Goal: Task Accomplishment & Management: Complete application form

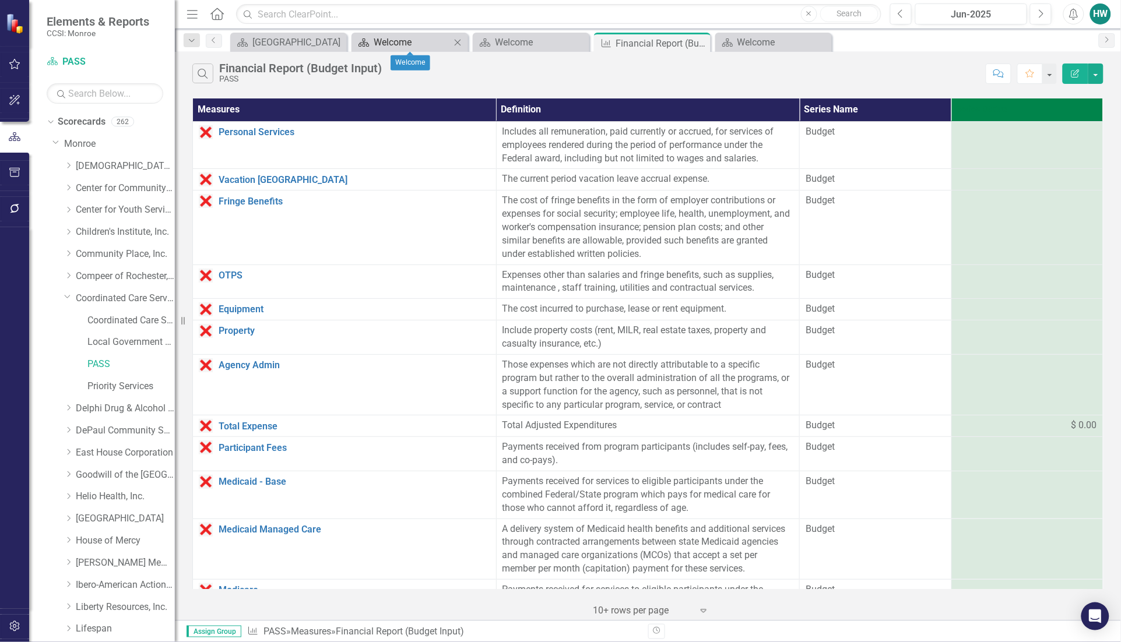
click at [392, 44] on div "Welcome" at bounding box center [412, 42] width 77 height 15
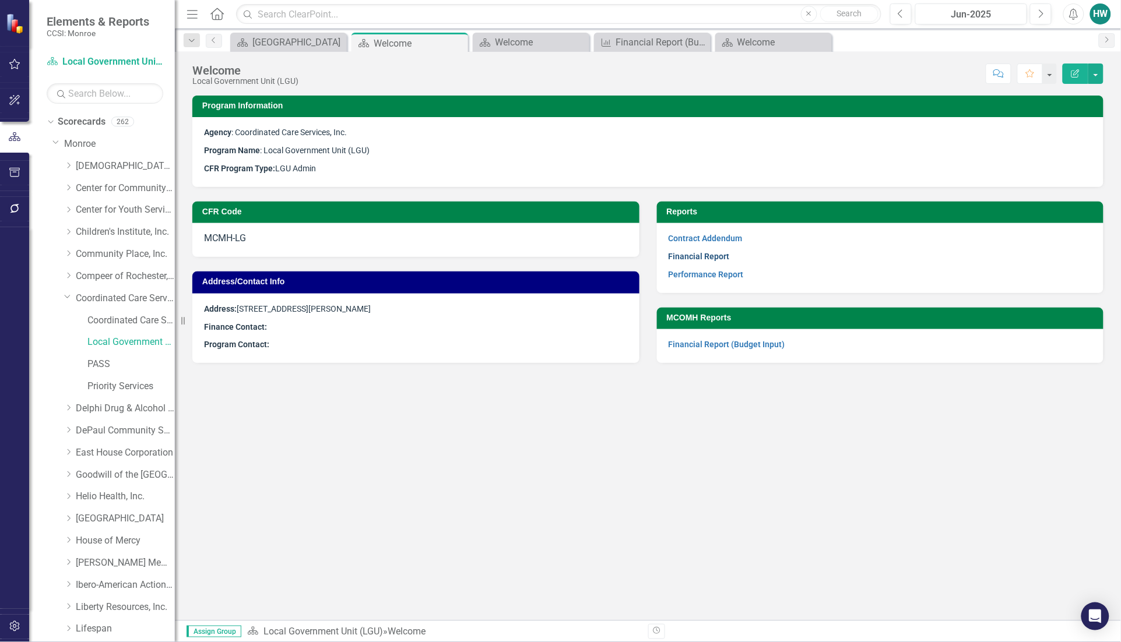
click at [717, 256] on link "Financial Report" at bounding box center [699, 256] width 61 height 9
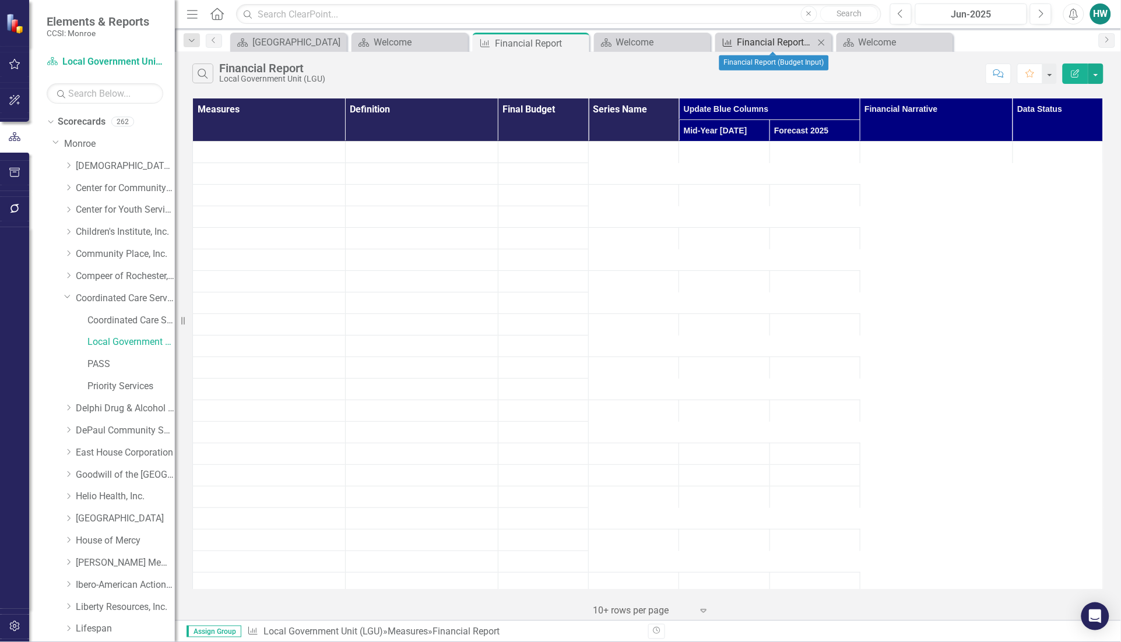
click at [764, 44] on div "Financial Report (Budget Input)" at bounding box center [775, 42] width 77 height 15
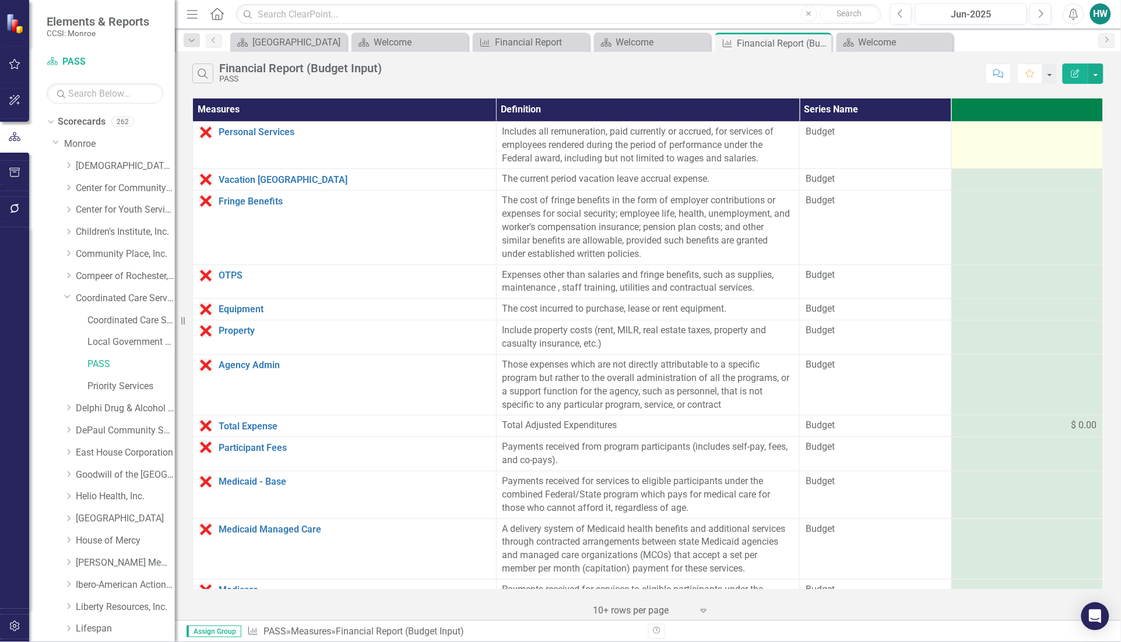
click at [975, 139] on div at bounding box center [1027, 132] width 139 height 14
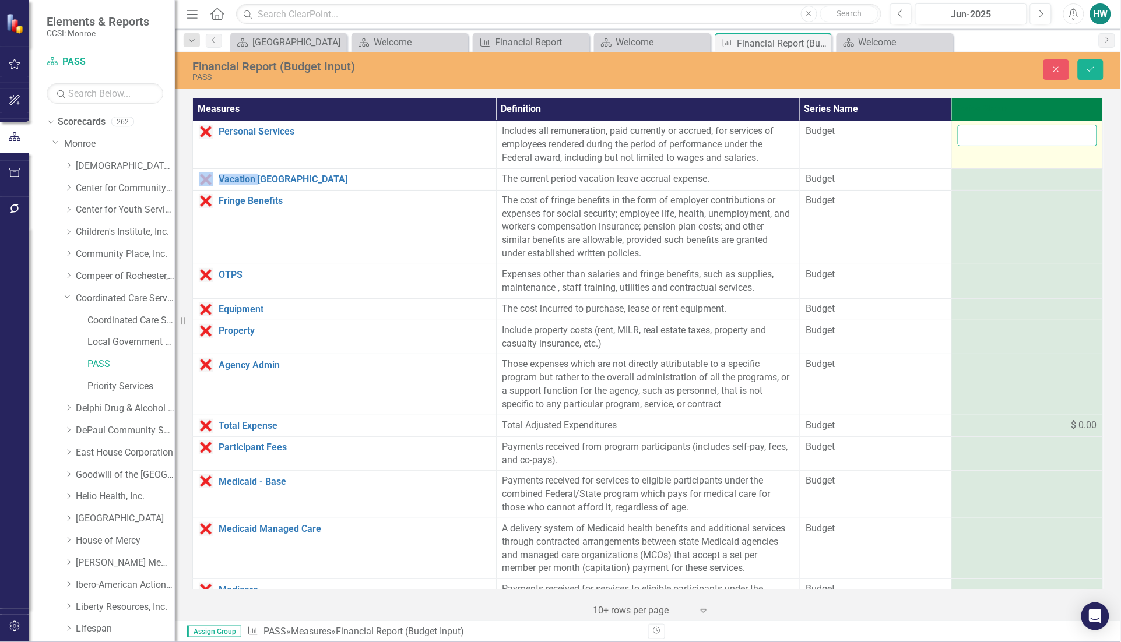
click at [968, 135] on input "number" at bounding box center [1027, 136] width 139 height 22
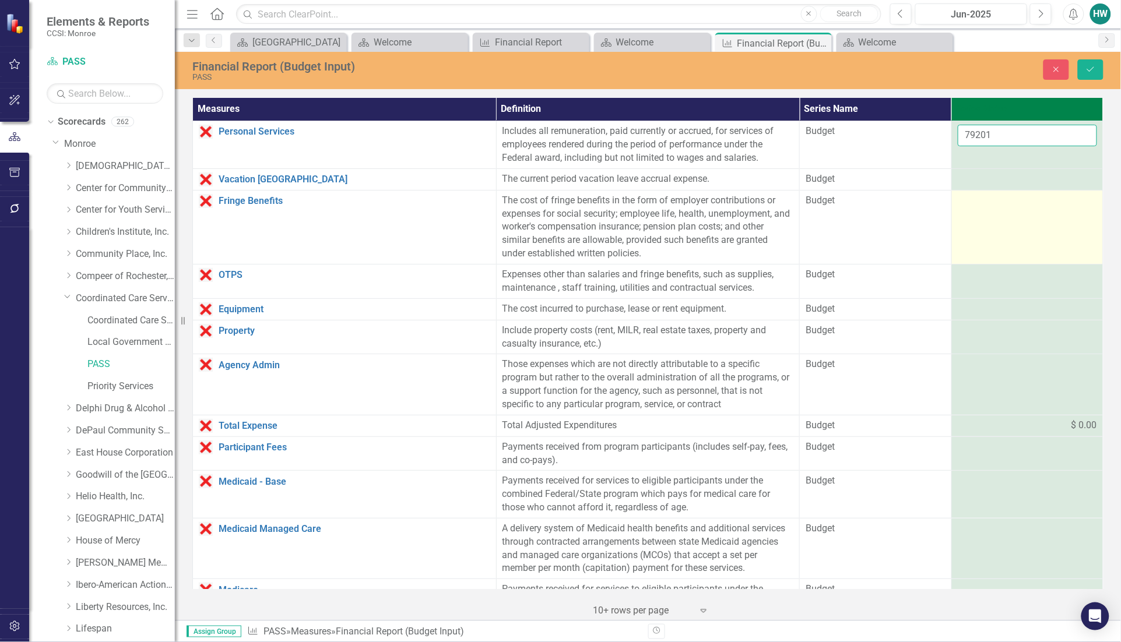
type input "79201"
click at [1015, 209] on td at bounding box center [1027, 227] width 152 height 74
click at [1015, 209] on input "number" at bounding box center [1027, 205] width 139 height 22
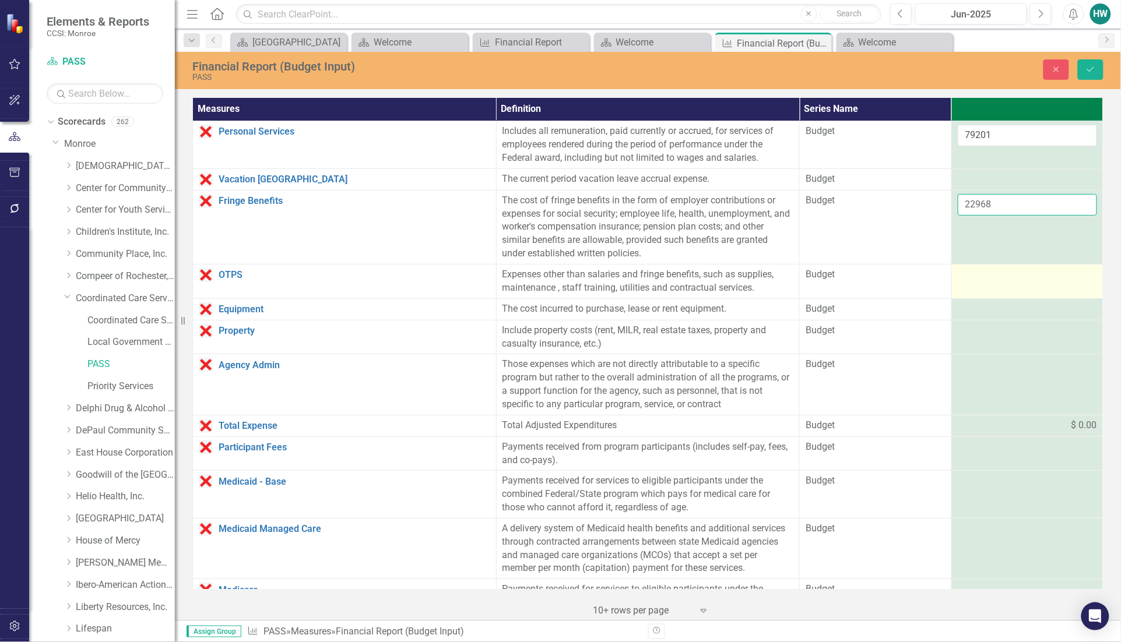
type input "22968"
click at [963, 280] on div at bounding box center [1027, 275] width 139 height 14
click at [963, 280] on input "number" at bounding box center [1027, 279] width 139 height 22
type input "81667"
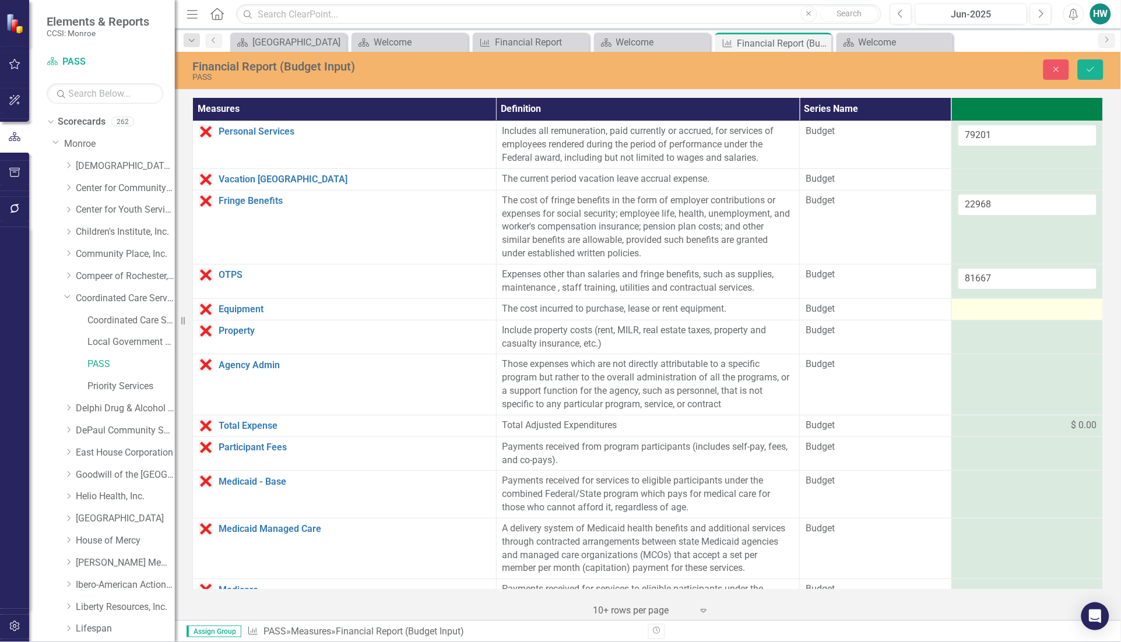
click at [1004, 301] on td at bounding box center [1027, 309] width 152 height 22
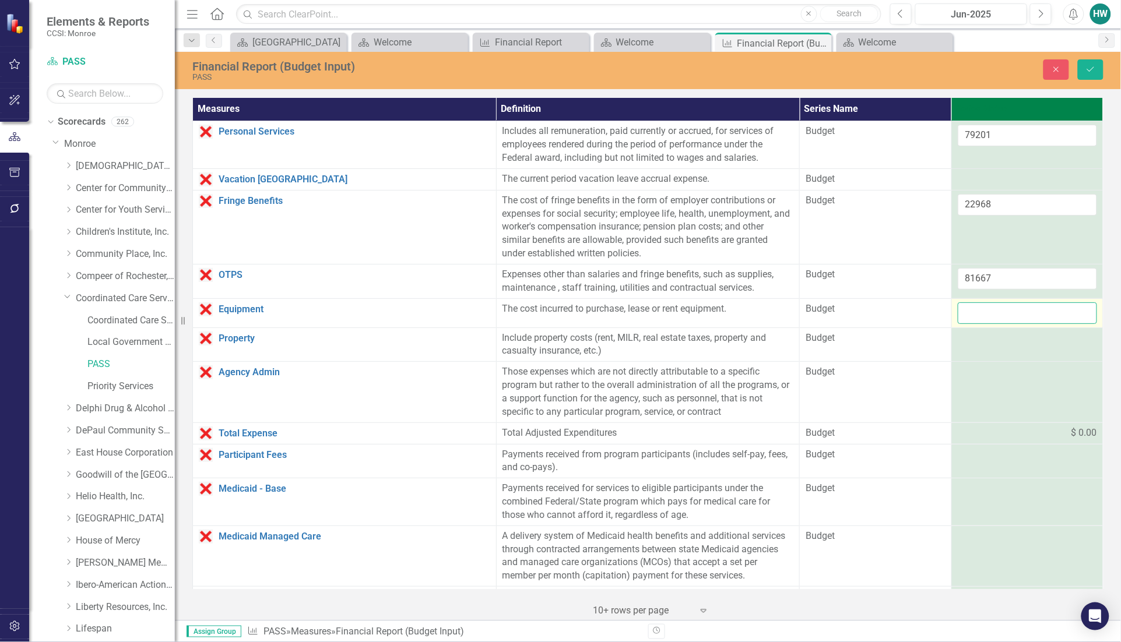
click at [1003, 310] on input "number" at bounding box center [1027, 314] width 139 height 22
type input "0"
click at [996, 187] on div at bounding box center [1027, 180] width 139 height 14
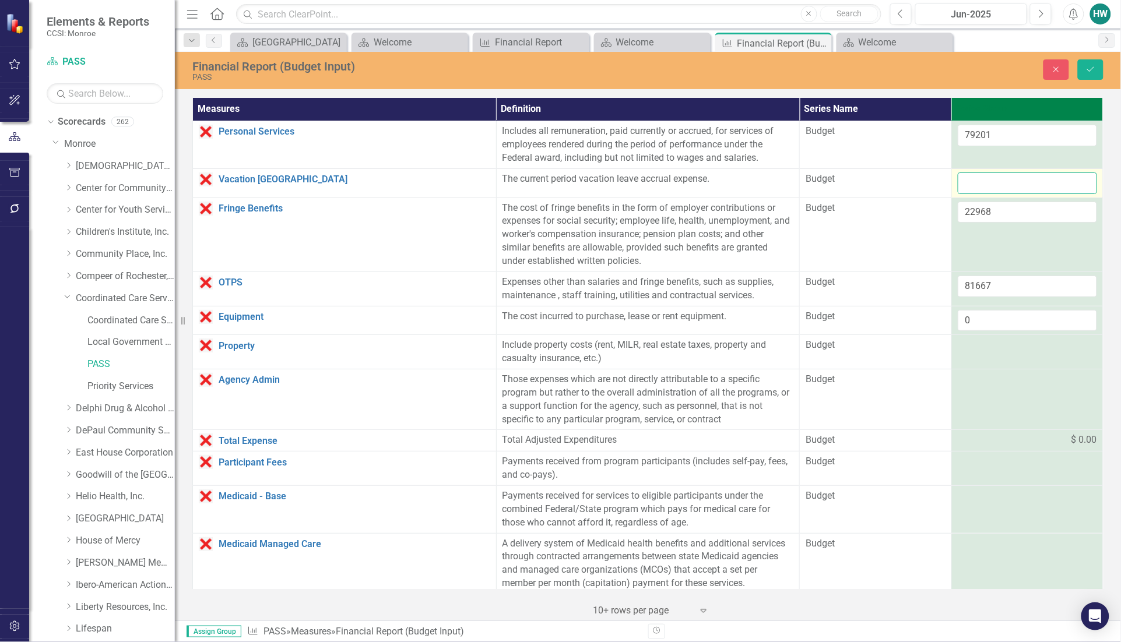
click at [996, 185] on input "number" at bounding box center [1027, 184] width 139 height 22
type input "0"
click at [984, 357] on td at bounding box center [1027, 352] width 152 height 34
click at [984, 357] on input "number" at bounding box center [1027, 350] width 139 height 22
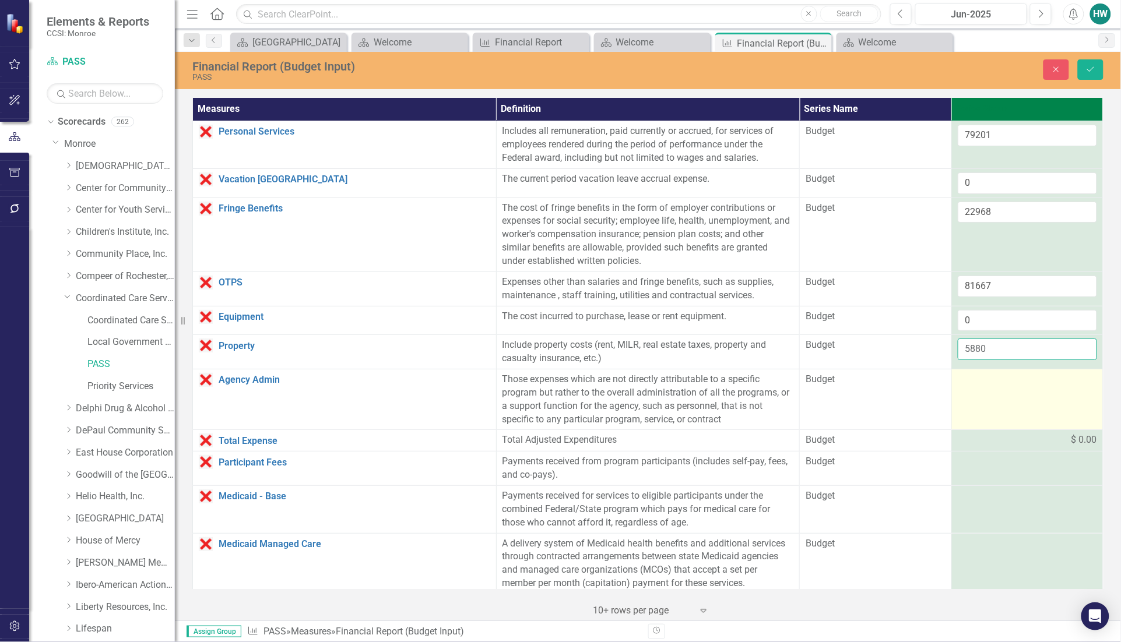
type input "5880"
click at [994, 387] on div at bounding box center [1027, 380] width 139 height 14
click at [994, 388] on input "number" at bounding box center [1027, 384] width 139 height 22
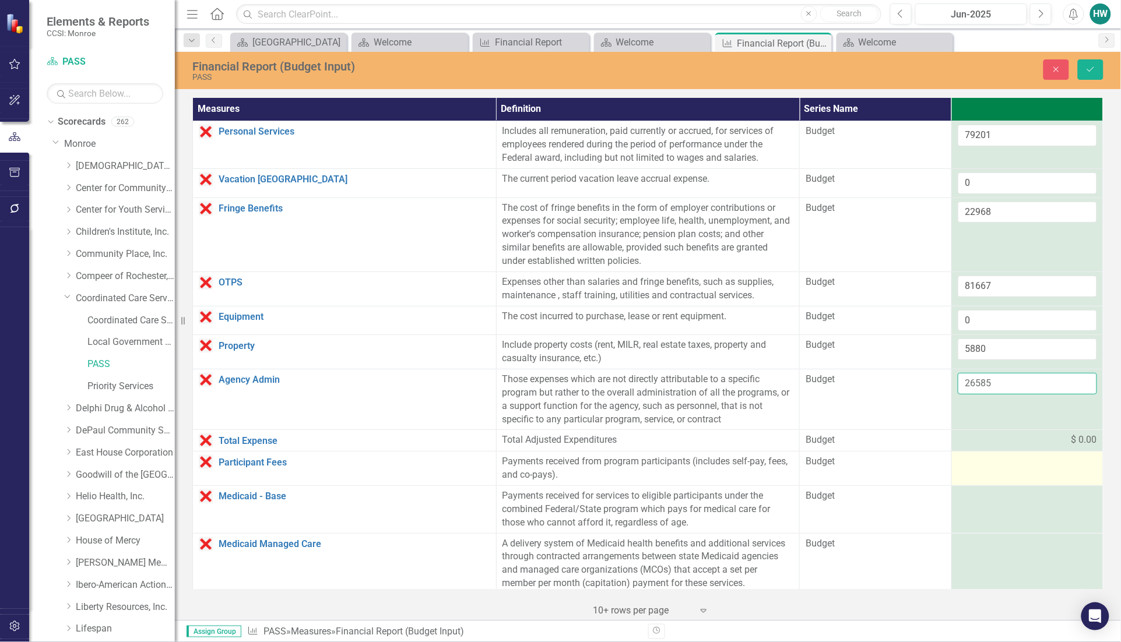
type input "26585"
click at [967, 466] on div at bounding box center [1027, 462] width 139 height 14
click at [984, 470] on input "number" at bounding box center [1027, 466] width 139 height 22
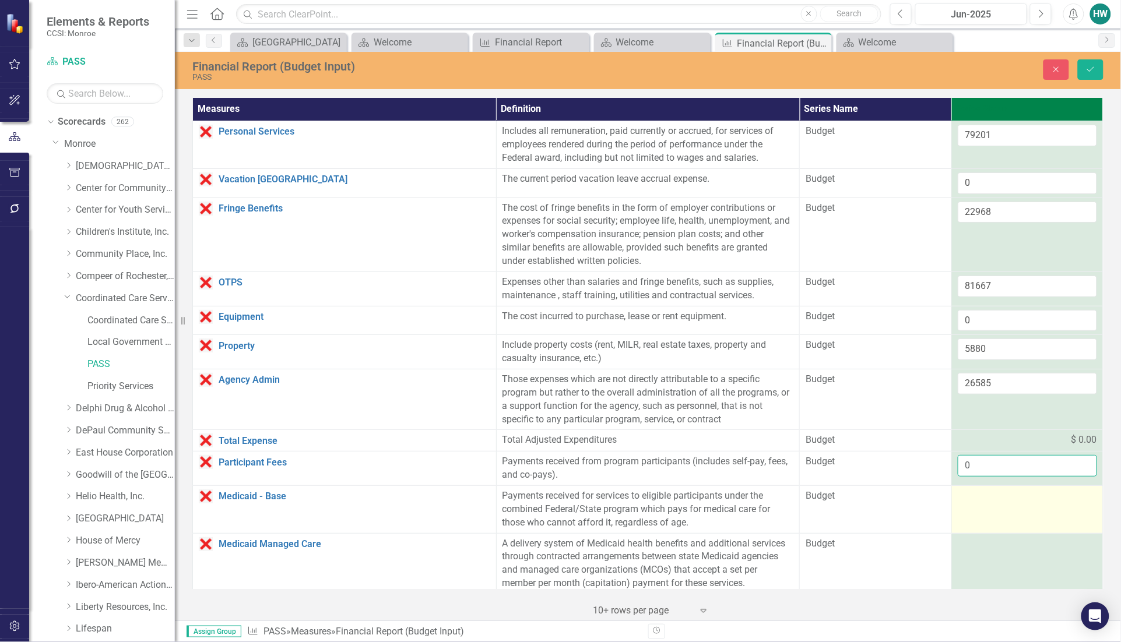
type input "0"
click at [979, 501] on div at bounding box center [1027, 497] width 139 height 14
click at [979, 501] on input "number" at bounding box center [1027, 501] width 139 height 22
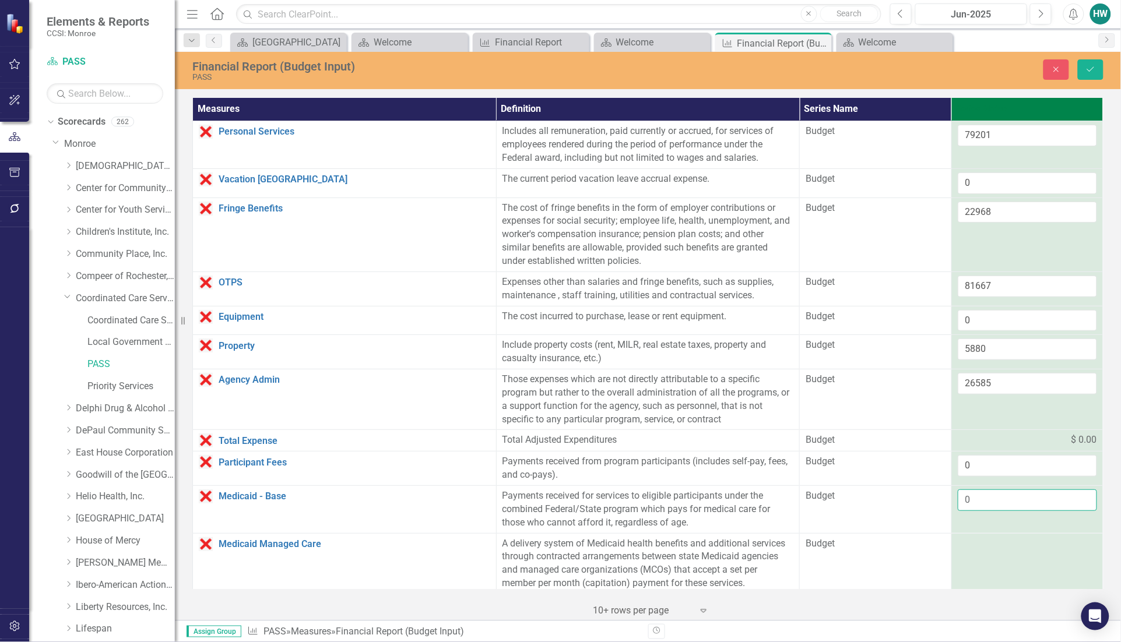
type input "0"
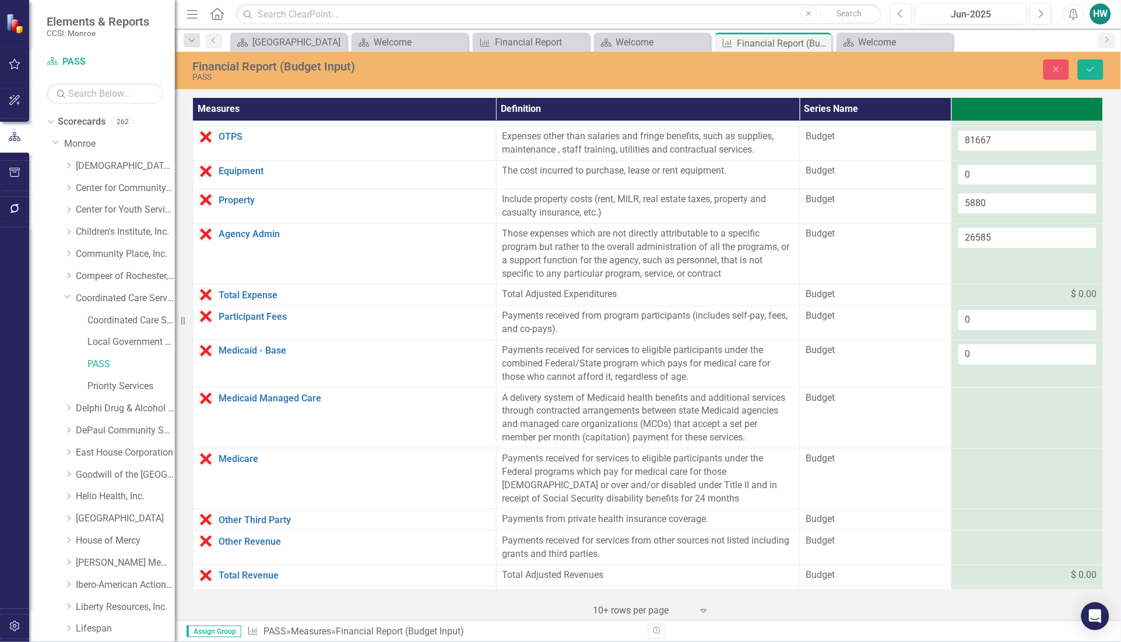
scroll to position [219, 0]
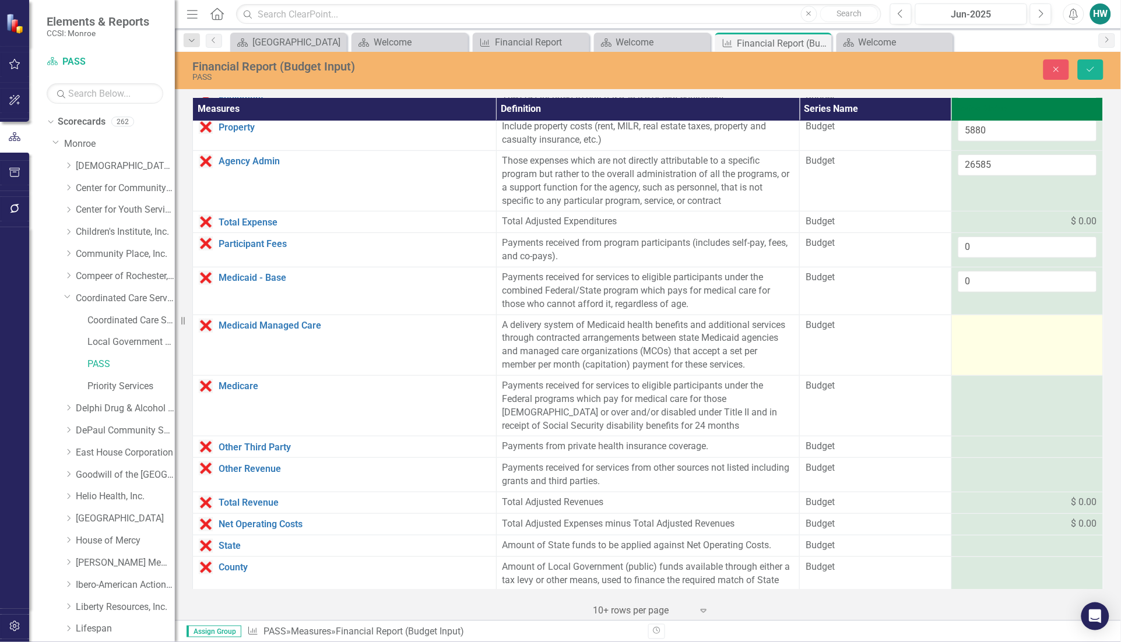
click at [969, 328] on div at bounding box center [1027, 326] width 139 height 14
click at [969, 328] on input "number" at bounding box center [1027, 330] width 139 height 22
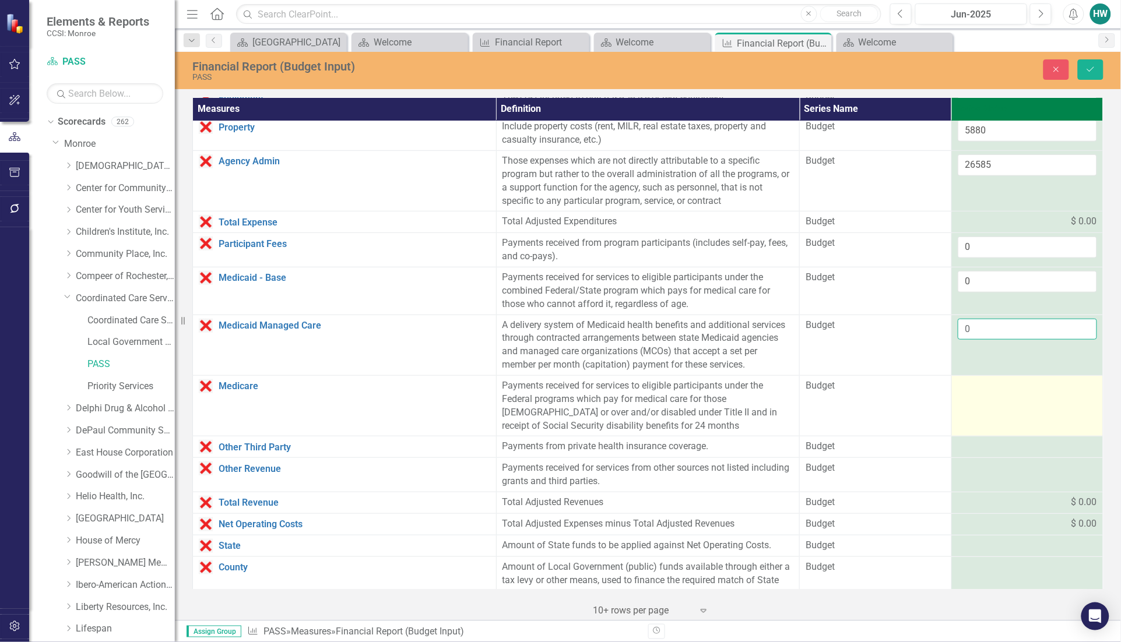
type input "0"
click at [971, 400] on td at bounding box center [1027, 406] width 152 height 61
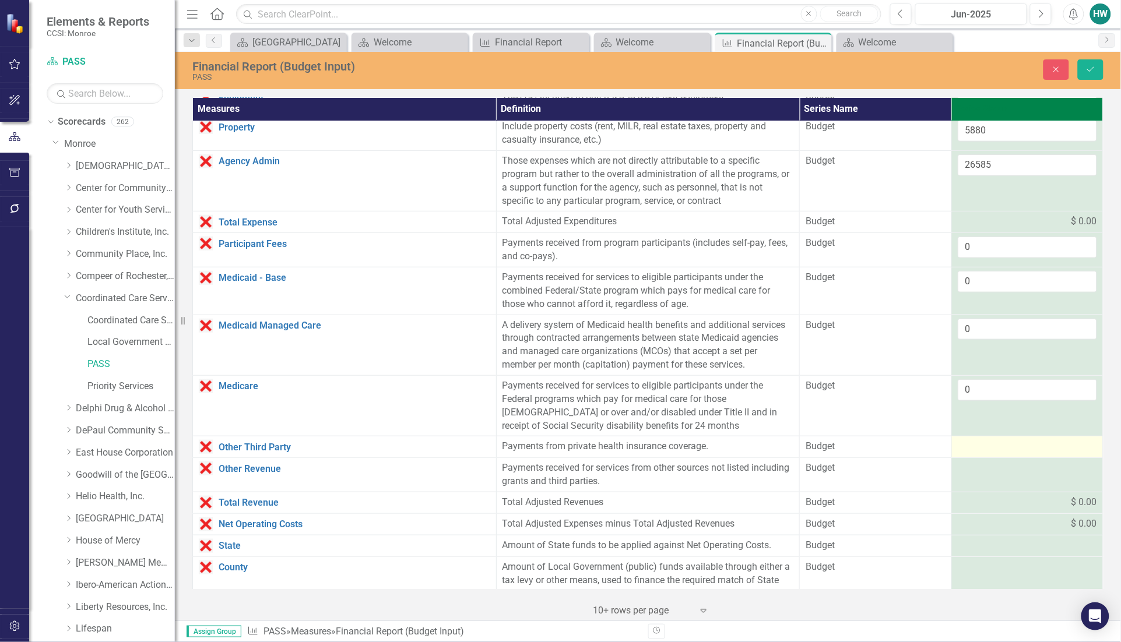
type input "0"
click at [976, 449] on div at bounding box center [1027, 447] width 139 height 14
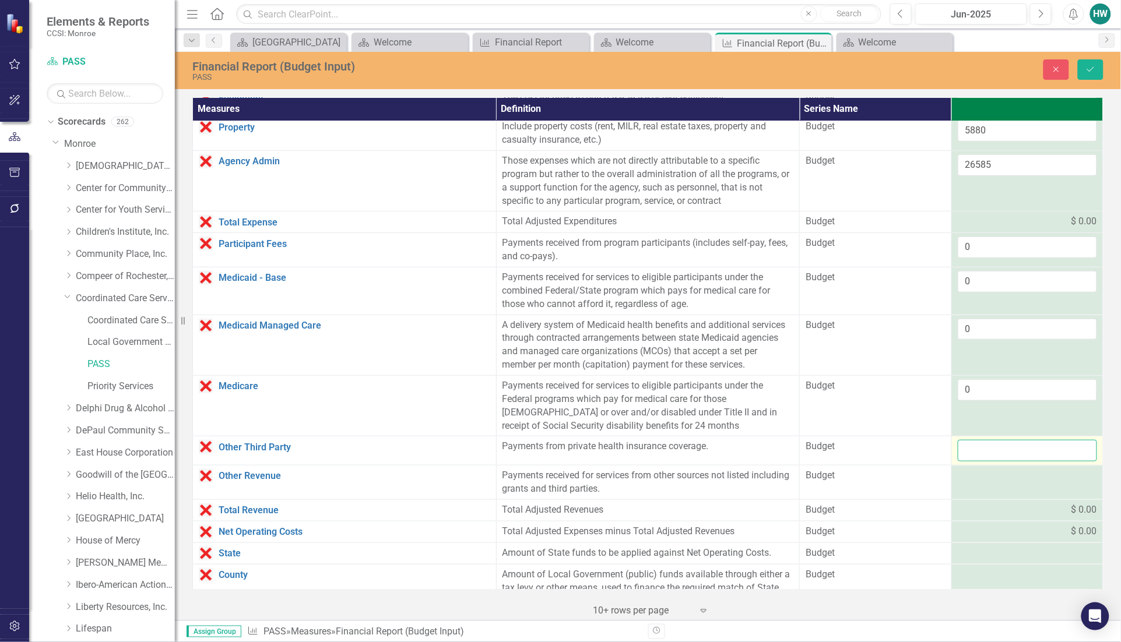
click at [976, 449] on input "number" at bounding box center [1027, 451] width 139 height 22
type input "0"
click at [965, 483] on div at bounding box center [1027, 476] width 139 height 14
click at [965, 483] on input "number" at bounding box center [1027, 480] width 139 height 22
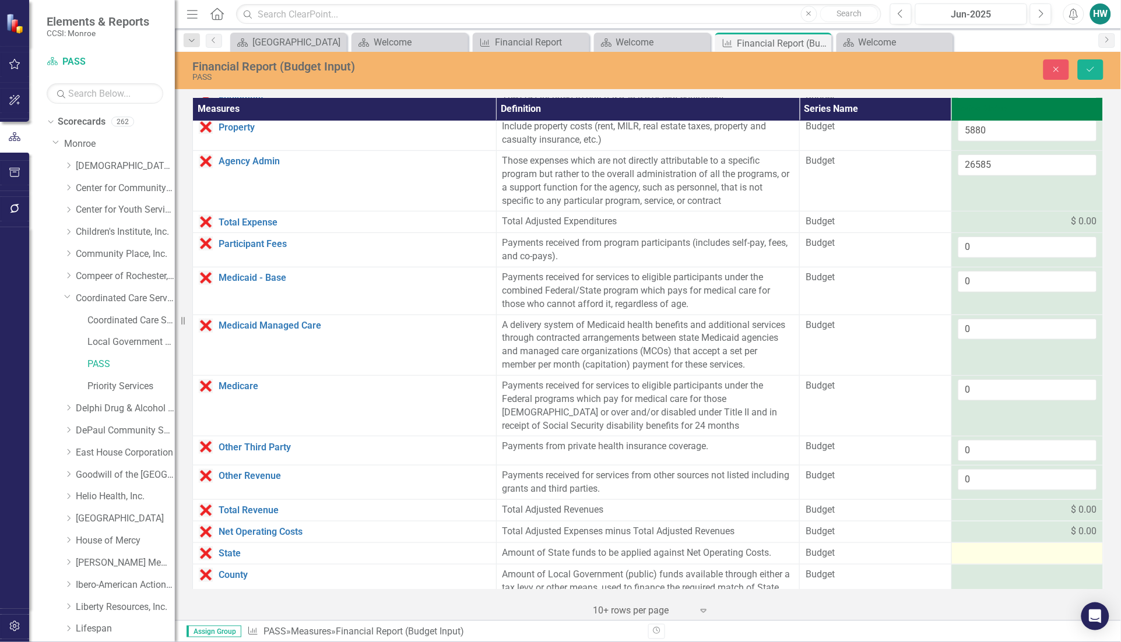
type input "0"
click at [972, 557] on div at bounding box center [1027, 554] width 139 height 14
click at [972, 557] on input "number" at bounding box center [1027, 558] width 139 height 22
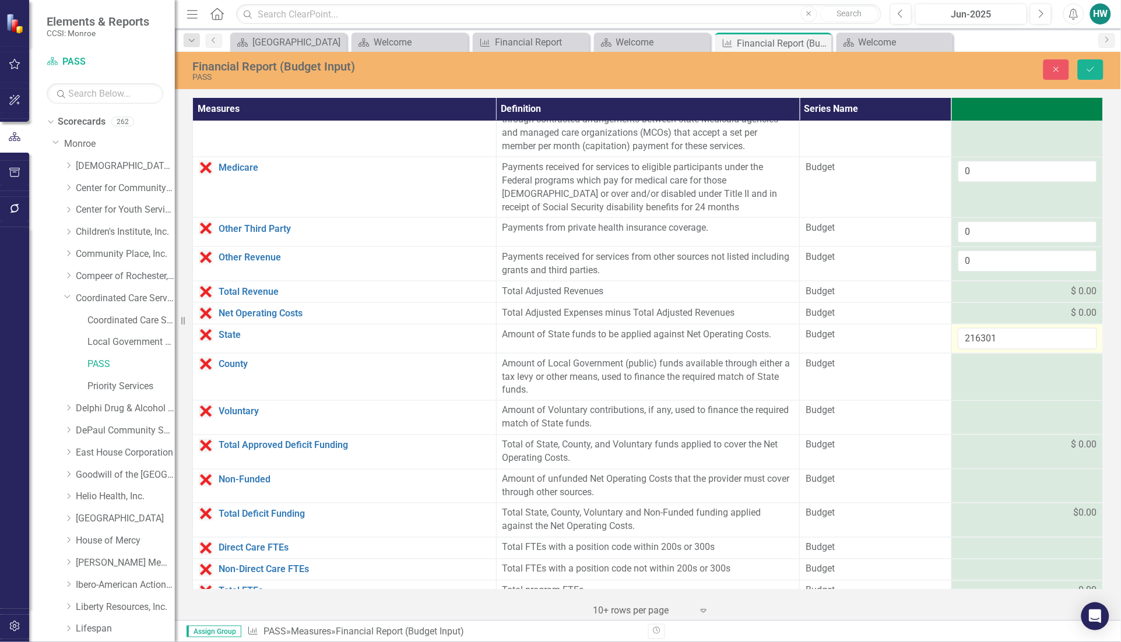
scroll to position [456, 0]
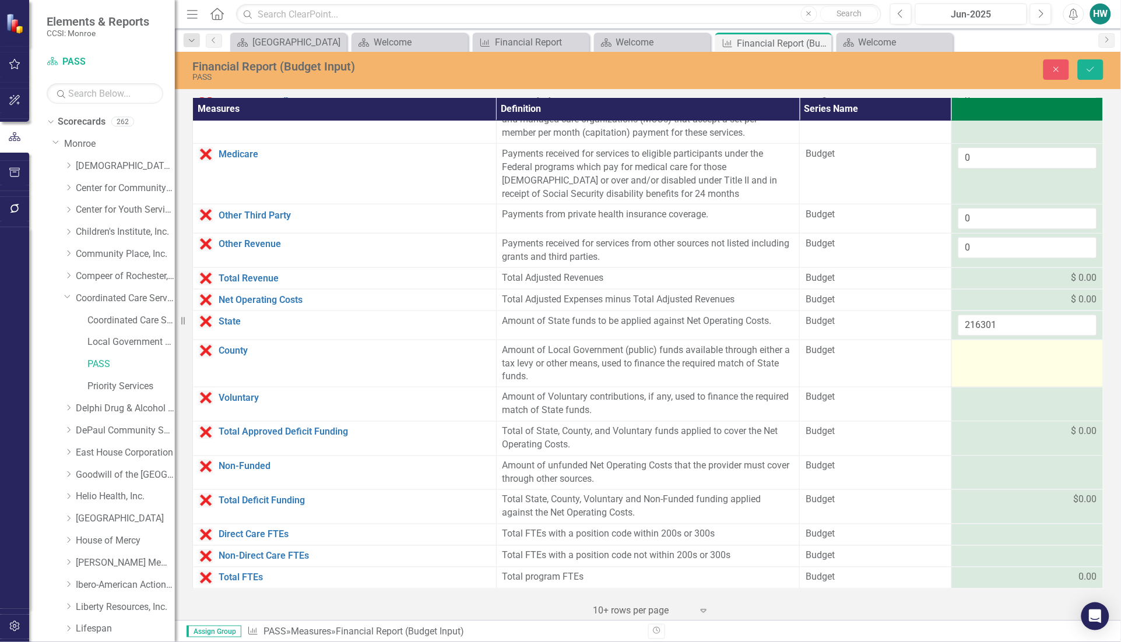
type input "216301"
click at [969, 359] on td at bounding box center [1027, 364] width 152 height 48
click at [969, 359] on input "number" at bounding box center [1027, 355] width 139 height 22
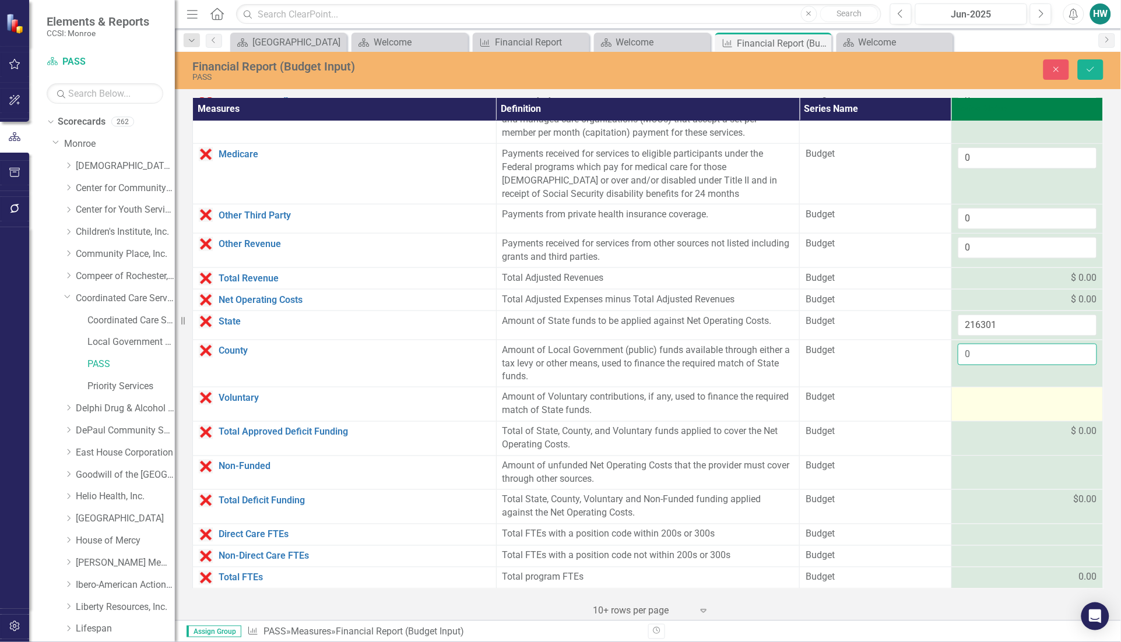
type input "0"
click at [972, 392] on div at bounding box center [1027, 398] width 139 height 14
click at [972, 392] on input "number" at bounding box center [1027, 402] width 139 height 22
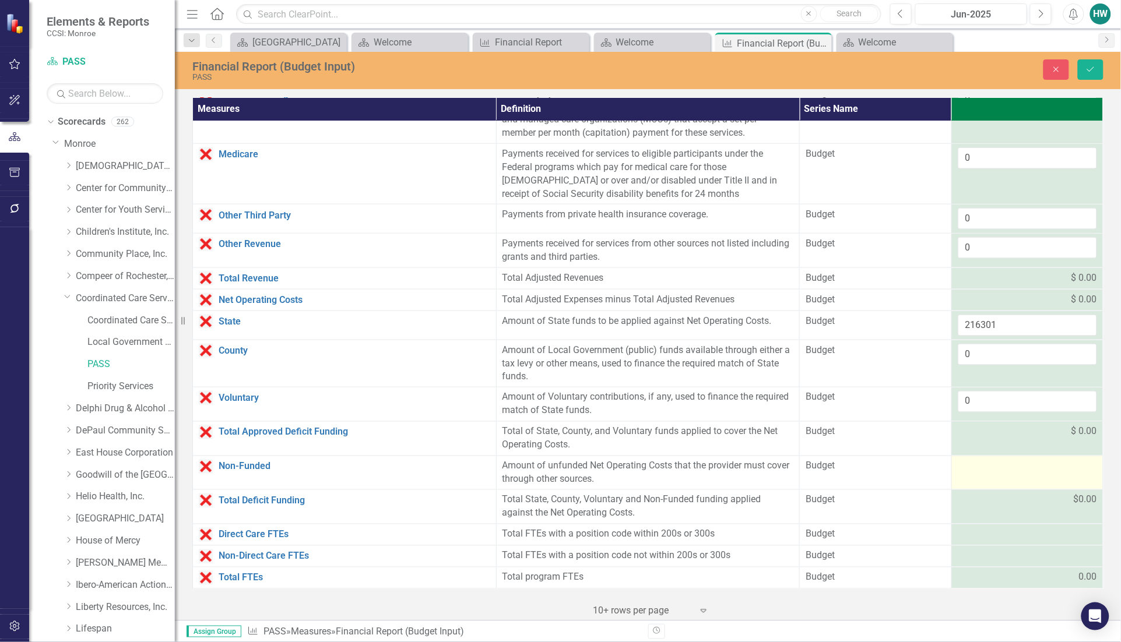
type input "0"
click at [972, 479] on td at bounding box center [1027, 473] width 152 height 34
click at [972, 479] on input "number" at bounding box center [1027, 471] width 139 height 22
type input "0"
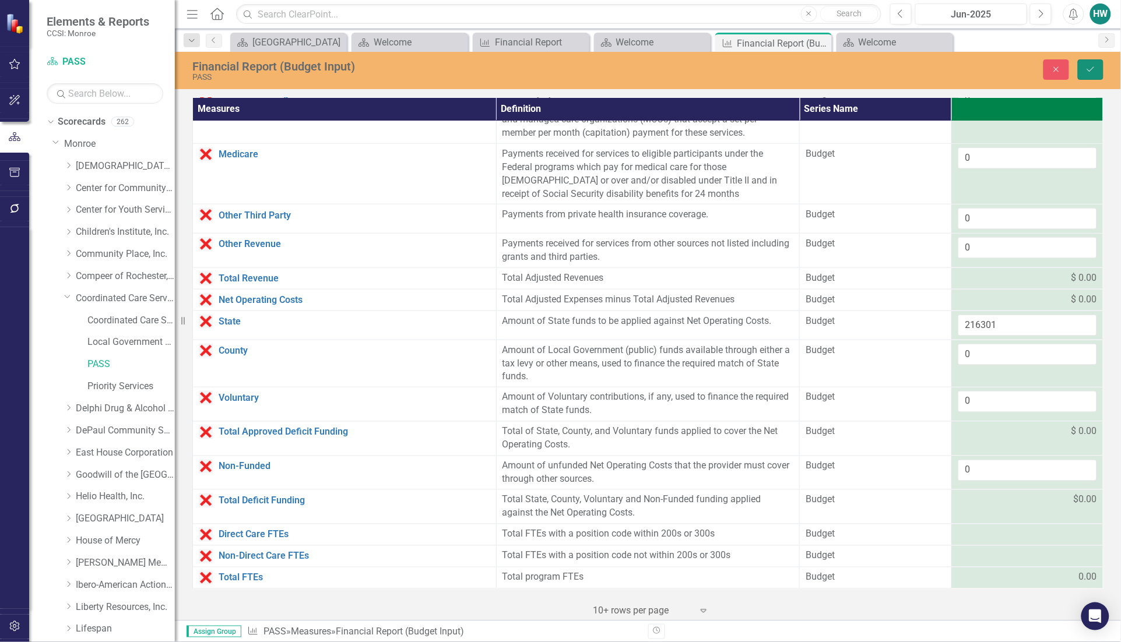
click at [1085, 70] on icon "Save" at bounding box center [1090, 69] width 10 height 8
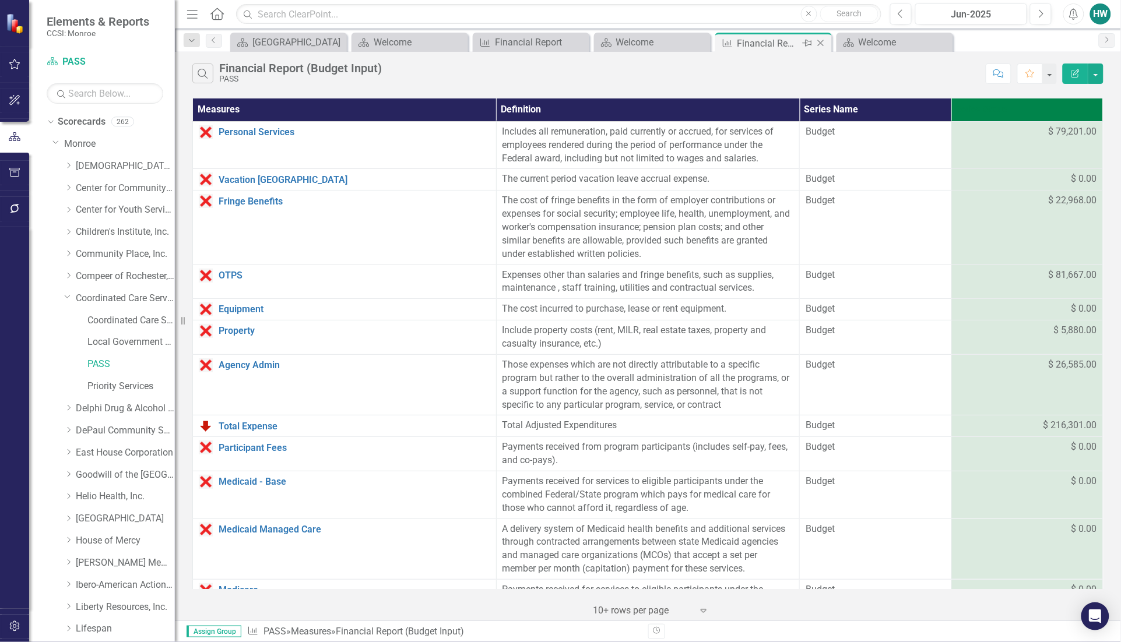
click at [822, 45] on icon "Close" at bounding box center [821, 42] width 12 height 9
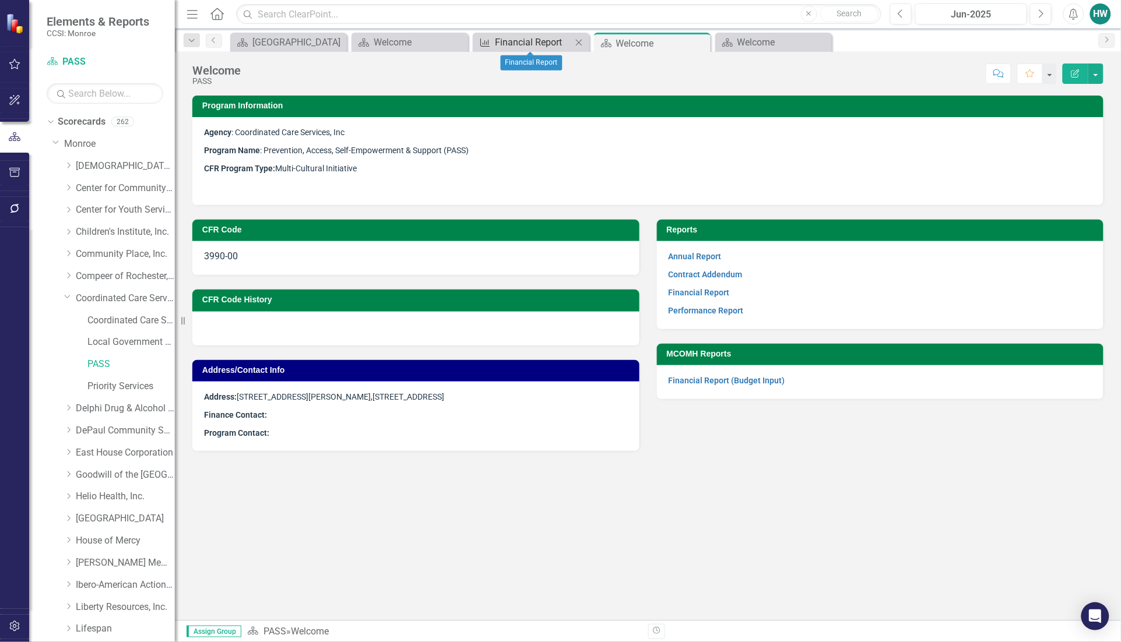
click at [532, 42] on div "Financial Report" at bounding box center [533, 42] width 77 height 15
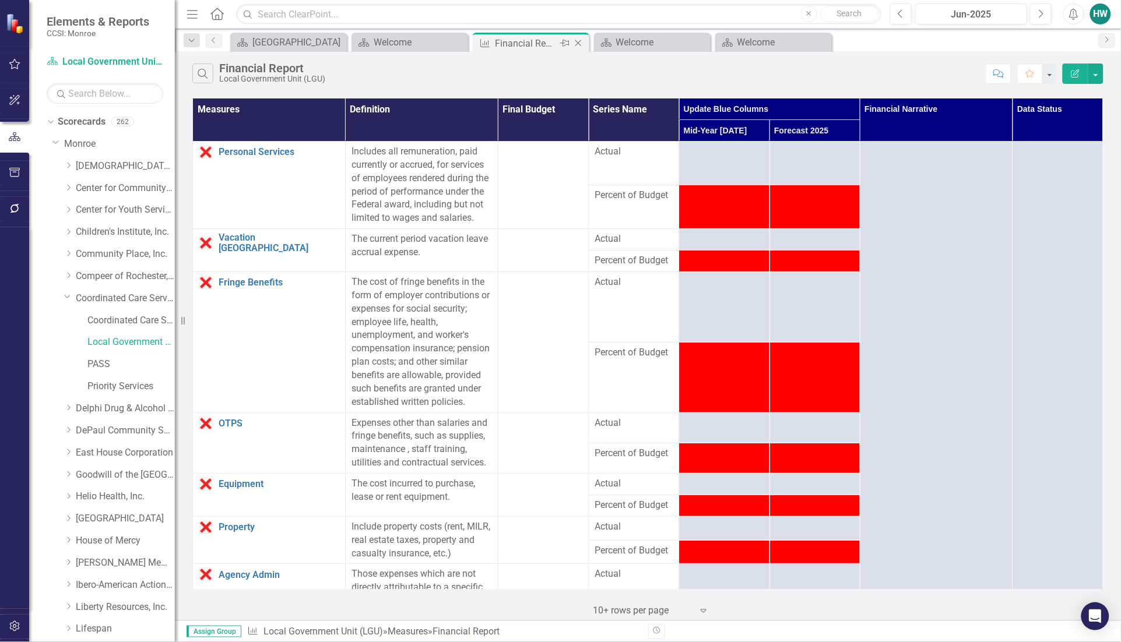
click at [579, 42] on icon "Close" at bounding box center [578, 42] width 12 height 9
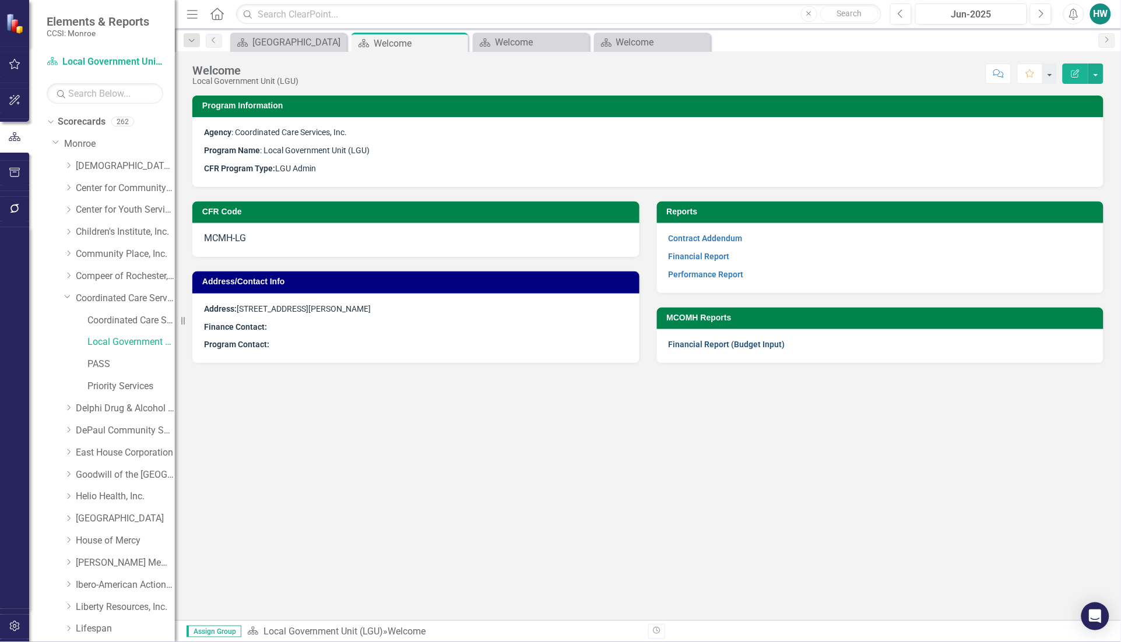
click at [739, 341] on link "Financial Report (Budget Input)" at bounding box center [727, 344] width 117 height 9
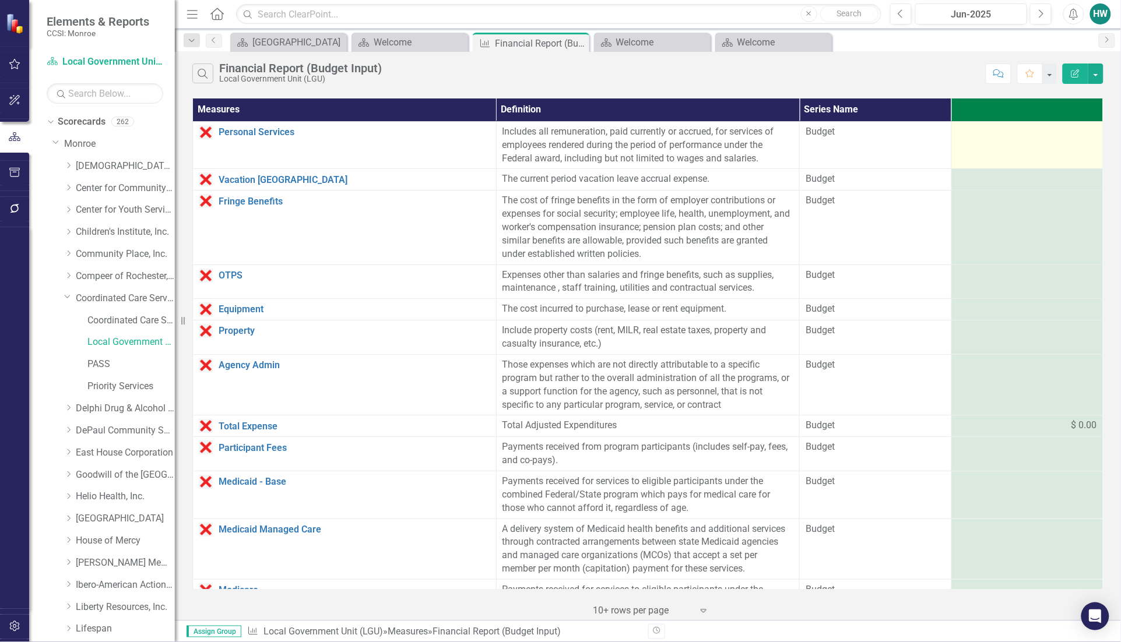
click at [981, 144] on td at bounding box center [1027, 145] width 152 height 48
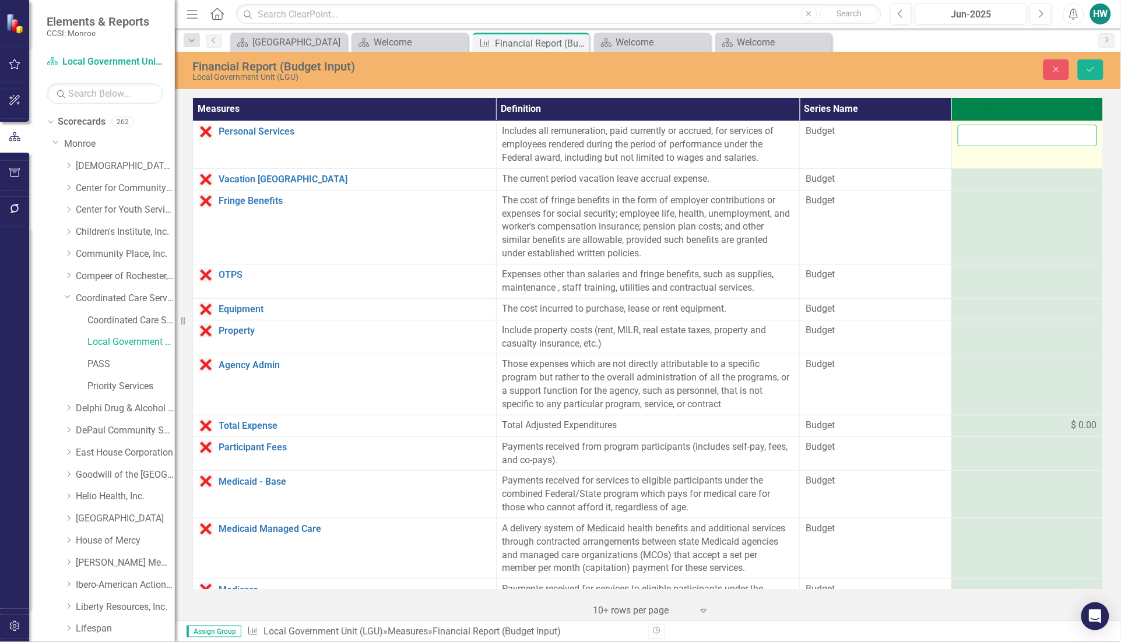
click at [1000, 136] on input "number" at bounding box center [1027, 136] width 139 height 22
type input "711004"
click at [1000, 181] on div at bounding box center [1027, 180] width 139 height 14
click at [1000, 180] on div at bounding box center [1027, 180] width 139 height 14
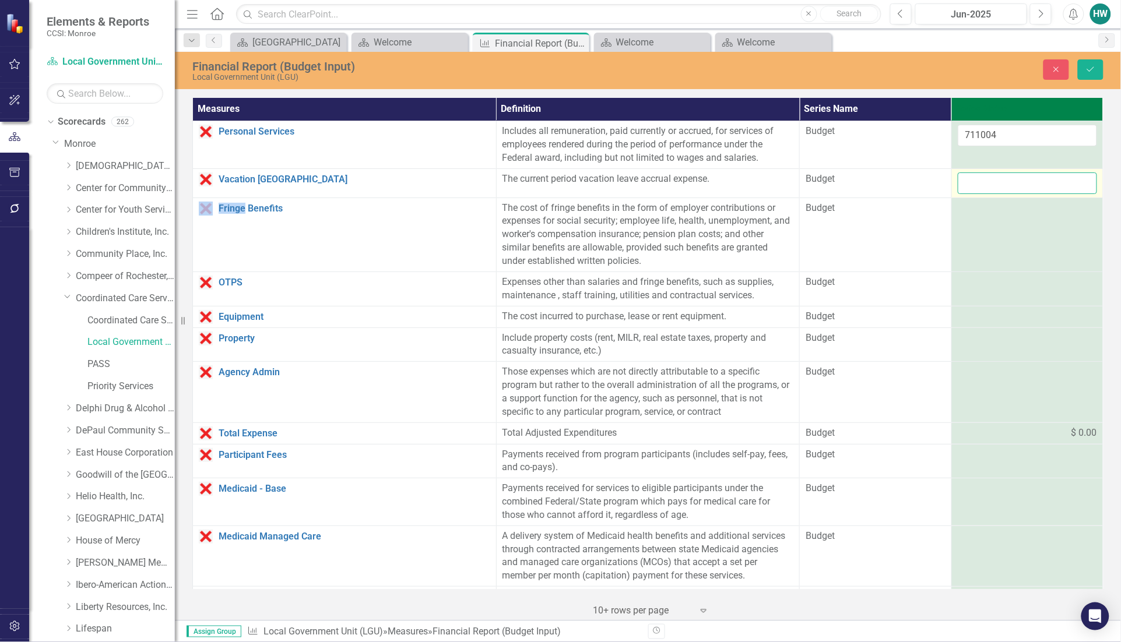
click at [1000, 181] on input "number" at bounding box center [1027, 184] width 139 height 22
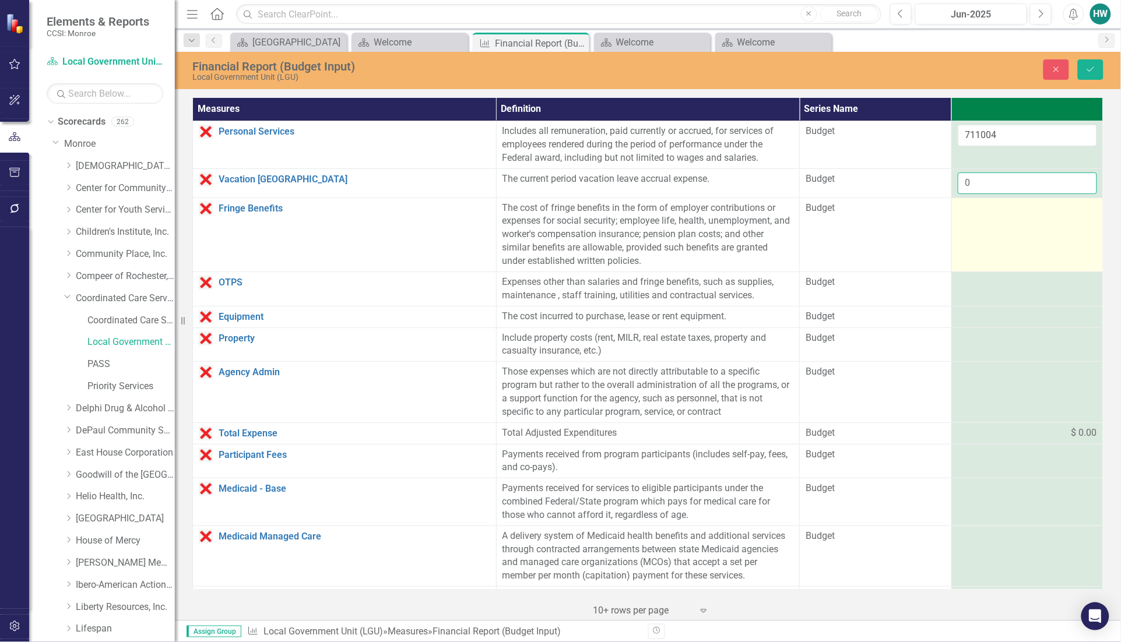
type input "0"
click at [1006, 214] on div at bounding box center [1027, 209] width 139 height 14
click at [1006, 214] on input "number" at bounding box center [1027, 213] width 139 height 22
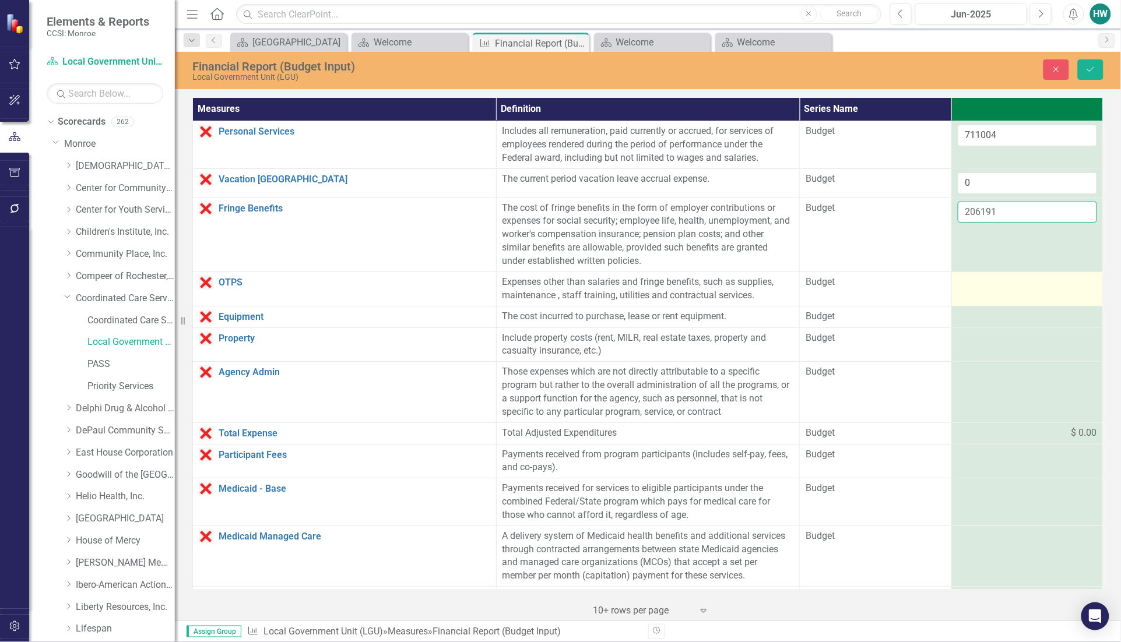
type input "206191"
click at [988, 281] on div at bounding box center [1027, 283] width 139 height 14
click at [988, 281] on input "number" at bounding box center [1027, 287] width 139 height 22
type input "176878"
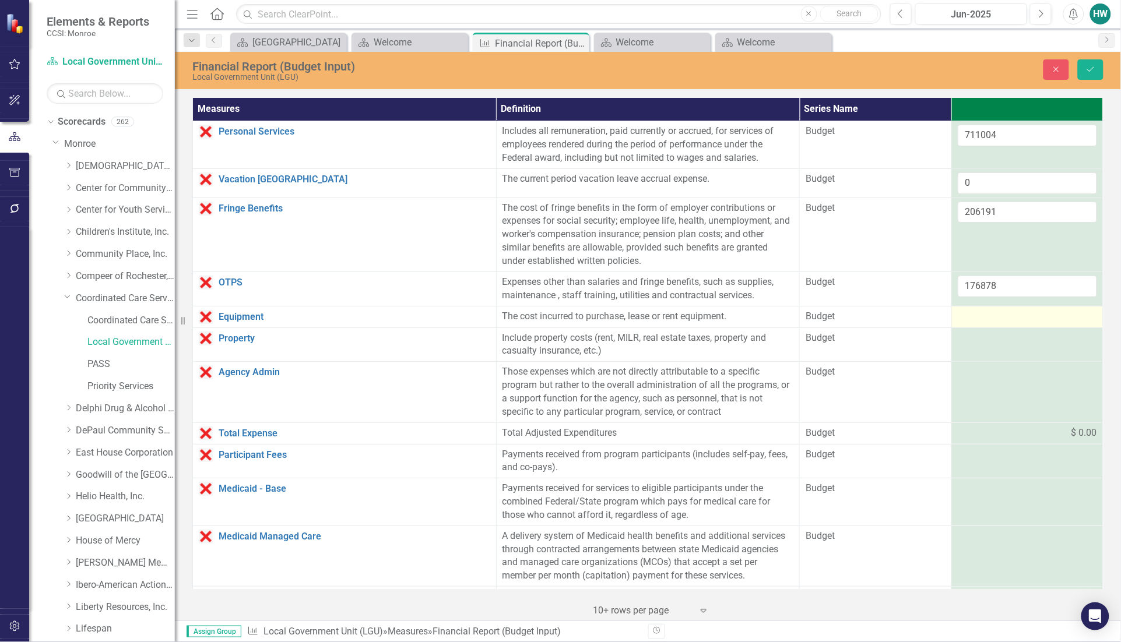
click at [980, 315] on div at bounding box center [1027, 317] width 139 height 14
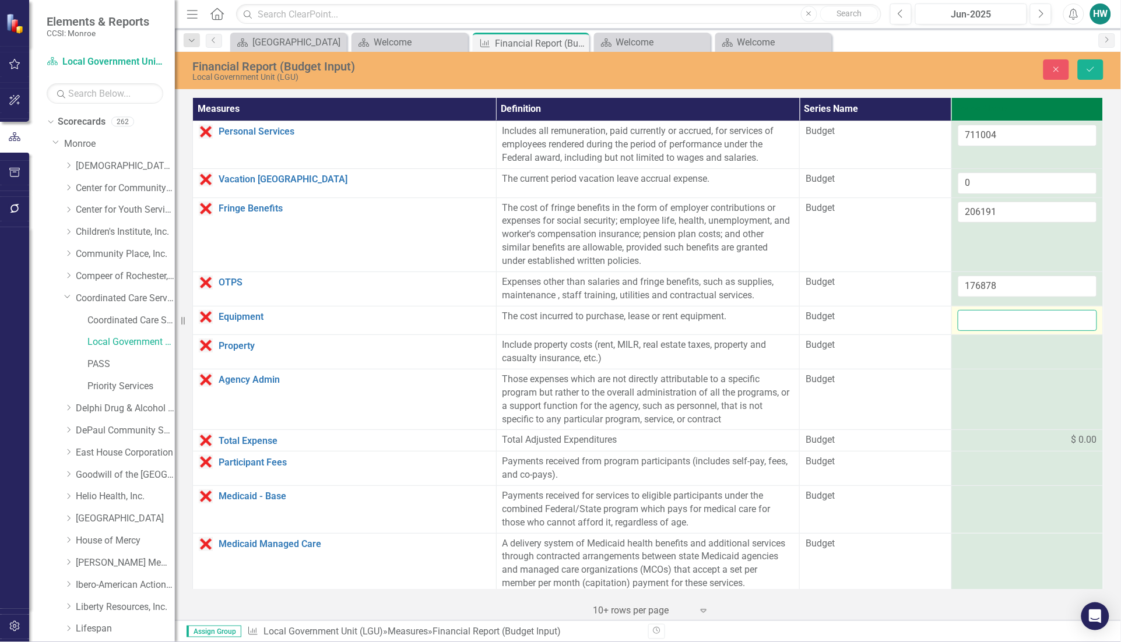
click at [980, 315] on input "number" at bounding box center [1027, 321] width 139 height 22
type input "0"
click at [974, 352] on div at bounding box center [1027, 346] width 139 height 14
click at [974, 352] on input "number" at bounding box center [1027, 350] width 139 height 22
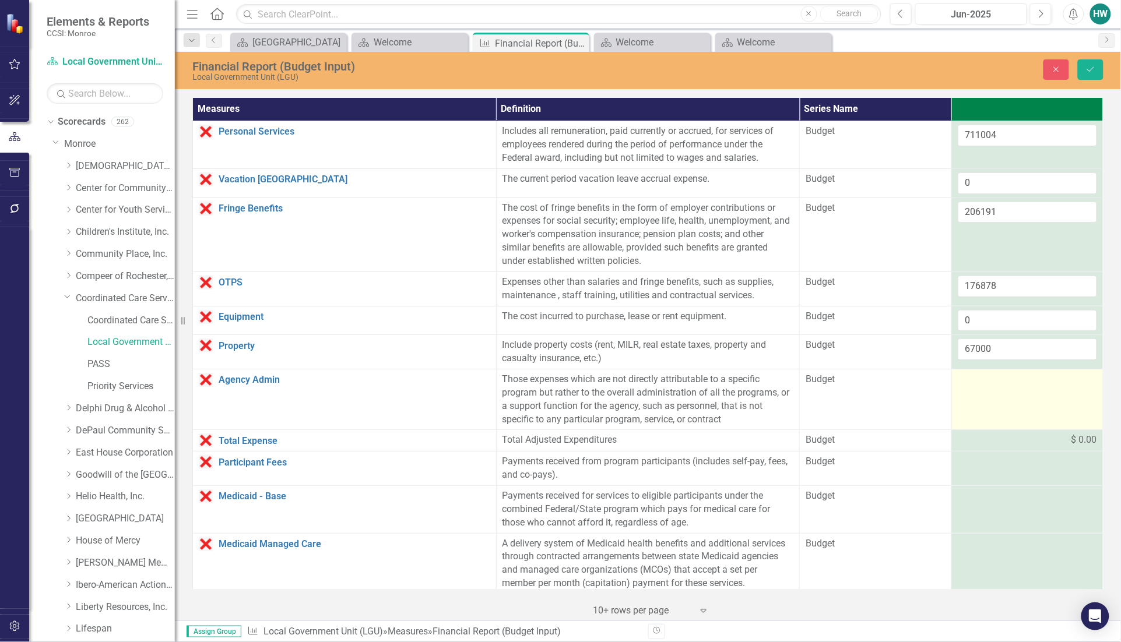
type input "67000"
click at [989, 397] on td at bounding box center [1027, 400] width 152 height 61
click at [992, 388] on input "number" at bounding box center [1027, 384] width 139 height 22
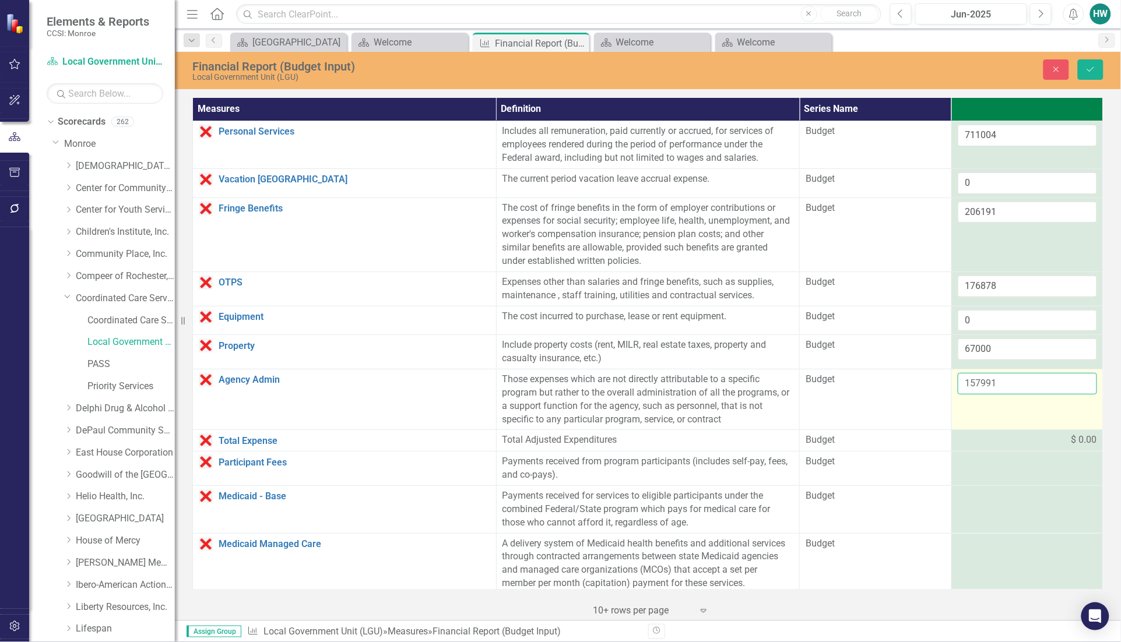
type input "157991"
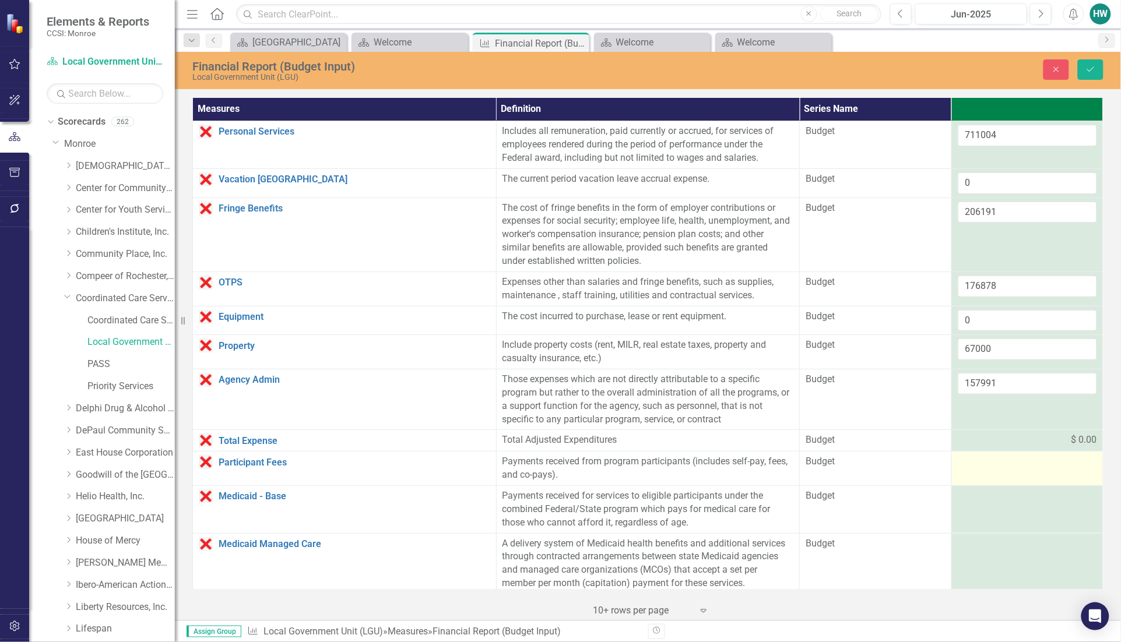
scroll to position [219, 0]
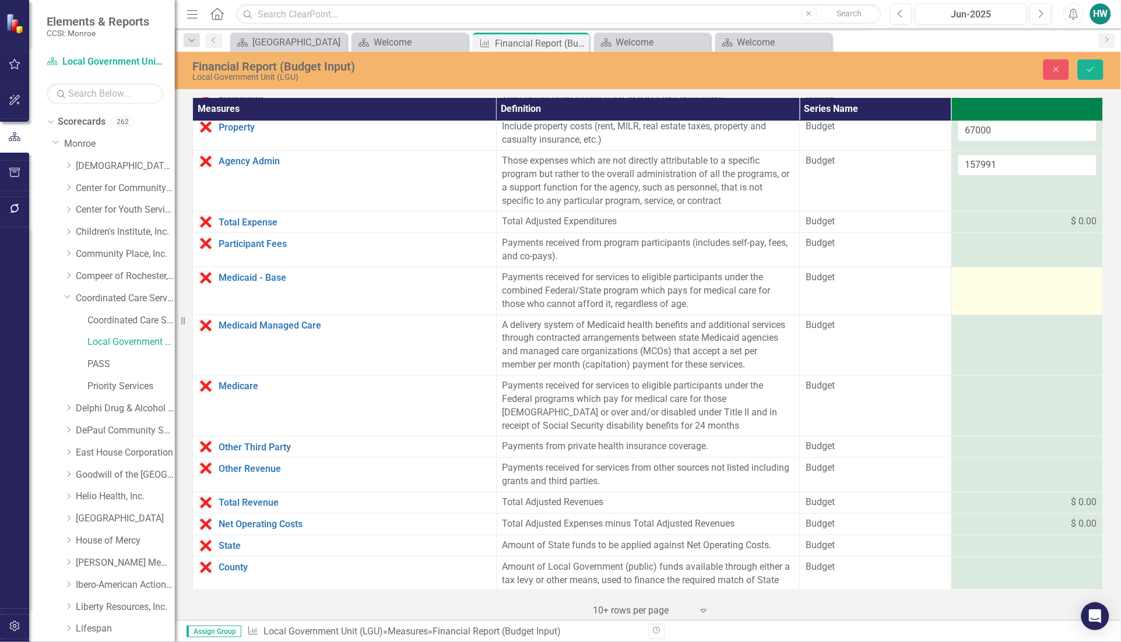
click at [994, 290] on td at bounding box center [1027, 292] width 152 height 48
click at [994, 290] on input "number" at bounding box center [1027, 282] width 139 height 22
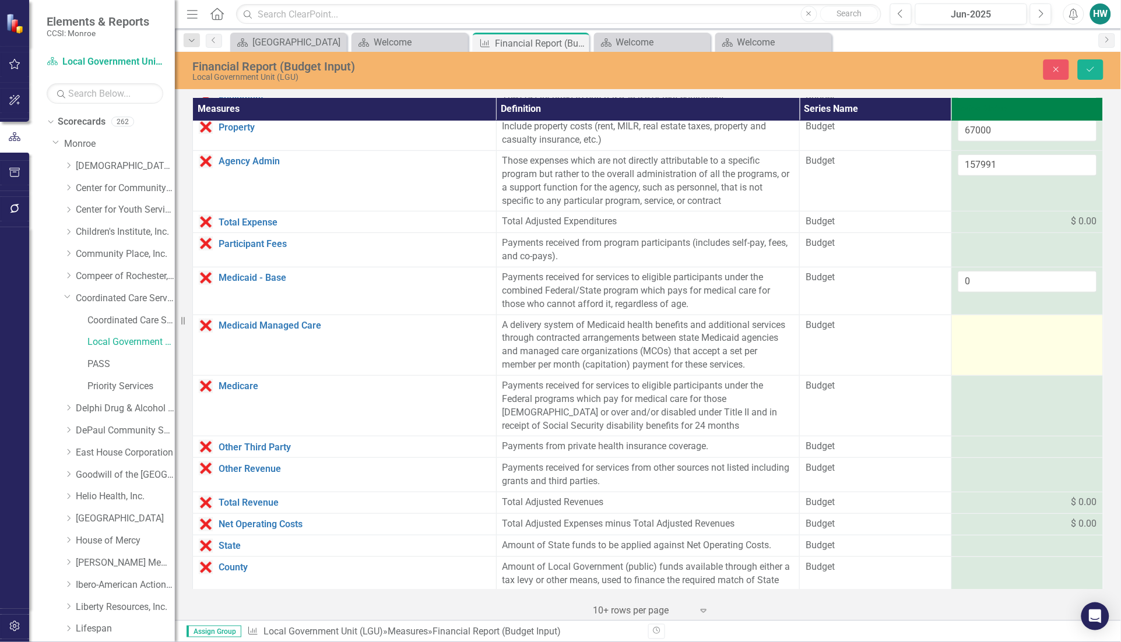
type input "0"
click at [996, 330] on div at bounding box center [1027, 326] width 139 height 14
click at [996, 331] on div at bounding box center [1027, 326] width 139 height 14
click at [996, 331] on input "number" at bounding box center [1027, 330] width 139 height 22
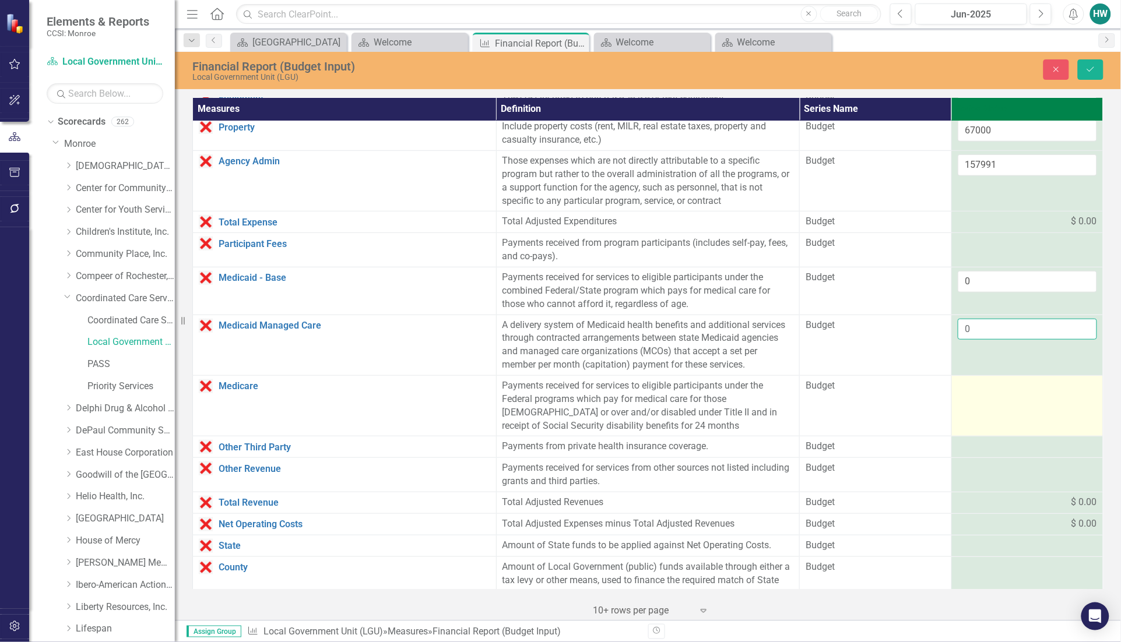
type input "0"
click at [992, 393] on div at bounding box center [1027, 386] width 139 height 14
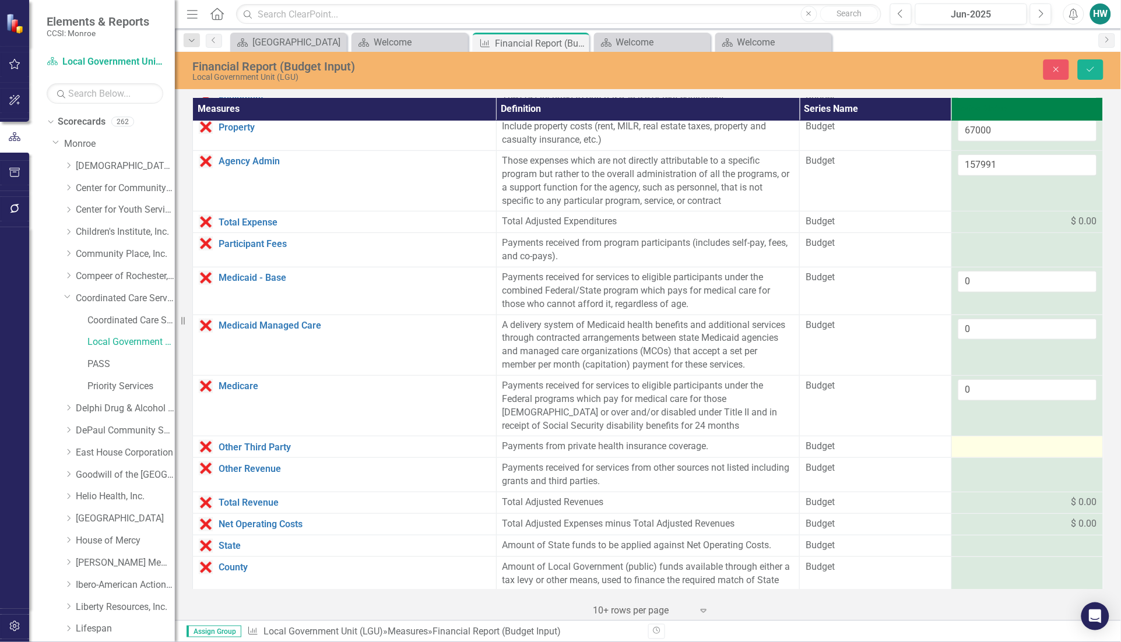
type input "0"
click at [1007, 444] on div at bounding box center [1027, 447] width 139 height 14
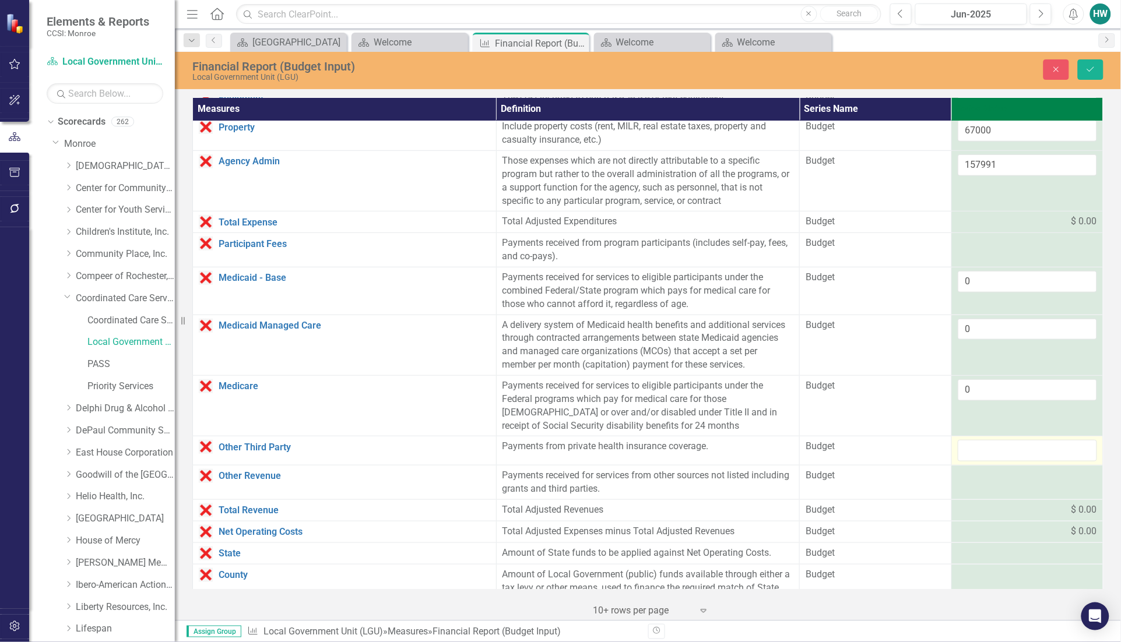
click at [1007, 444] on input "number" at bounding box center [1027, 451] width 139 height 22
type input "0"
click at [993, 478] on div at bounding box center [1027, 476] width 139 height 14
click at [993, 479] on div at bounding box center [1027, 476] width 139 height 14
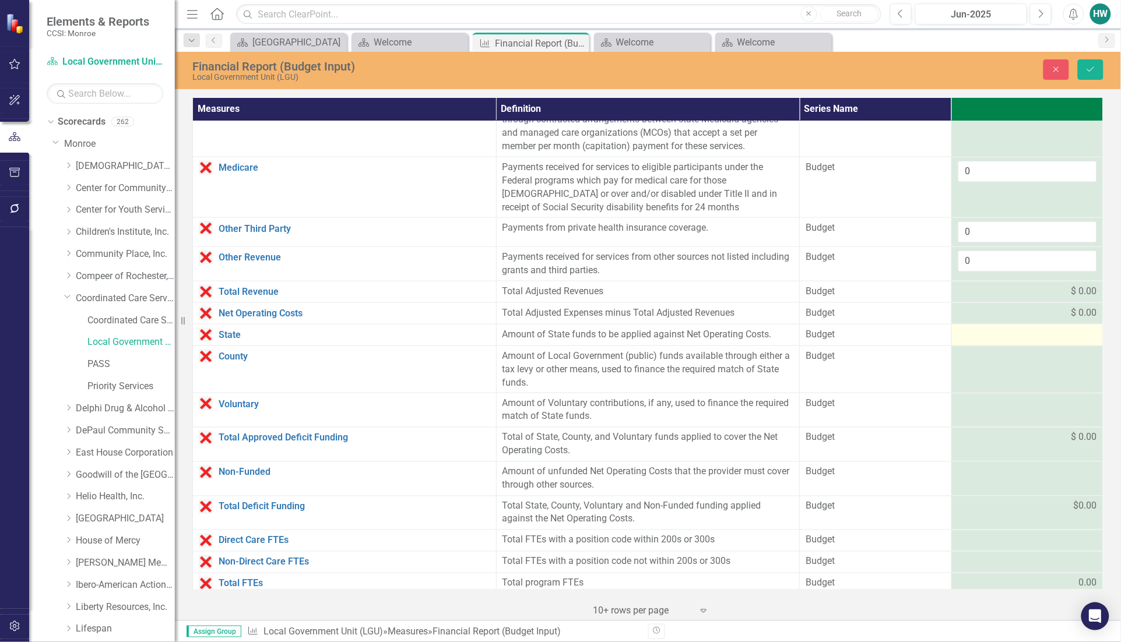
type input "0"
click at [963, 334] on div at bounding box center [1027, 335] width 139 height 14
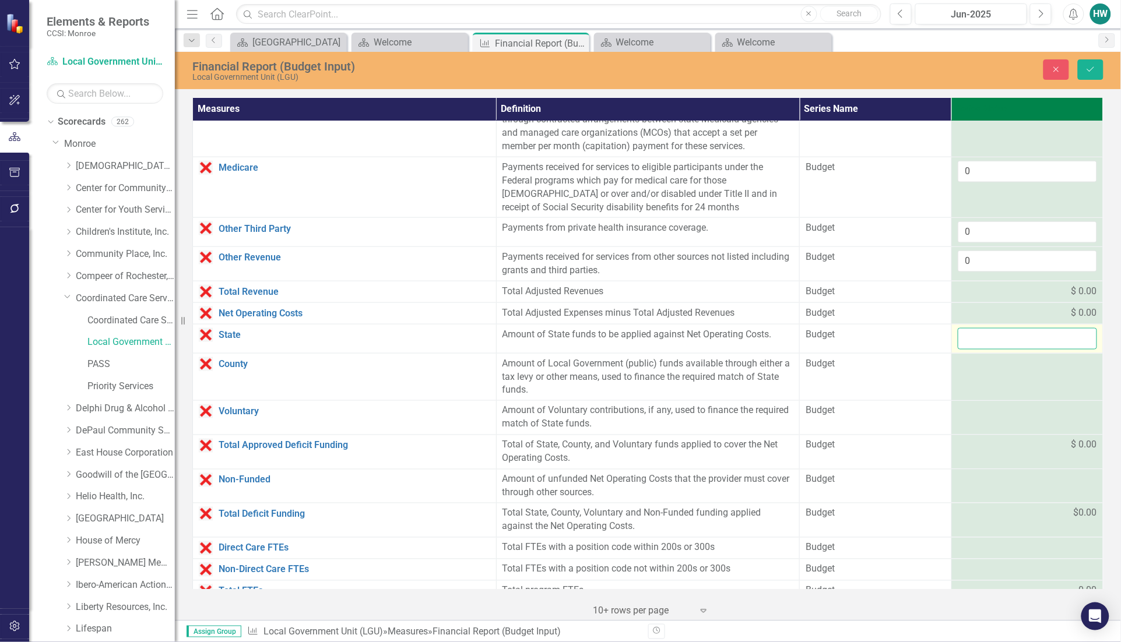
click at [963, 334] on input "number" at bounding box center [1027, 339] width 139 height 22
type input "7"
type input "835842"
click at [975, 371] on div at bounding box center [1027, 364] width 139 height 14
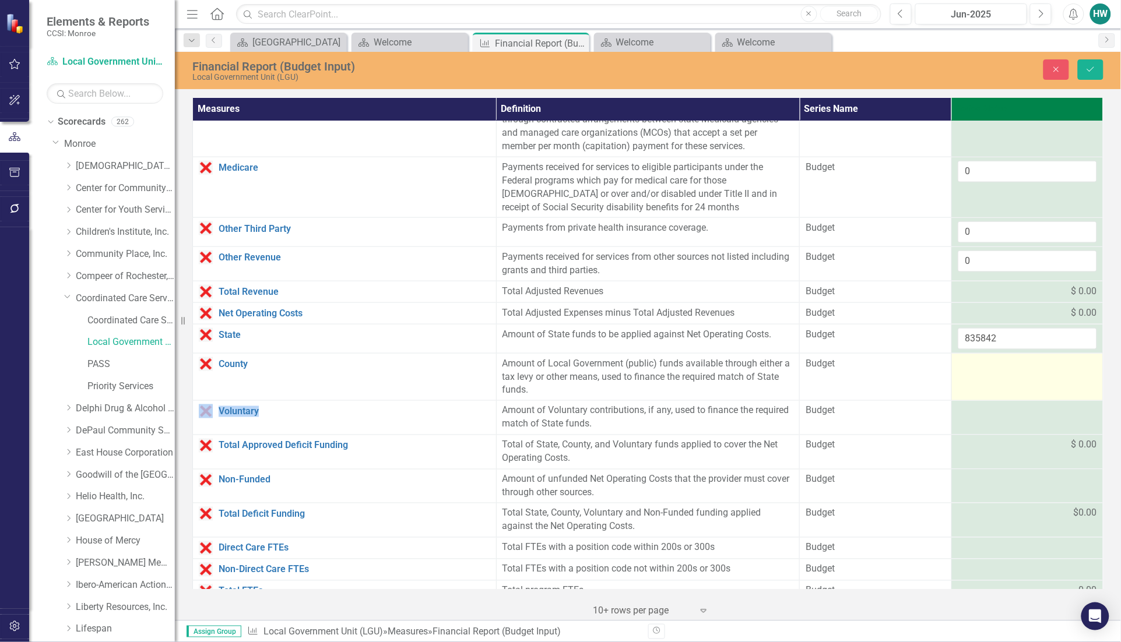
click at [975, 371] on div at bounding box center [1027, 364] width 139 height 14
click at [975, 374] on input "number" at bounding box center [1027, 368] width 139 height 22
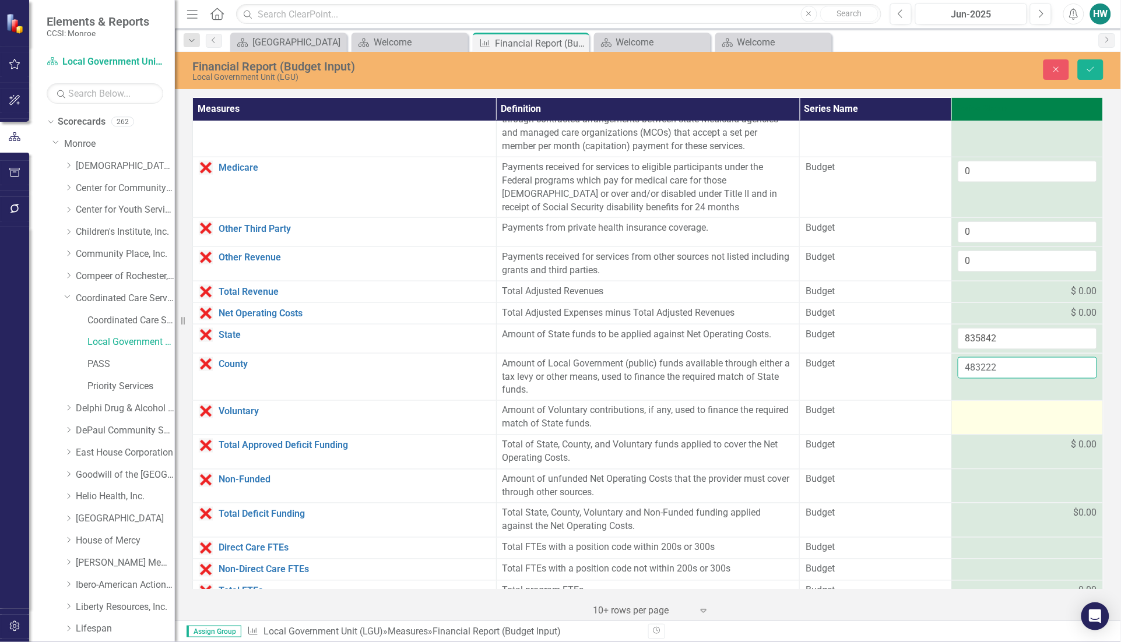
type input "483222"
click at [991, 419] on div at bounding box center [1027, 412] width 139 height 14
click at [991, 419] on input "number" at bounding box center [1027, 416] width 139 height 22
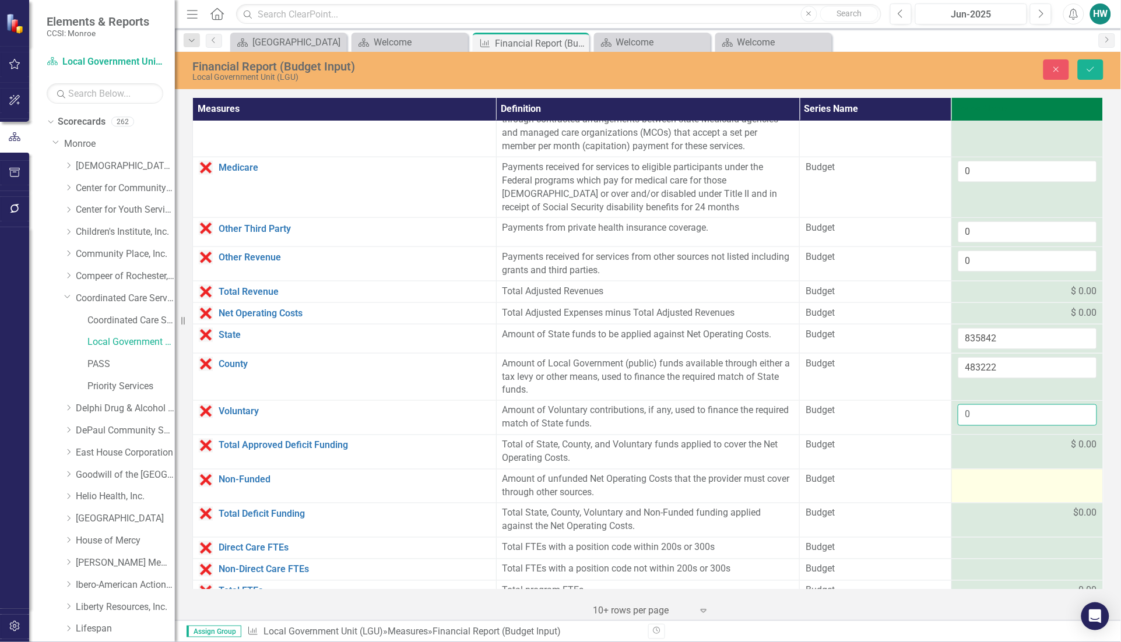
type input "0"
click at [989, 484] on div at bounding box center [1027, 480] width 139 height 14
click at [989, 484] on input "number" at bounding box center [1027, 484] width 139 height 22
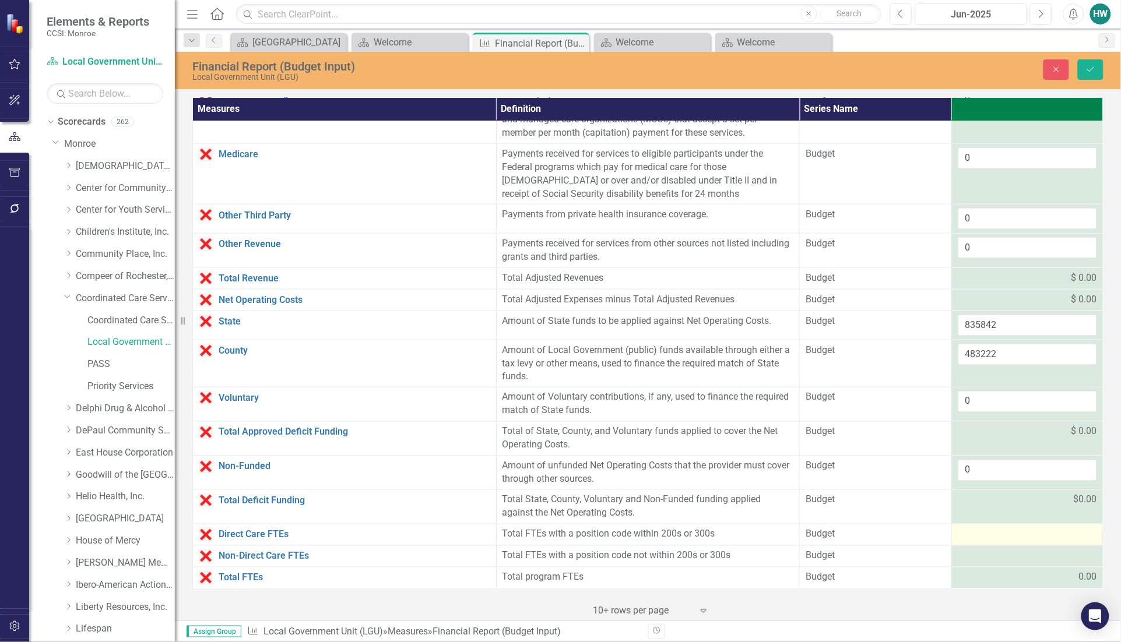
type input "0"
click at [967, 536] on div at bounding box center [1027, 535] width 139 height 14
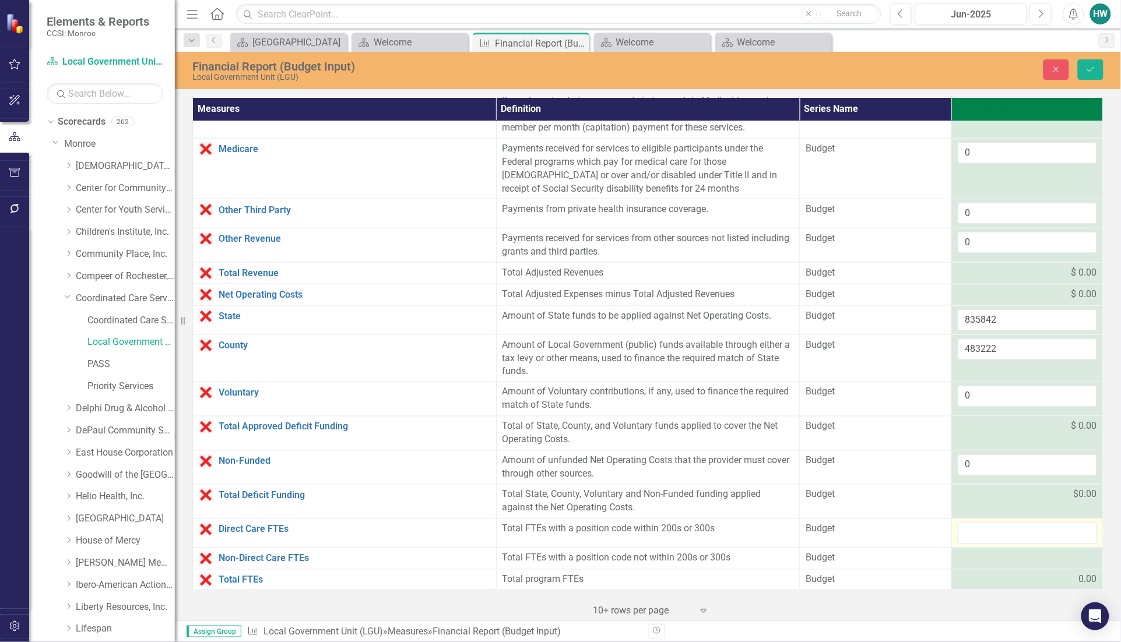
click at [967, 536] on input "number" at bounding box center [1027, 534] width 139 height 22
type input "0"
click at [968, 563] on div at bounding box center [1027, 559] width 139 height 14
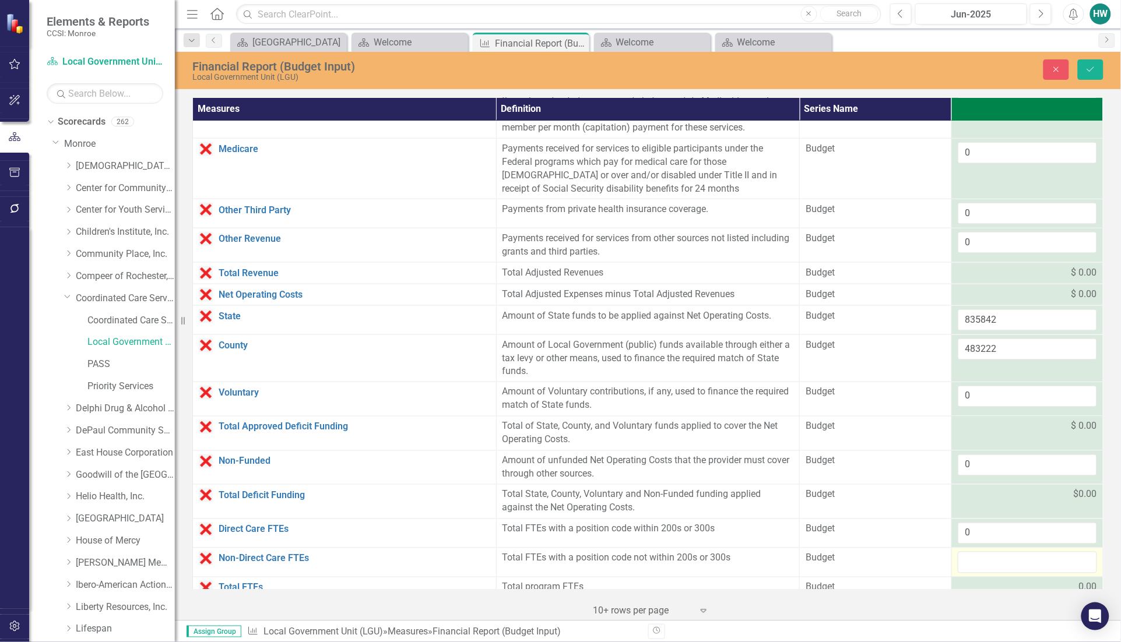
click at [968, 563] on input "number" at bounding box center [1027, 563] width 139 height 22
type input "0"
click at [1085, 65] on button "Save" at bounding box center [1091, 69] width 26 height 20
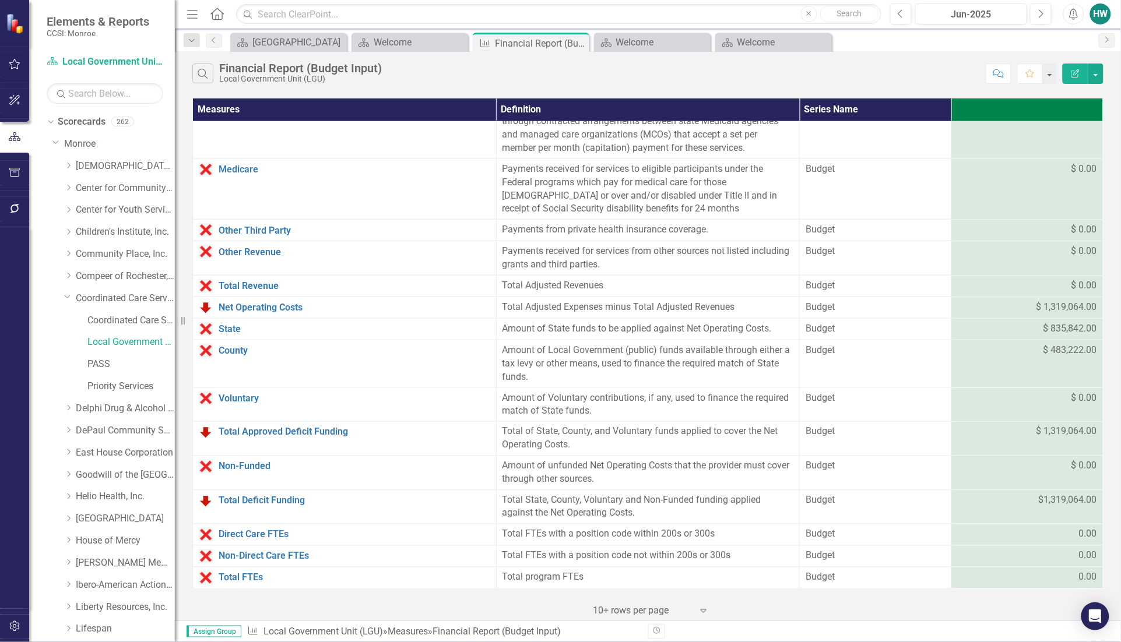
scroll to position [0, 0]
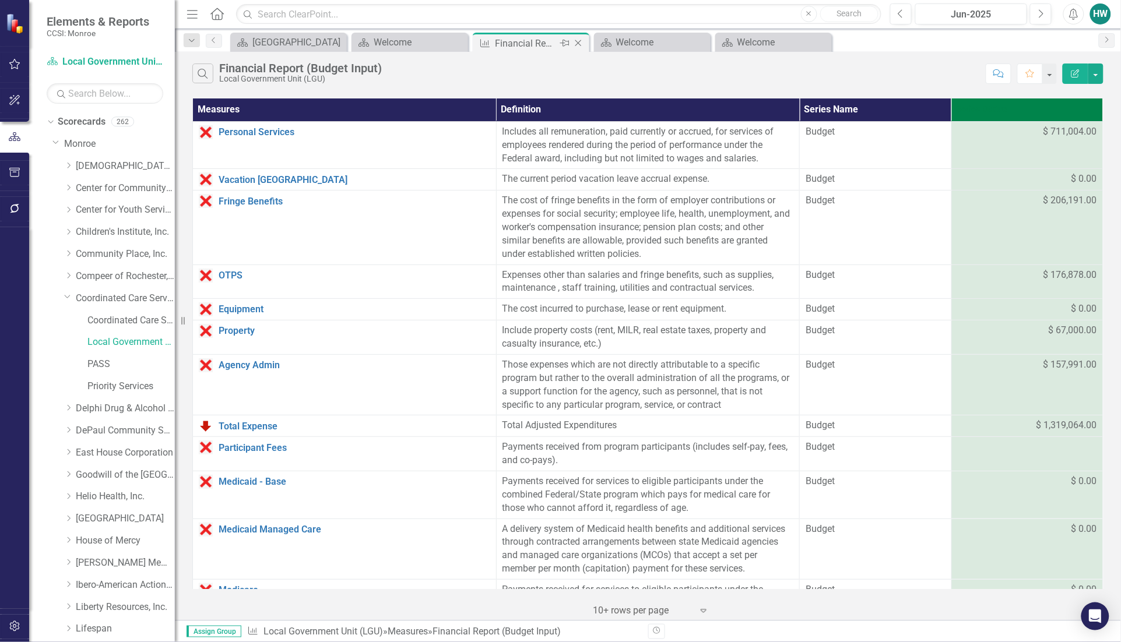
click at [581, 40] on icon "Close" at bounding box center [578, 42] width 12 height 9
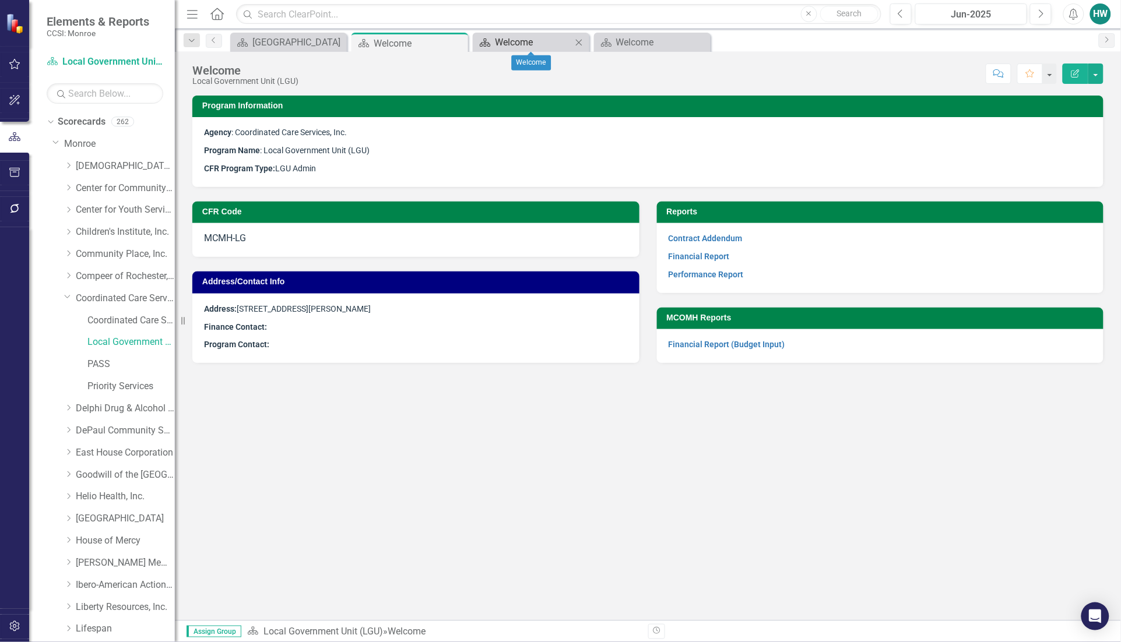
click at [551, 43] on div "Welcome" at bounding box center [533, 42] width 77 height 15
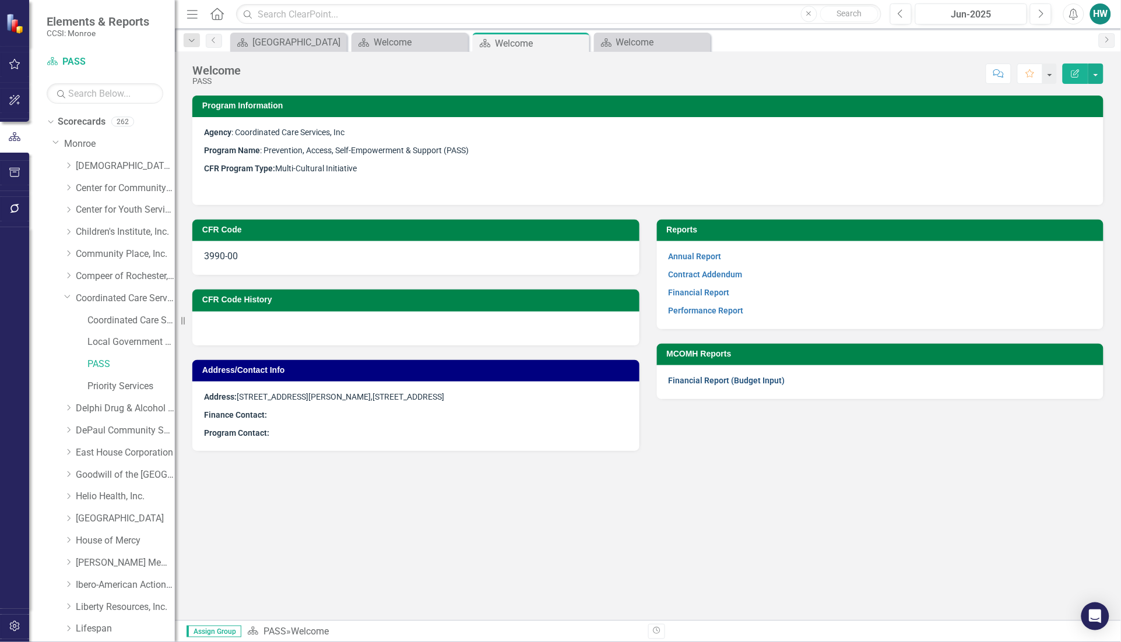
click at [725, 380] on link "Financial Report (Budget Input)" at bounding box center [727, 380] width 117 height 9
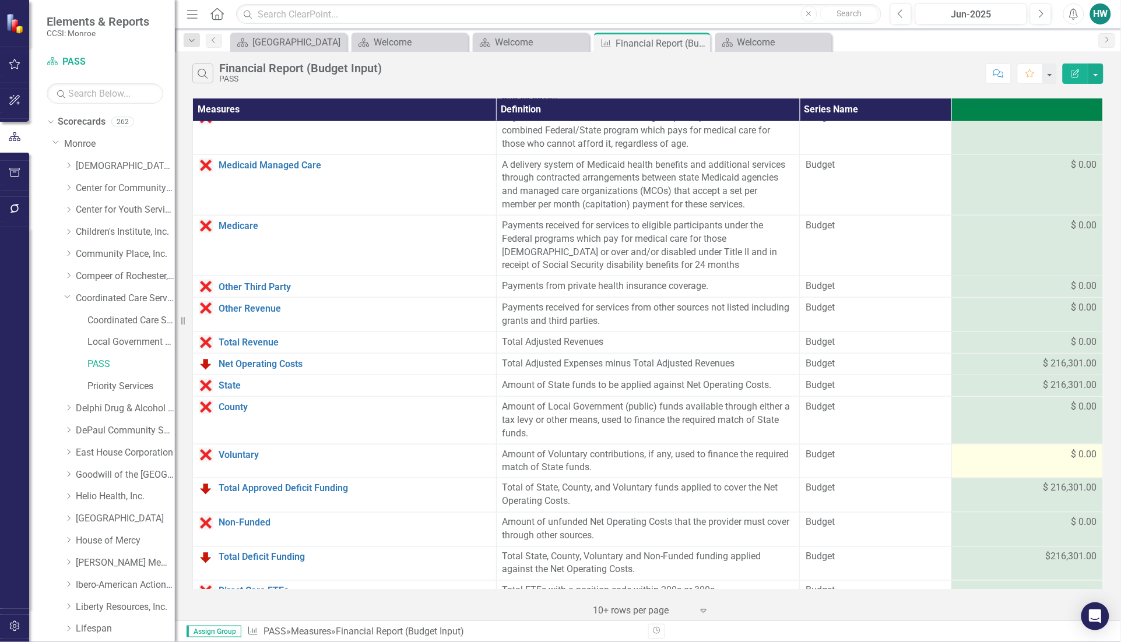
scroll to position [426, 0]
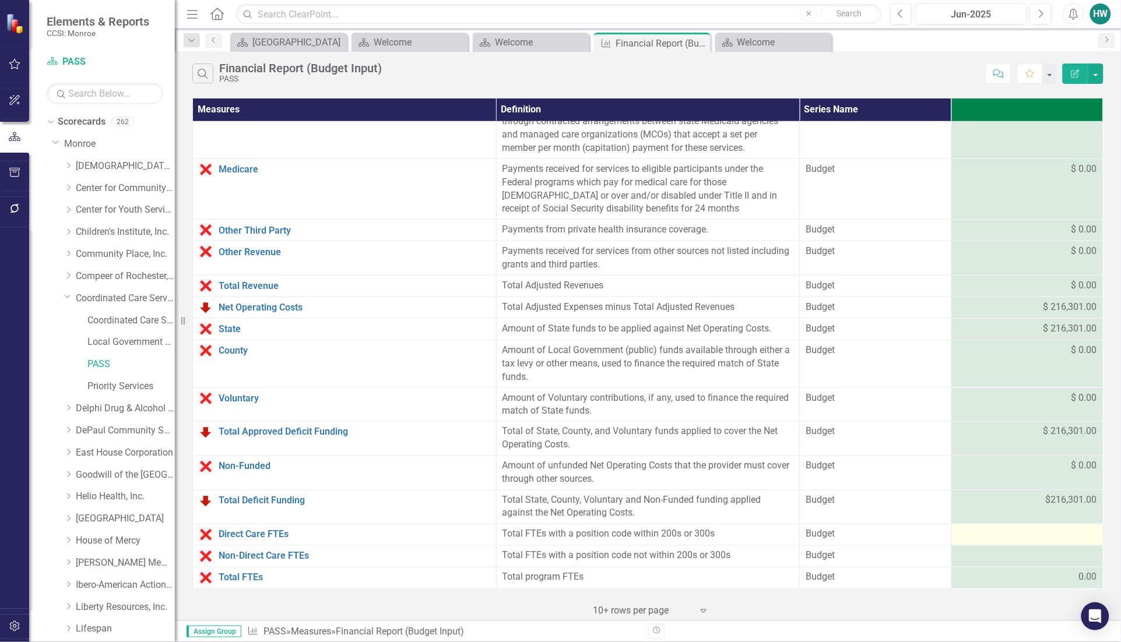
click at [1007, 533] on div at bounding box center [1027, 535] width 139 height 14
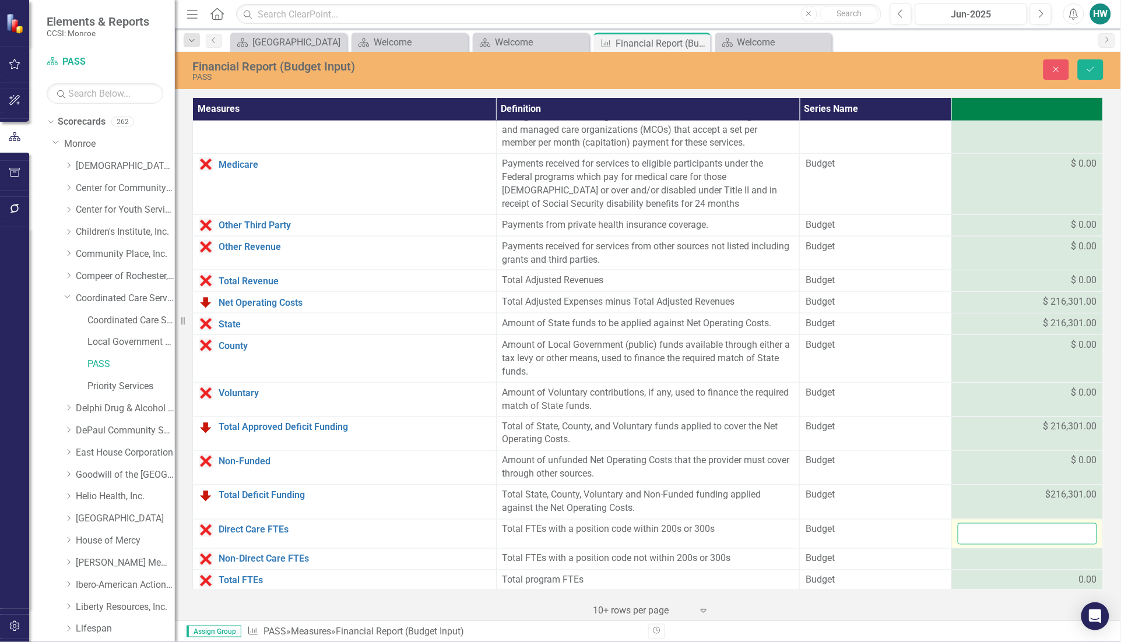
click at [1007, 533] on input "number" at bounding box center [1027, 534] width 139 height 22
type input "0"
click at [988, 561] on div at bounding box center [1027, 560] width 139 height 14
type input "0"
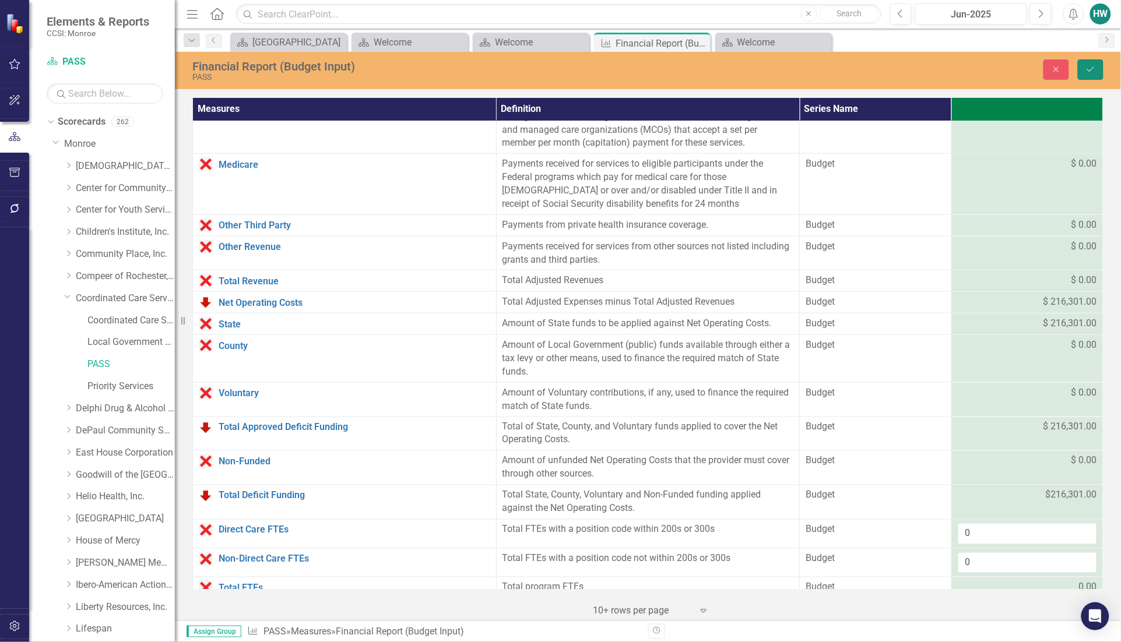
click at [1095, 69] on icon "Save" at bounding box center [1090, 69] width 10 height 8
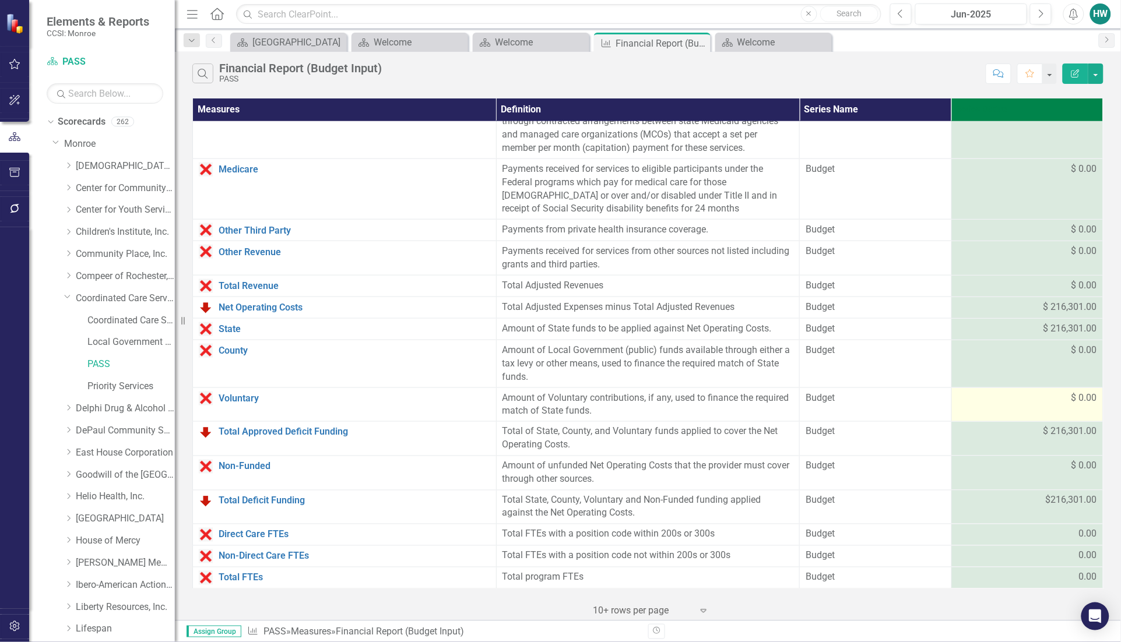
scroll to position [0, 0]
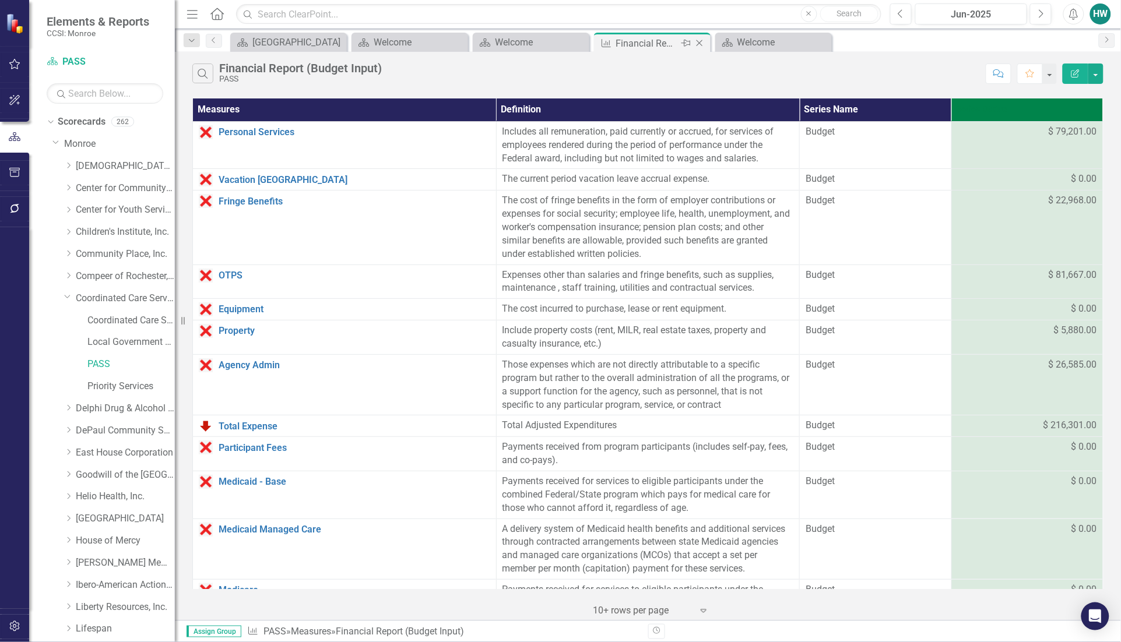
click at [701, 42] on icon "Close" at bounding box center [700, 42] width 12 height 9
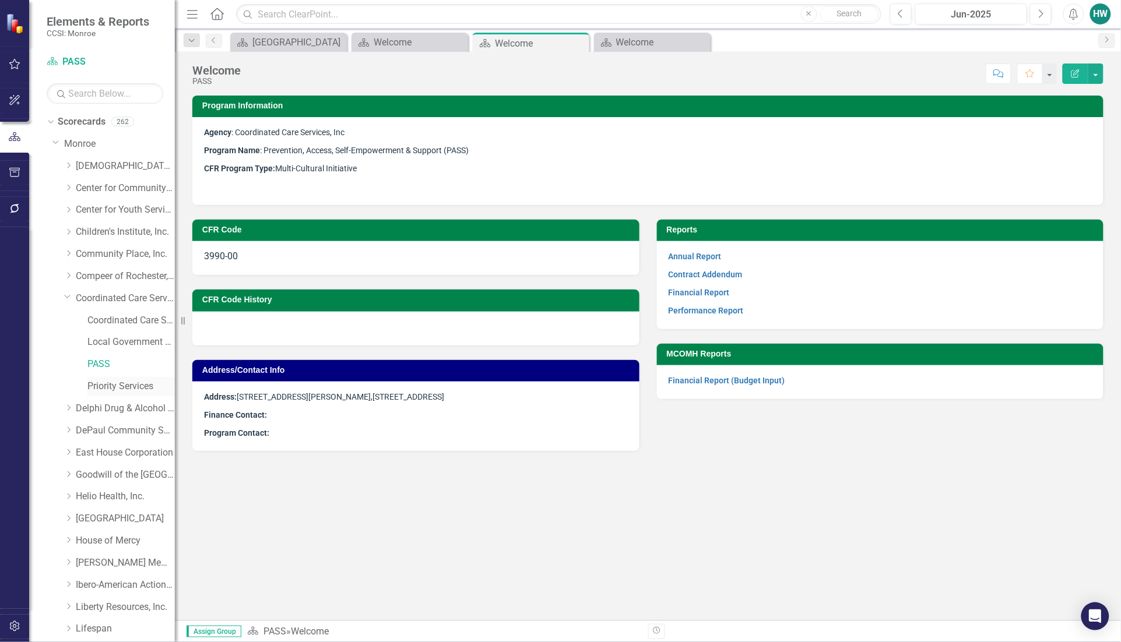
click at [110, 379] on div "Priority Services" at bounding box center [130, 386] width 87 height 19
click at [670, 41] on div "Welcome" at bounding box center [654, 42] width 77 height 15
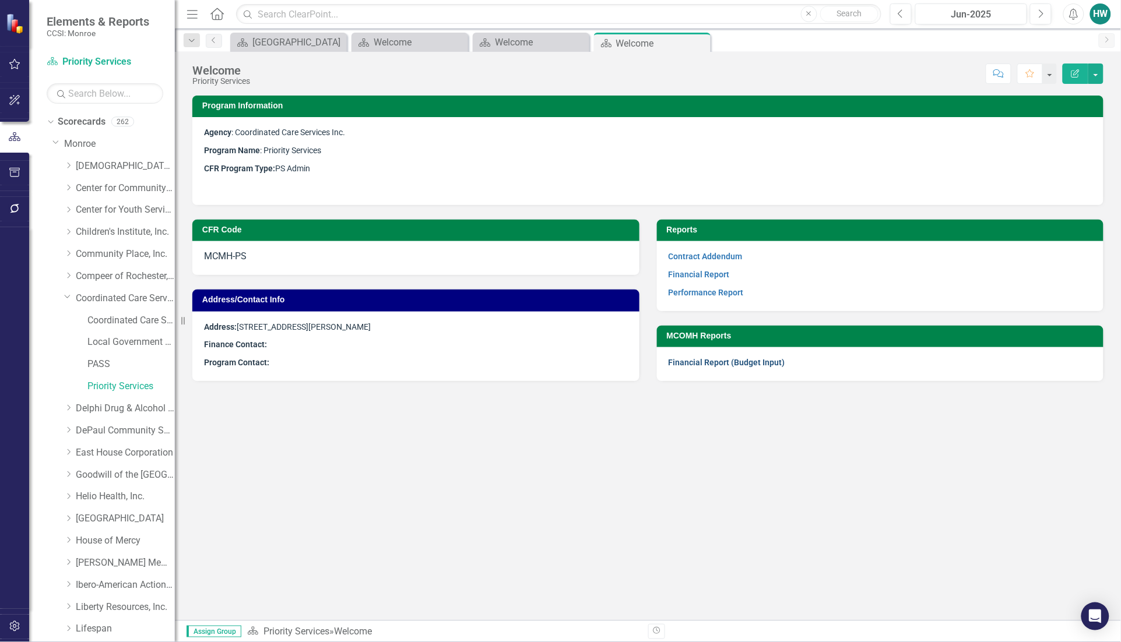
click at [714, 359] on link "Financial Report (Budget Input)" at bounding box center [727, 362] width 117 height 9
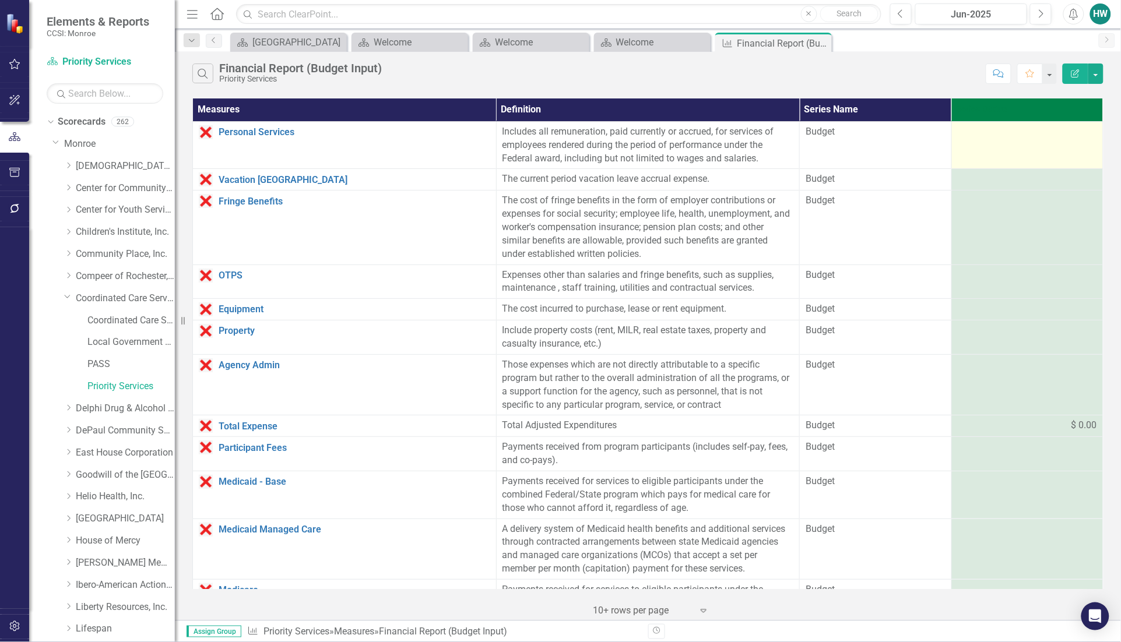
click at [1010, 138] on div at bounding box center [1027, 132] width 139 height 14
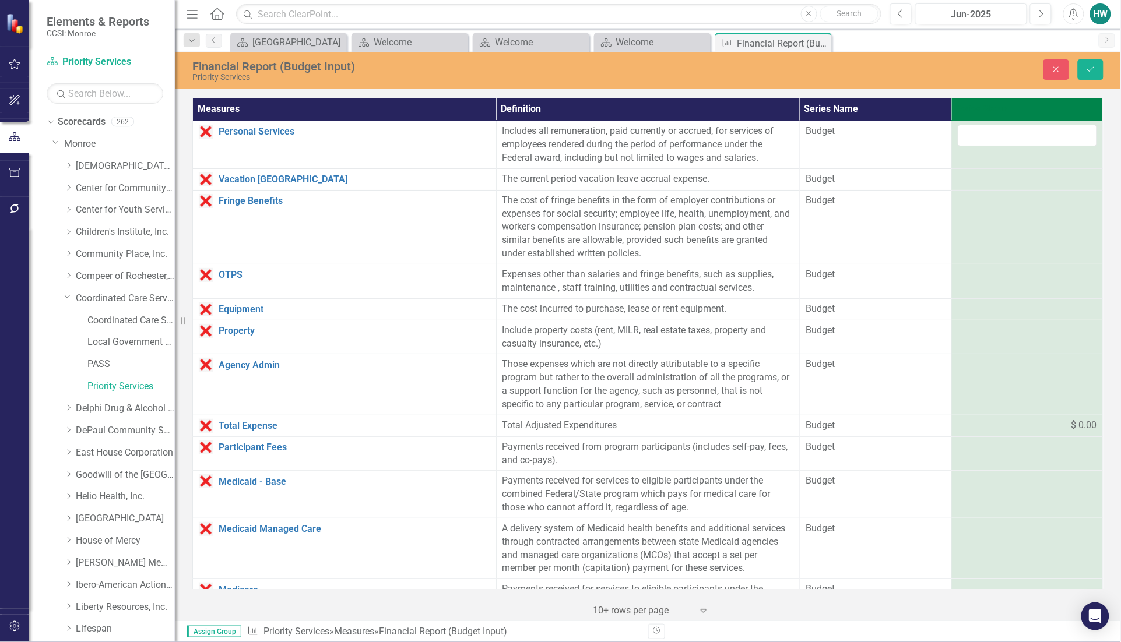
click at [959, 107] on th "Series Status" at bounding box center [1027, 109] width 152 height 23
click at [980, 134] on input "number" at bounding box center [1027, 136] width 139 height 22
type input "2734193"
click at [990, 178] on div at bounding box center [1027, 180] width 139 height 14
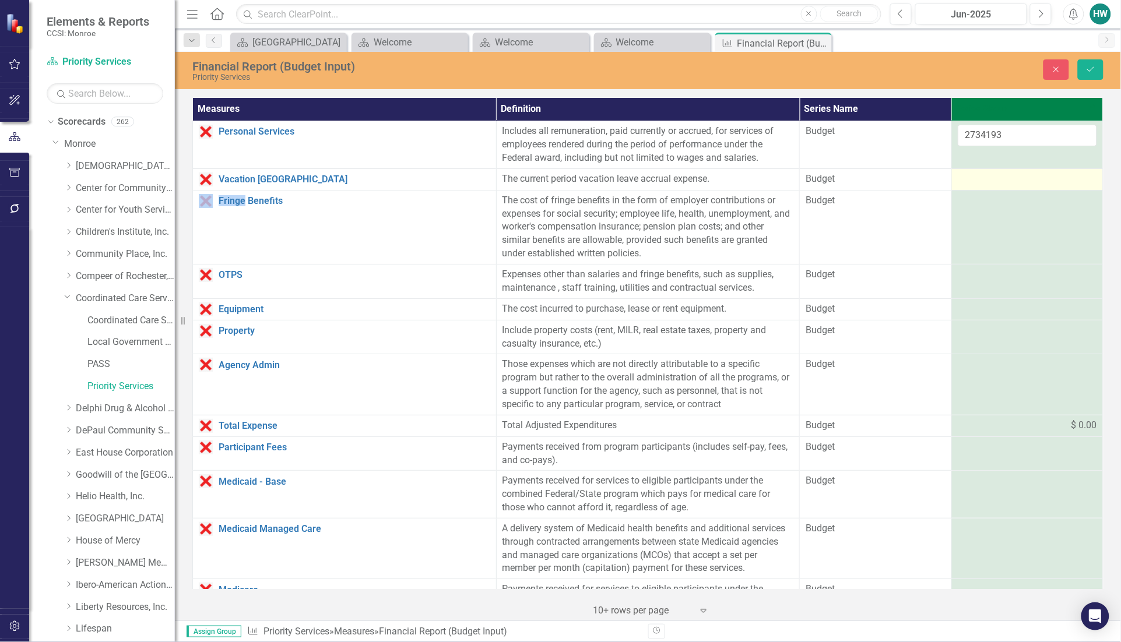
click at [990, 177] on div at bounding box center [1027, 180] width 139 height 14
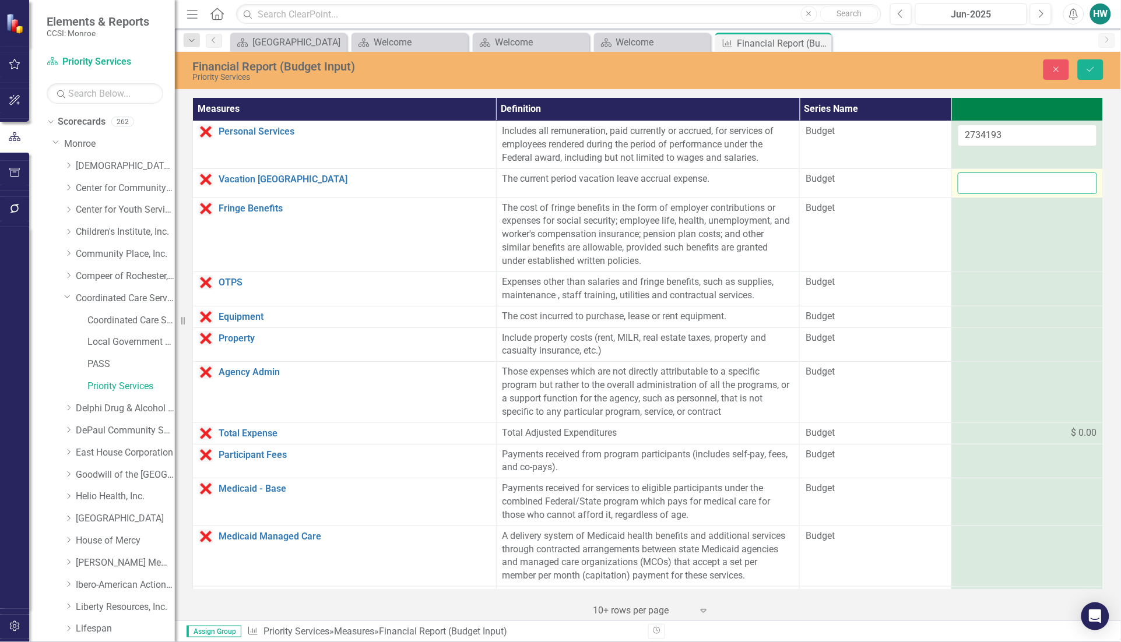
click at [1000, 180] on input "number" at bounding box center [1027, 184] width 139 height 22
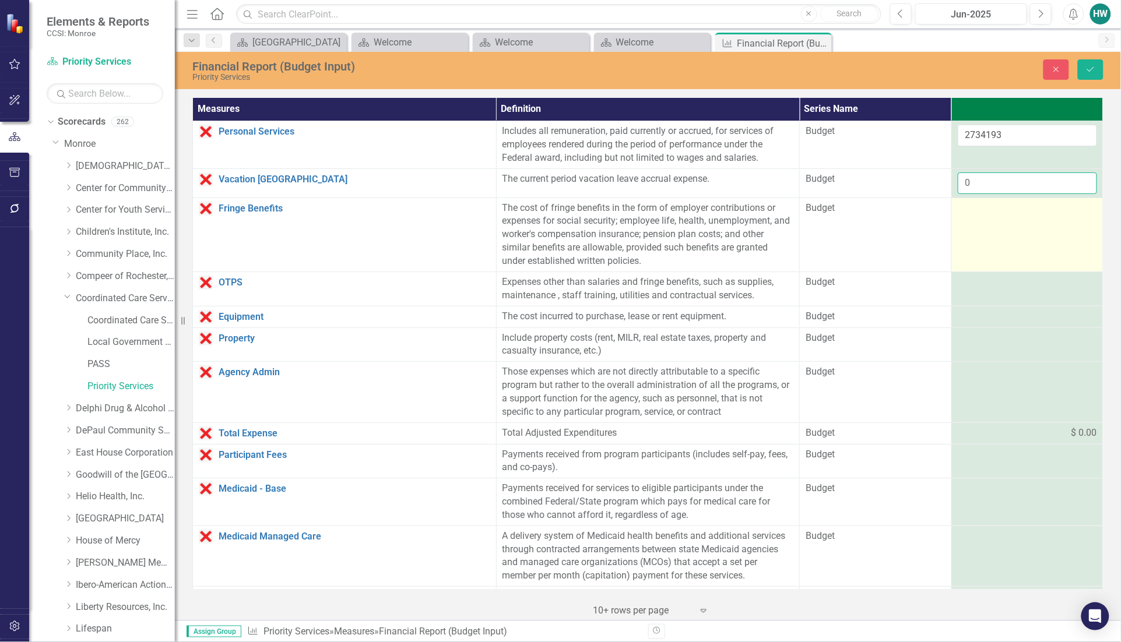
type input "0"
click at [992, 222] on td at bounding box center [1027, 235] width 152 height 74
click at [992, 215] on input "number" at bounding box center [1027, 213] width 139 height 22
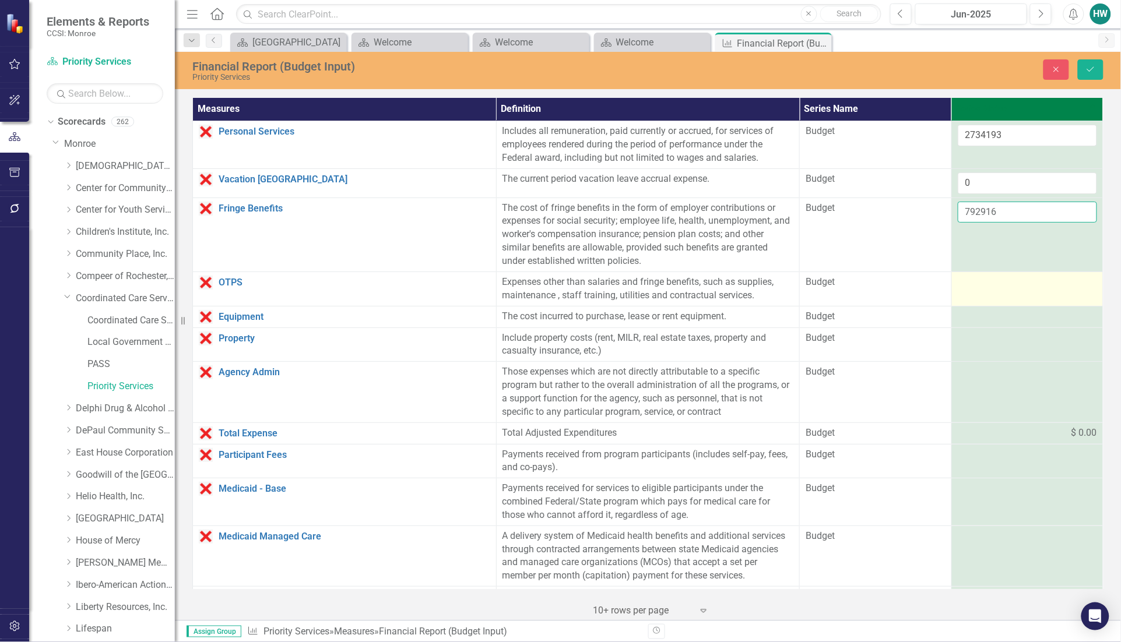
type input "792916"
click at [969, 287] on div at bounding box center [1027, 283] width 139 height 14
click at [969, 287] on input "number" at bounding box center [1027, 287] width 139 height 22
type input "329129"
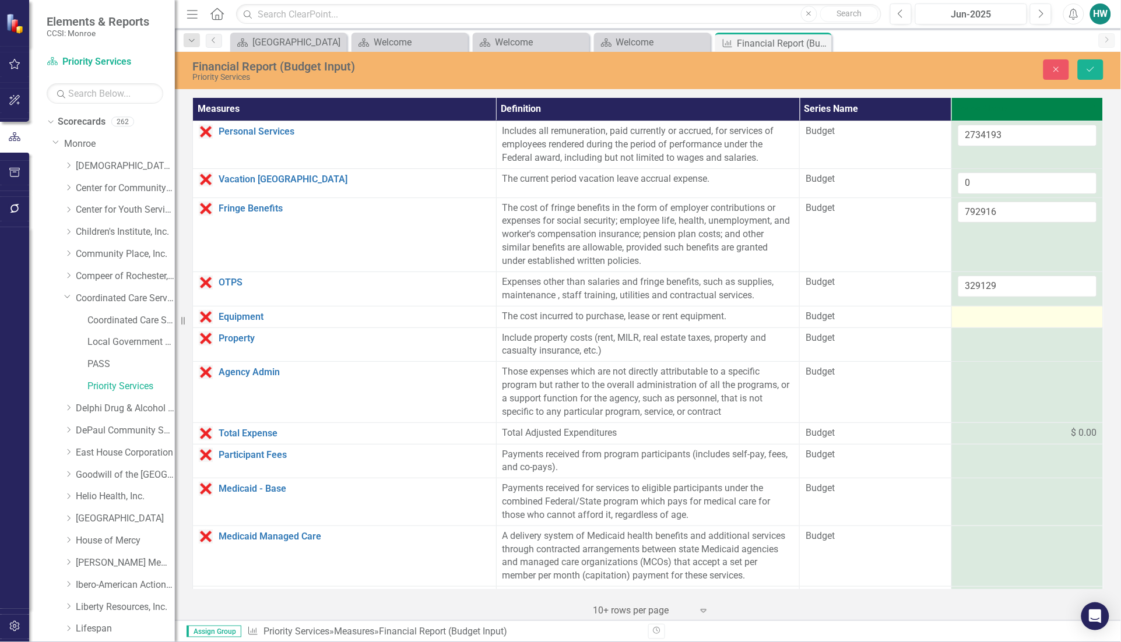
click at [985, 316] on div at bounding box center [1027, 317] width 139 height 14
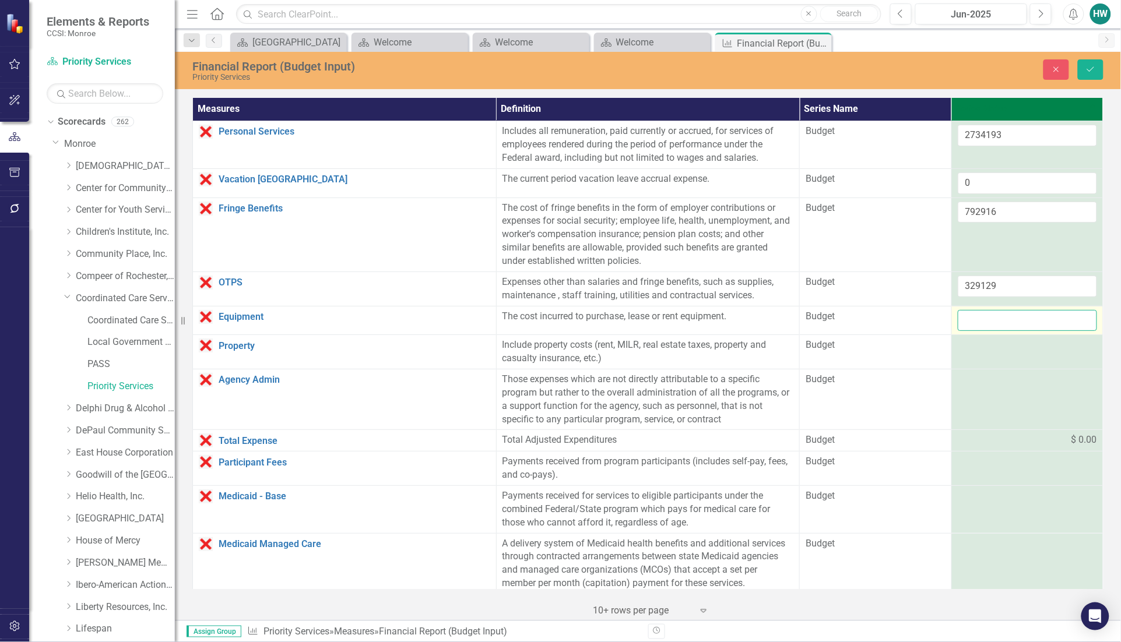
click at [985, 316] on input "number" at bounding box center [1027, 321] width 139 height 22
type input "0"
click at [992, 348] on div at bounding box center [1027, 346] width 139 height 14
click at [992, 348] on input "number" at bounding box center [1027, 350] width 139 height 22
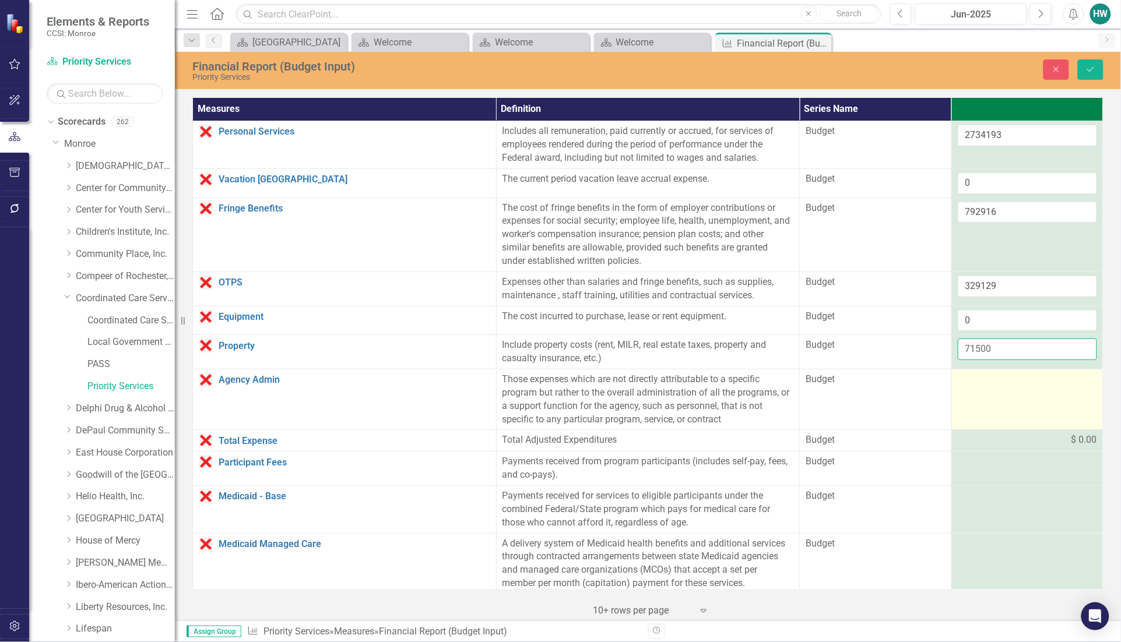
type input "71500"
click at [987, 391] on td at bounding box center [1027, 400] width 152 height 61
click at [987, 391] on input "number" at bounding box center [1027, 384] width 139 height 22
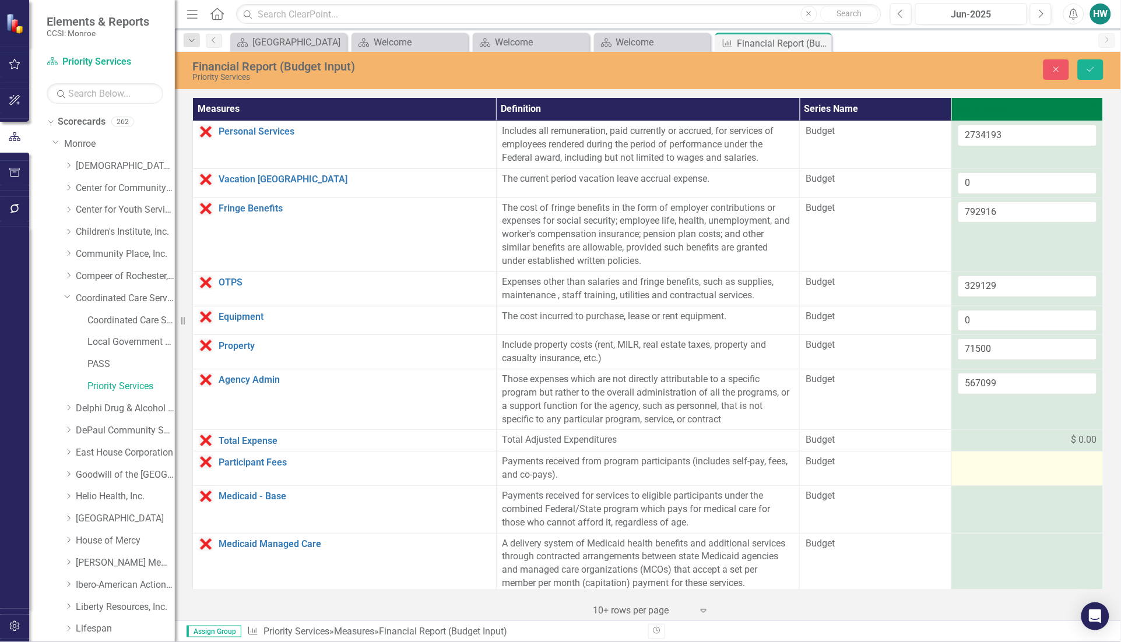
type input "567099"
click at [994, 469] on div at bounding box center [1027, 462] width 139 height 14
click at [983, 466] on div at bounding box center [1027, 462] width 139 height 14
click at [983, 465] on div at bounding box center [1027, 462] width 139 height 14
click at [983, 465] on input "number" at bounding box center [1027, 466] width 139 height 22
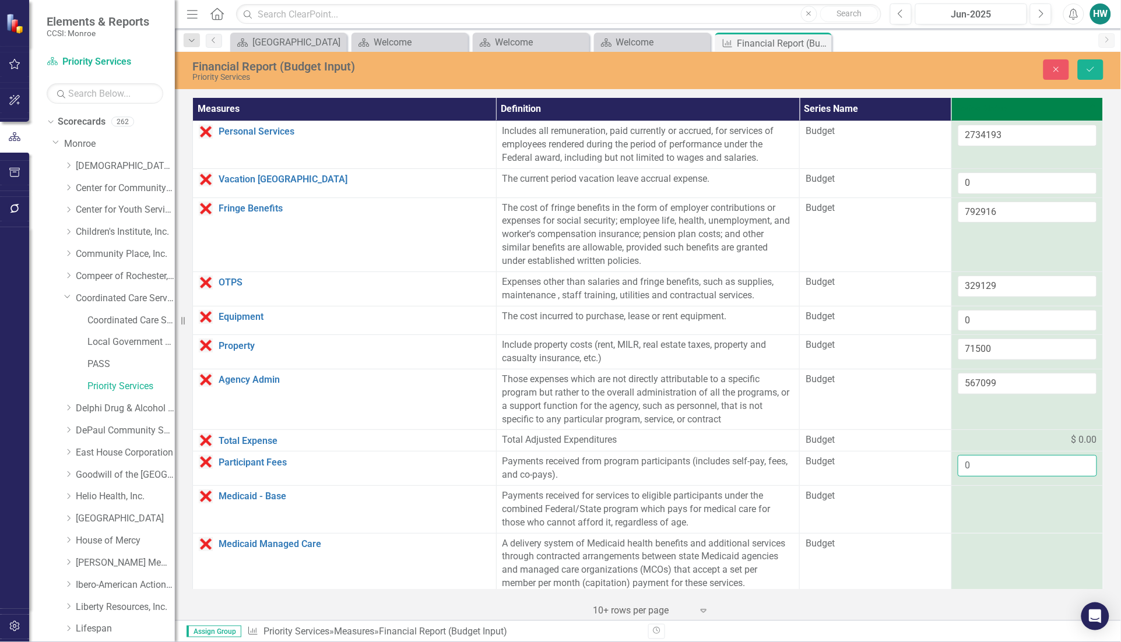
type input "0"
click at [1001, 472] on input "0" at bounding box center [1027, 466] width 139 height 22
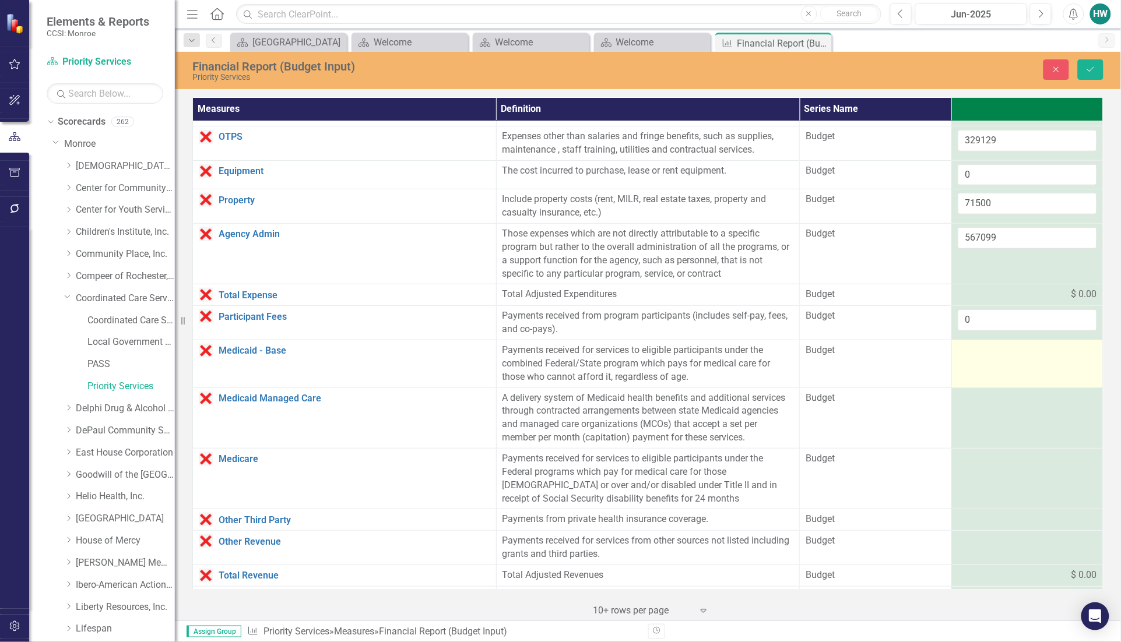
click at [986, 358] on div at bounding box center [1027, 351] width 139 height 14
click at [986, 359] on input "number" at bounding box center [1027, 355] width 139 height 22
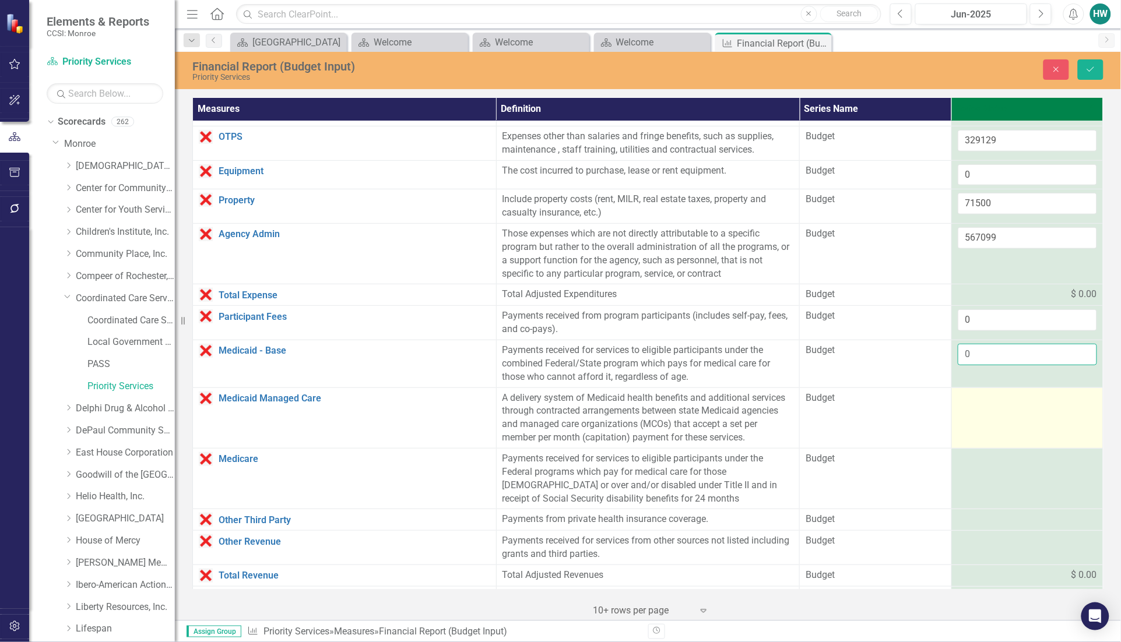
type input "0"
click at [976, 405] on div at bounding box center [1027, 399] width 139 height 14
click at [976, 405] on input "number" at bounding box center [1027, 403] width 139 height 22
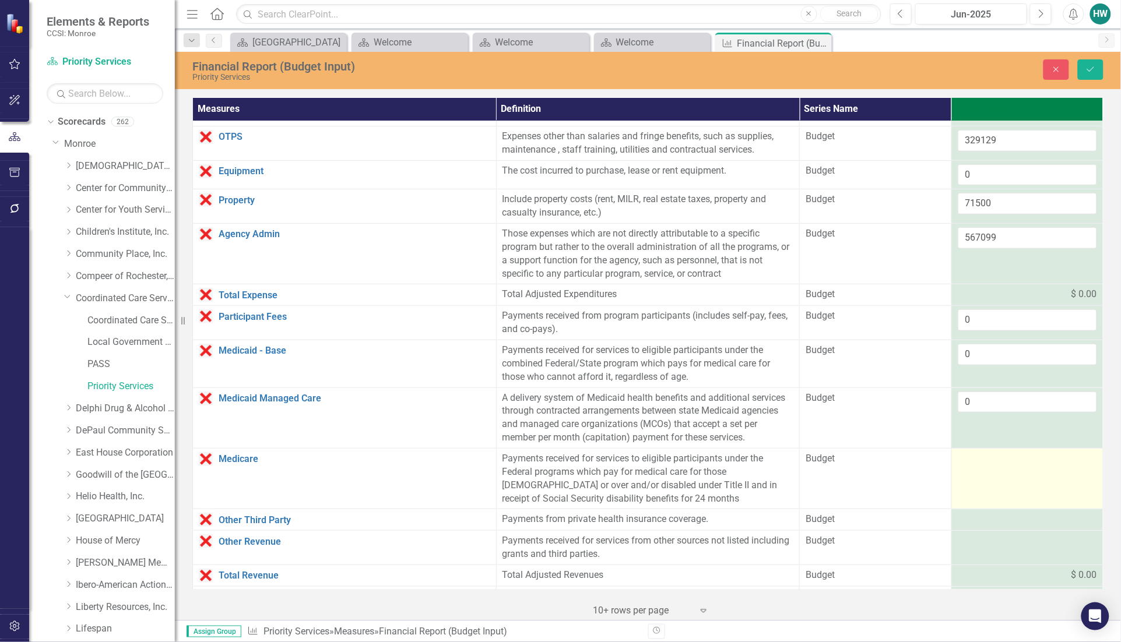
type input "0"
click at [975, 464] on div at bounding box center [1027, 459] width 139 height 14
click at [975, 464] on input "number" at bounding box center [1027, 463] width 139 height 22
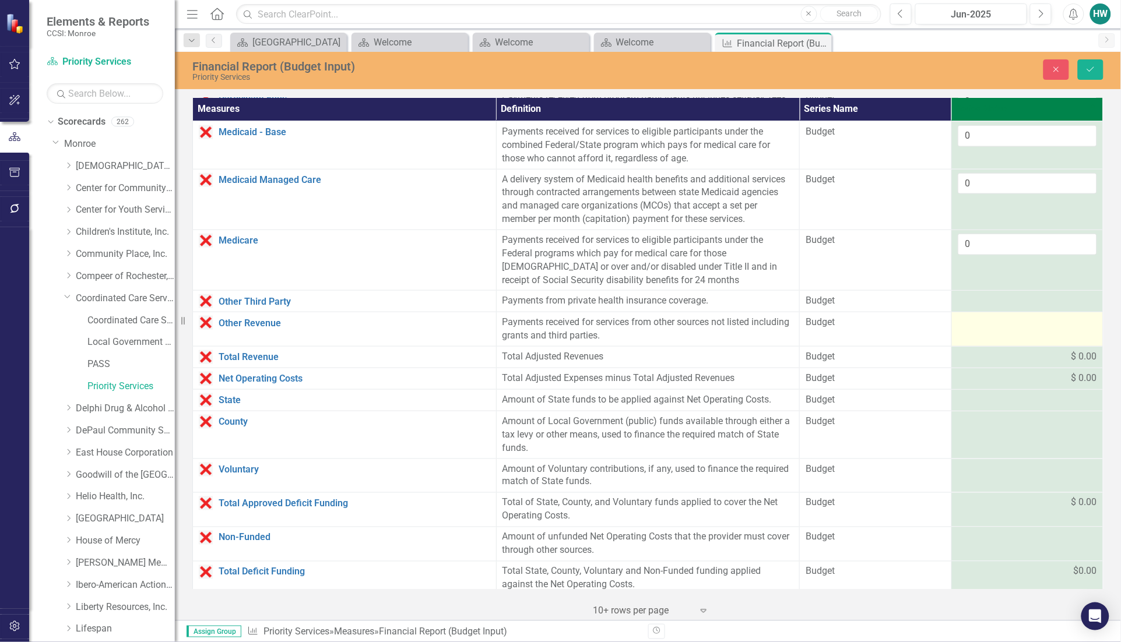
scroll to position [437, 0]
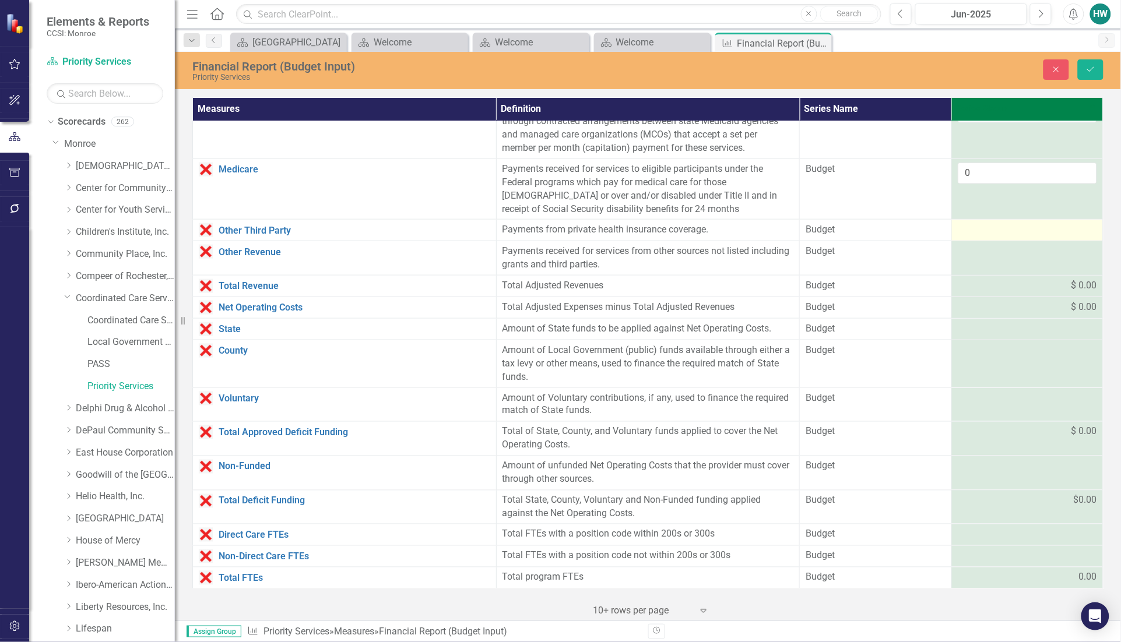
type input "0"
click at [968, 227] on div at bounding box center [1027, 230] width 139 height 14
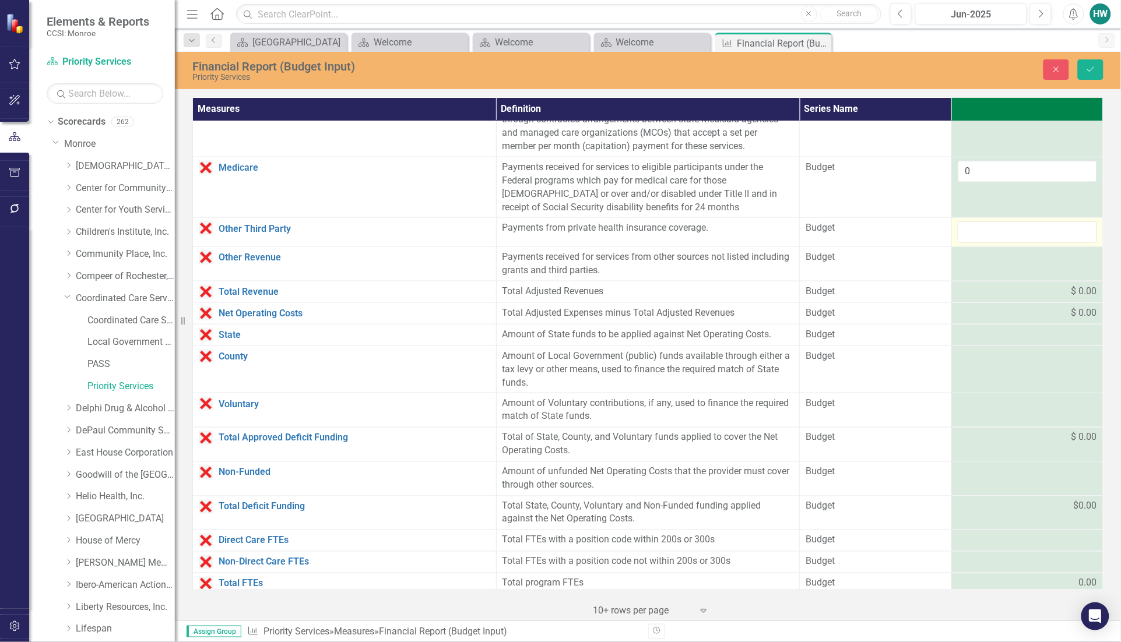
click at [968, 227] on input "number" at bounding box center [1027, 233] width 139 height 22
type input "0"
click at [971, 258] on div at bounding box center [1027, 258] width 139 height 14
click at [971, 258] on input "number" at bounding box center [1027, 262] width 139 height 22
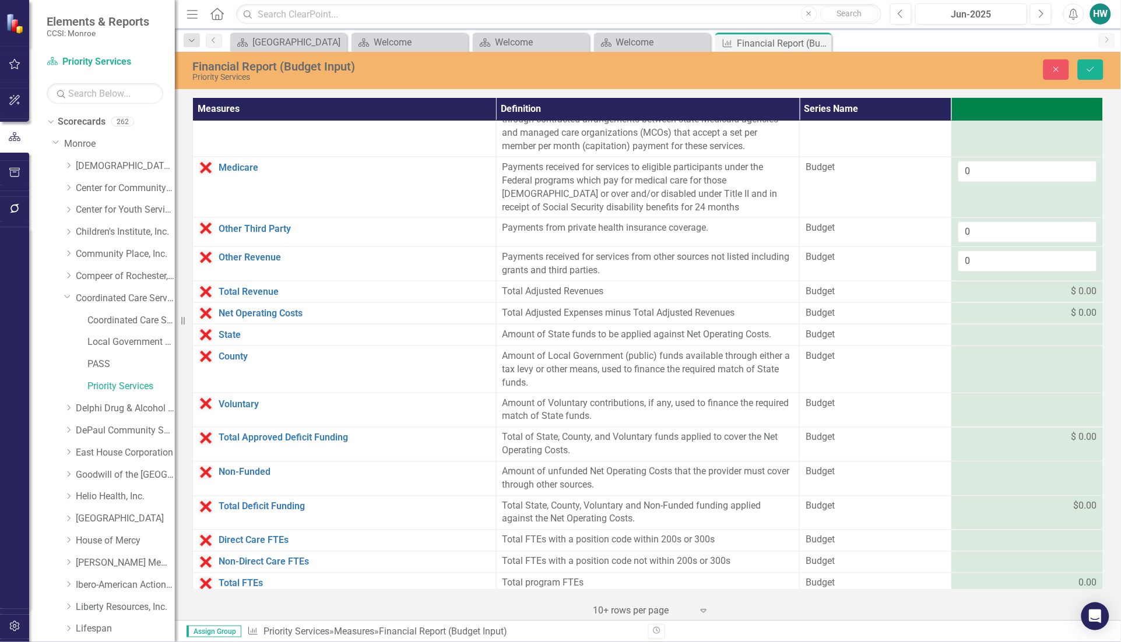
type input "0"
click at [972, 339] on div at bounding box center [1027, 335] width 139 height 14
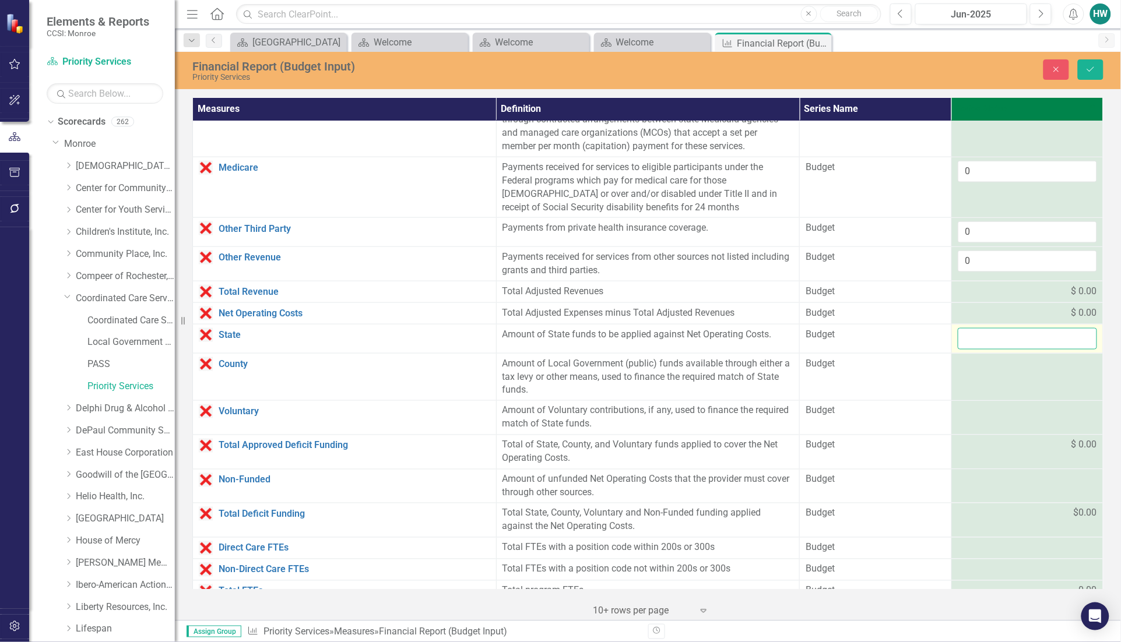
click at [972, 339] on input "number" at bounding box center [1027, 339] width 139 height 22
type input "2939997"
click at [972, 367] on div at bounding box center [1027, 364] width 139 height 14
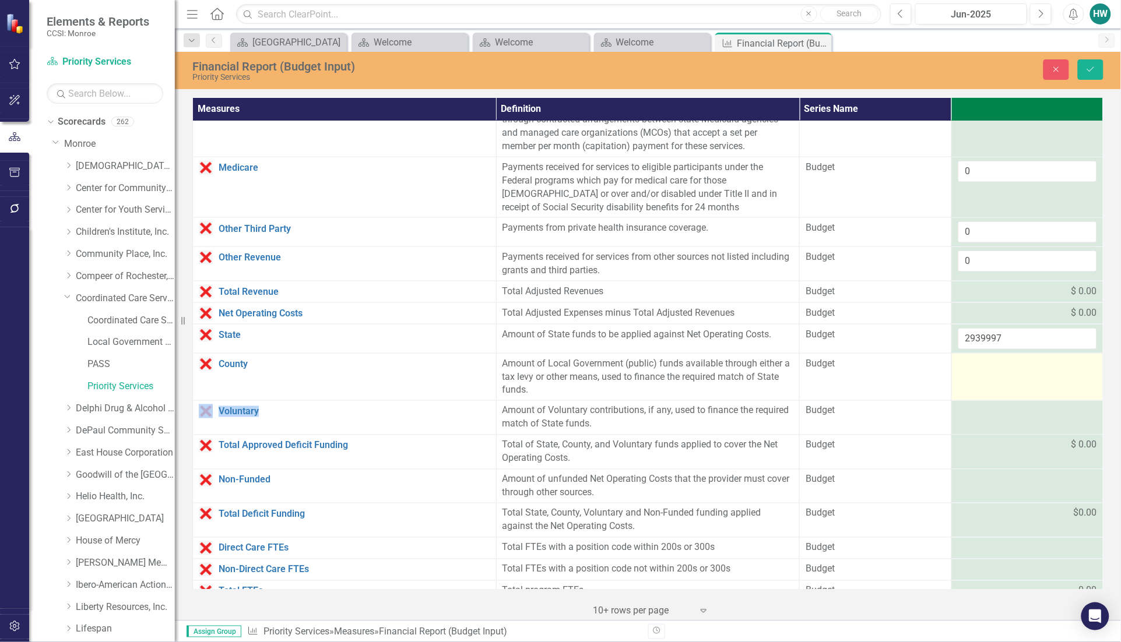
click at [972, 368] on div at bounding box center [1027, 364] width 139 height 14
click at [972, 368] on input "number" at bounding box center [1027, 368] width 139 height 22
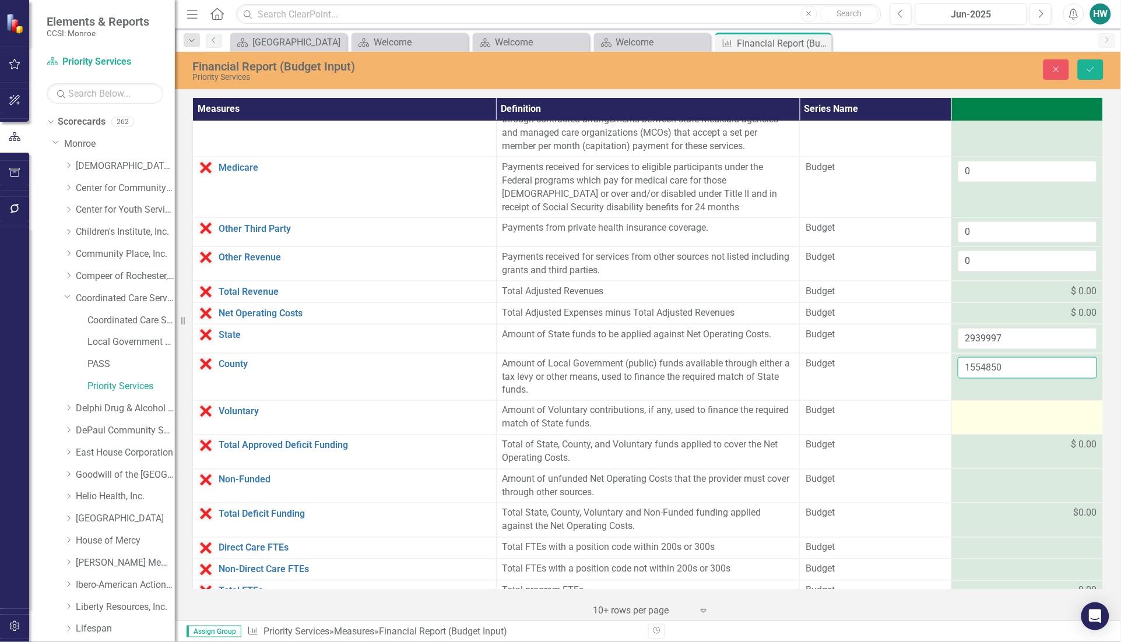
type input "1554850"
click at [996, 419] on div at bounding box center [1027, 412] width 139 height 14
click at [996, 420] on input "number" at bounding box center [1027, 416] width 139 height 22
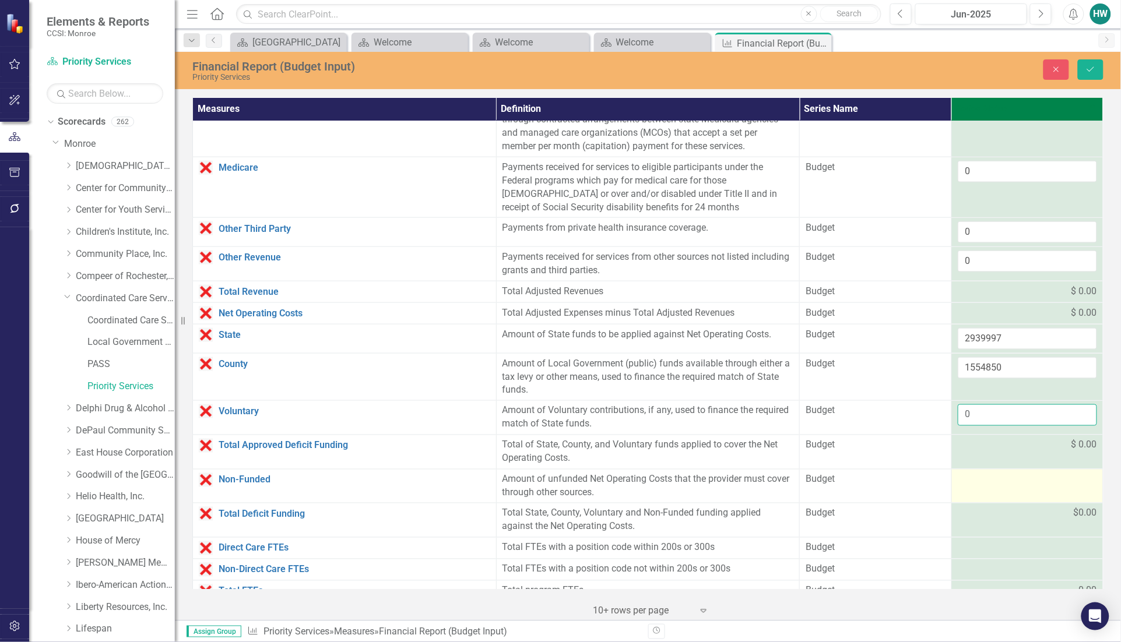
scroll to position [456, 0]
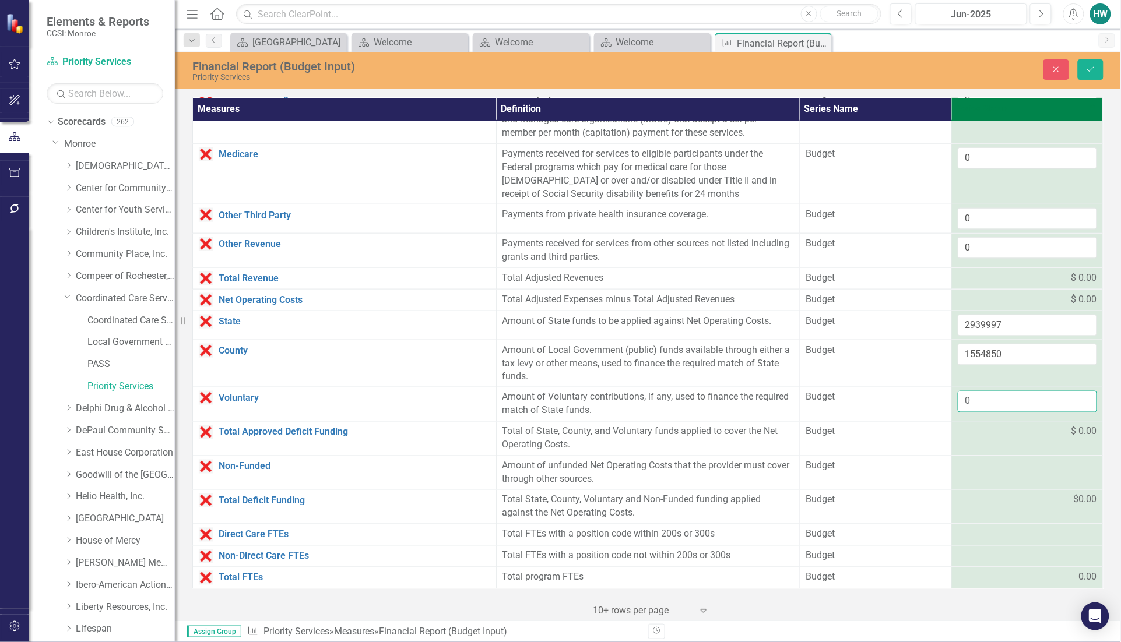
type input "0"
click at [998, 433] on div "$ 0.00" at bounding box center [1027, 432] width 139 height 13
click at [983, 469] on div at bounding box center [1027, 467] width 139 height 14
click at [983, 469] on input "number" at bounding box center [1027, 471] width 139 height 22
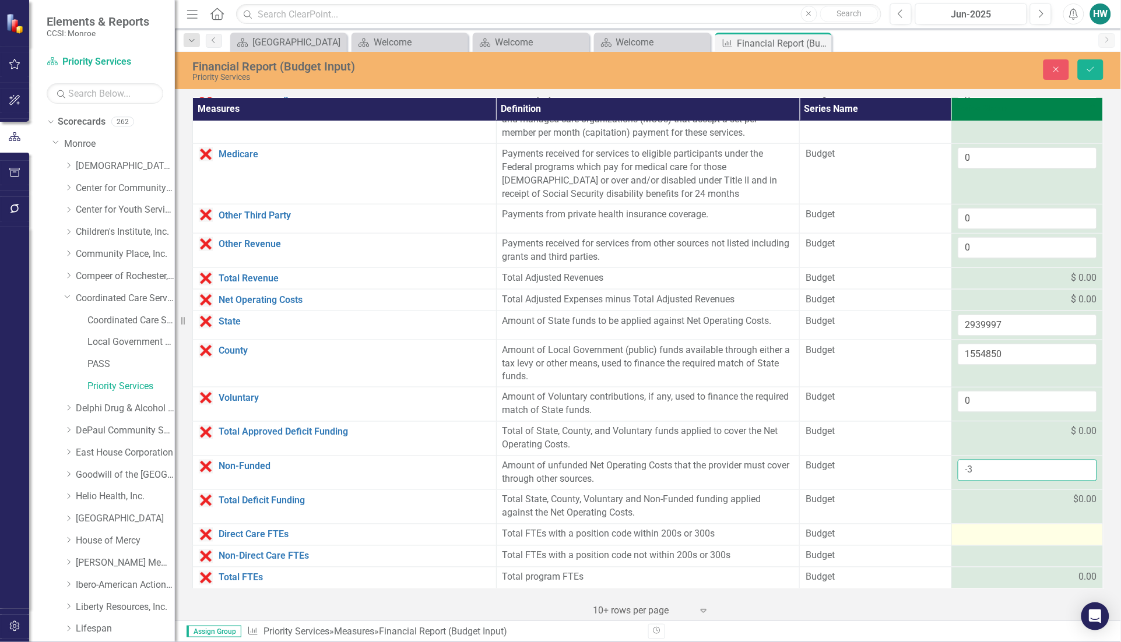
type input "-3"
click at [962, 536] on div at bounding box center [1027, 535] width 139 height 14
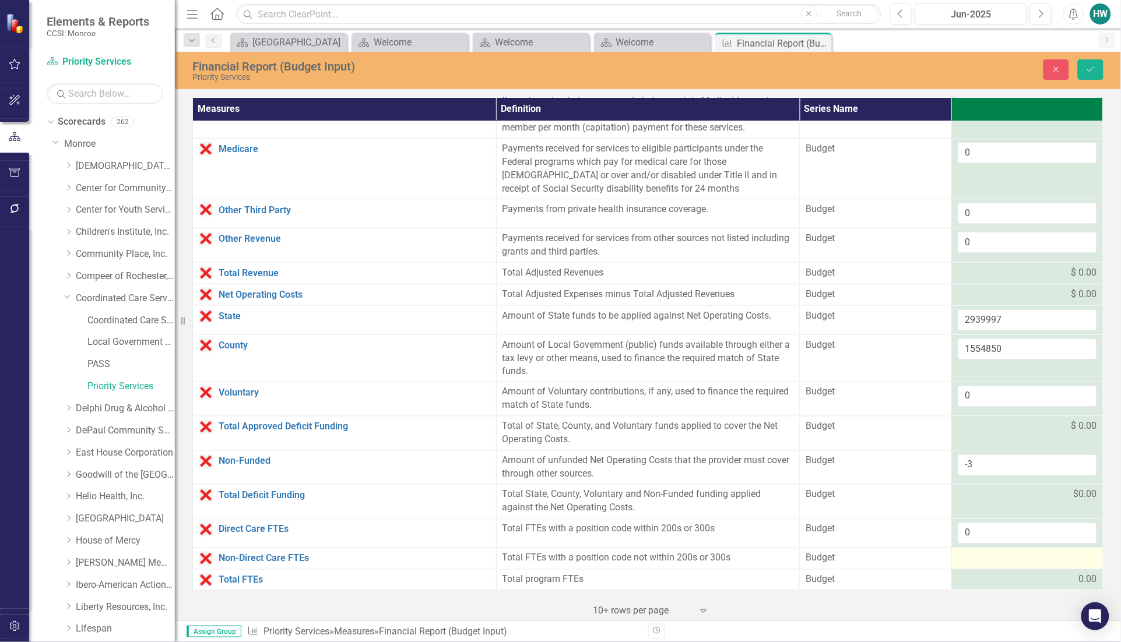
type input "0"
click at [962, 564] on div at bounding box center [1027, 559] width 139 height 14
click at [962, 564] on input "number" at bounding box center [1027, 563] width 139 height 22
type input "0"
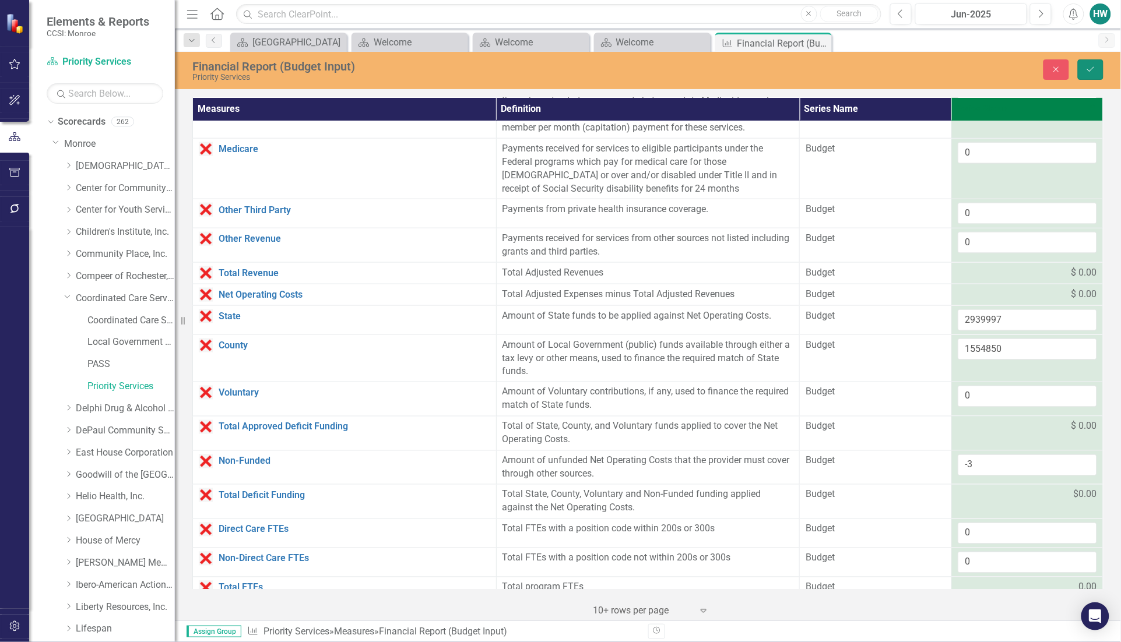
click at [1078, 65] on button "Save" at bounding box center [1091, 69] width 26 height 20
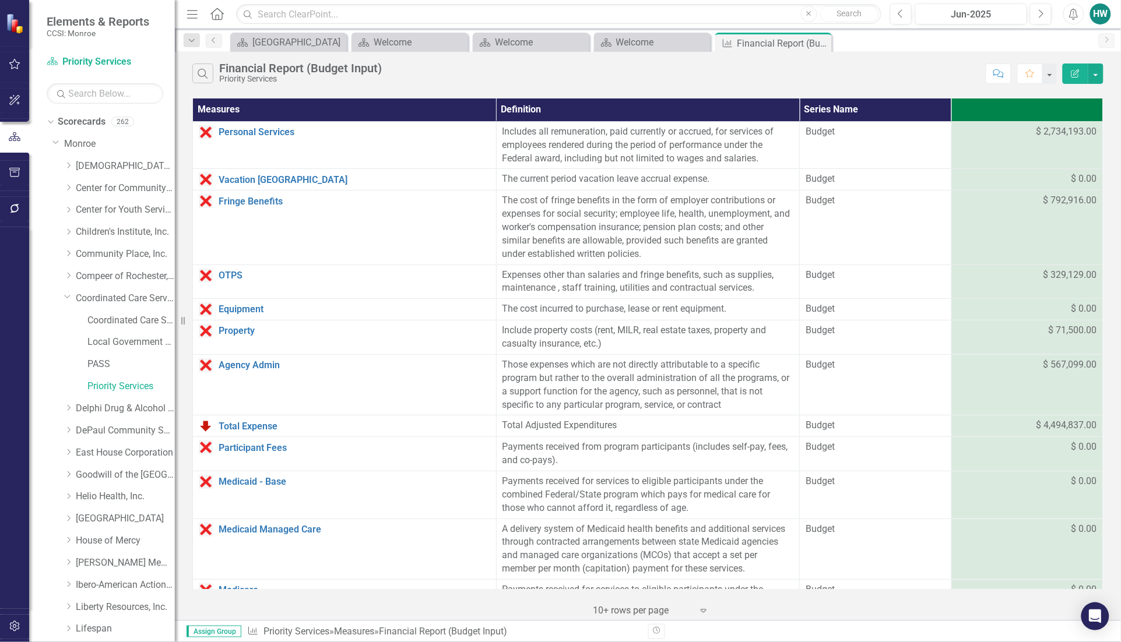
click at [940, 69] on div "Search Financial Report (Budget Input) Priority Services" at bounding box center [586, 74] width 788 height 20
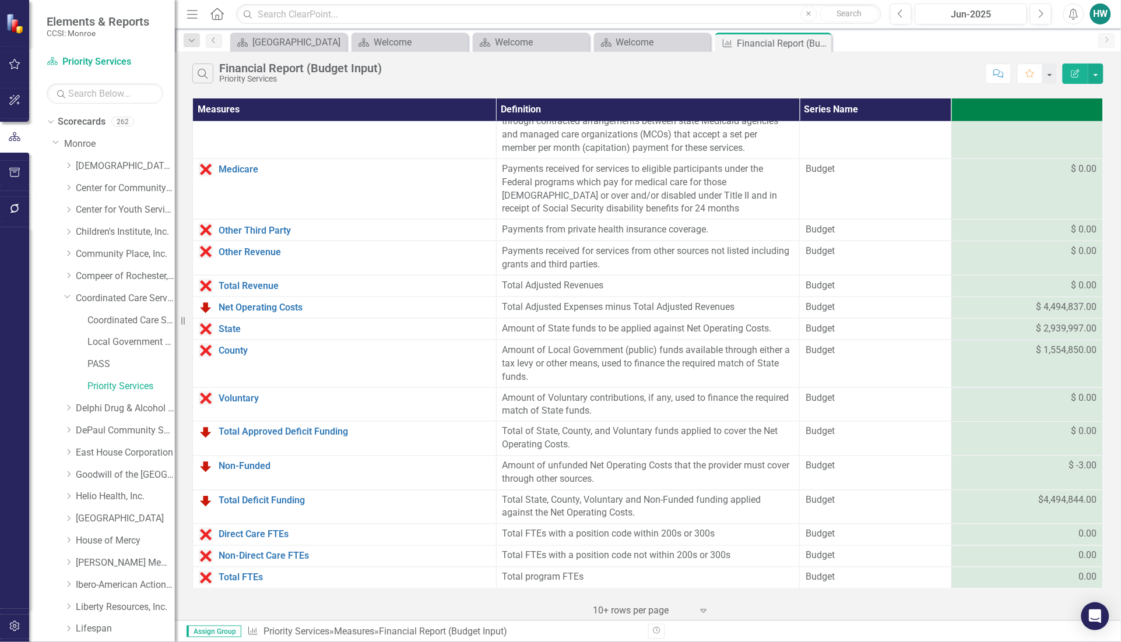
click at [949, 64] on div "Search Financial Report (Budget Input) Priority Services" at bounding box center [586, 74] width 788 height 20
click at [954, 78] on div "Search Financial Report (Budget Input) Priority Services" at bounding box center [586, 74] width 788 height 20
click at [953, 65] on div "Search Financial Report (Budget Input) Priority Services" at bounding box center [586, 74] width 788 height 20
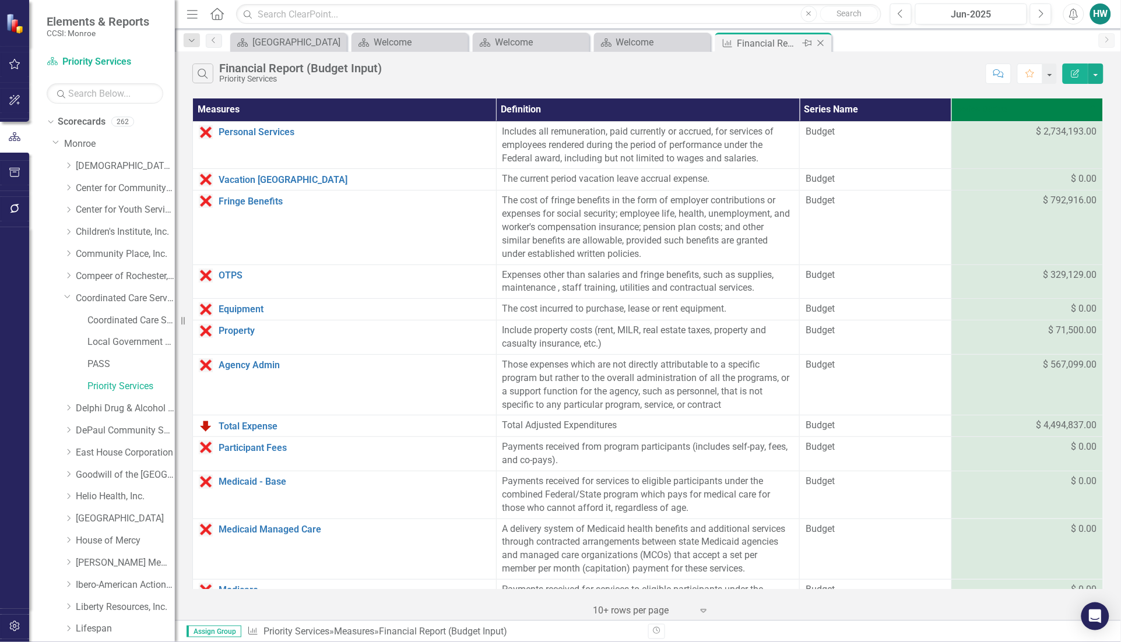
click at [823, 40] on icon at bounding box center [821, 43] width 6 height 6
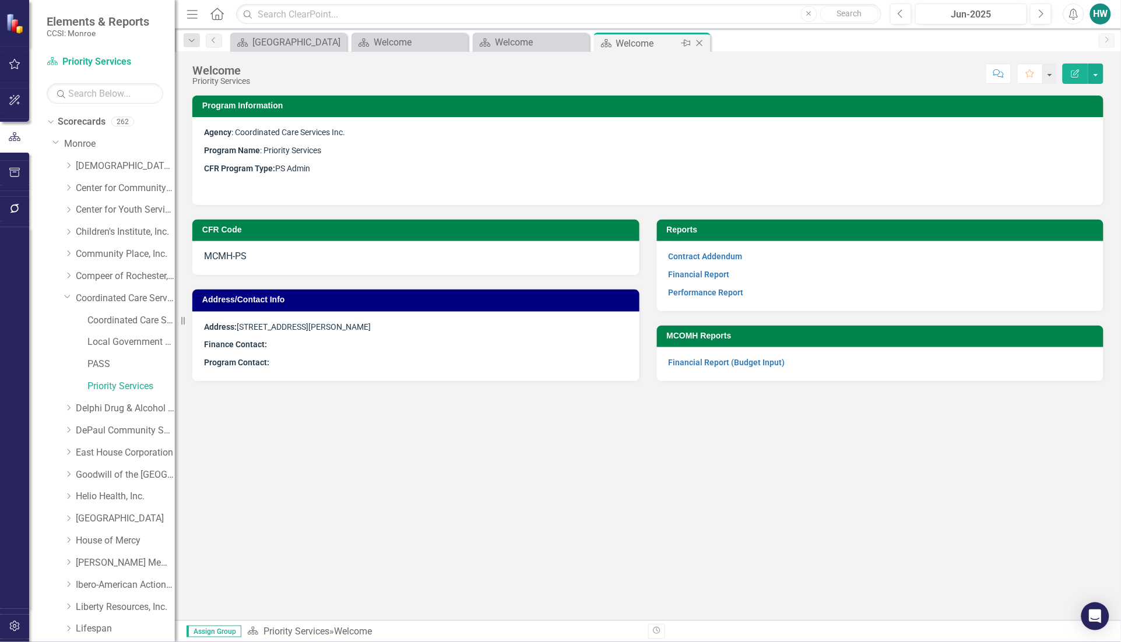
drag, startPoint x: 703, startPoint y: 41, endPoint x: 683, endPoint y: 36, distance: 20.4
click at [0, 0] on icon "Close" at bounding box center [0, 0] width 0 height 0
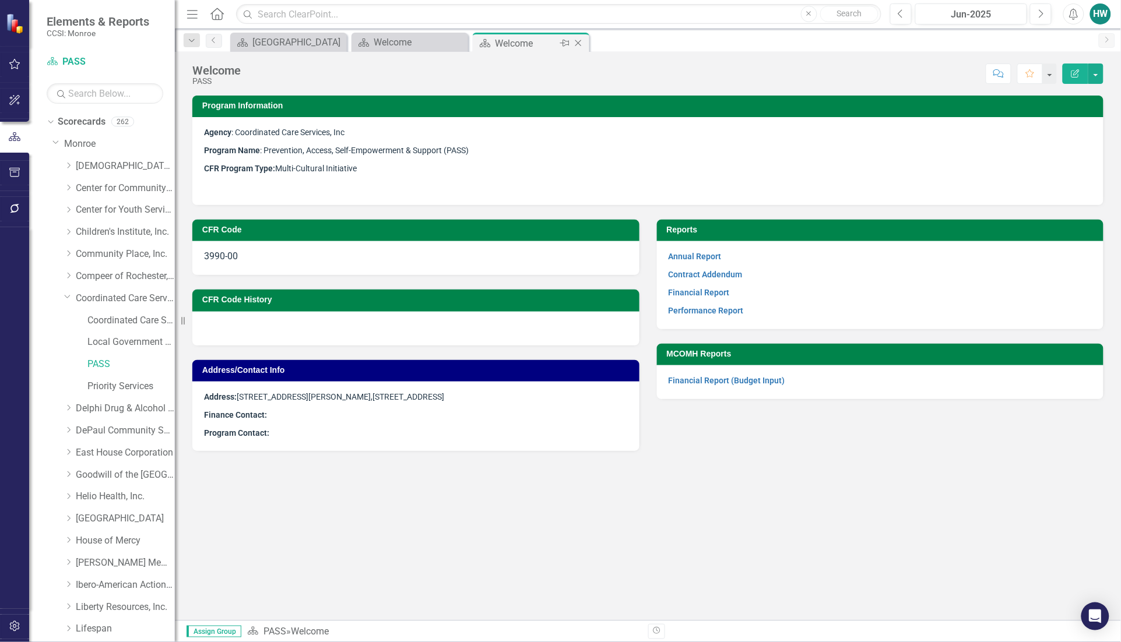
click at [579, 44] on icon at bounding box center [578, 43] width 6 height 6
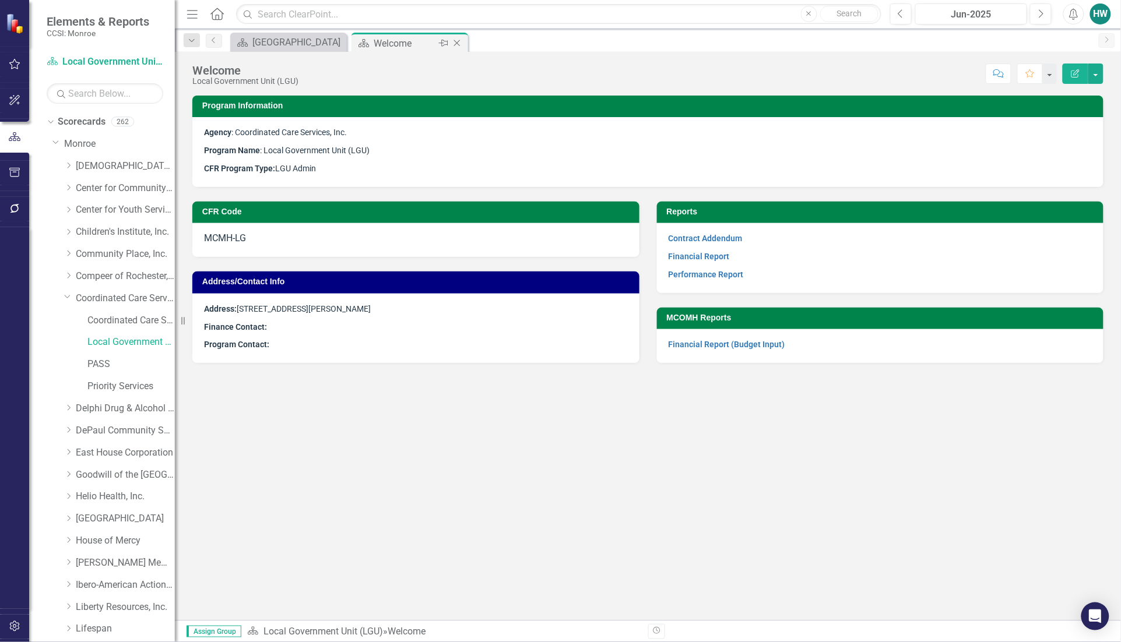
click at [456, 41] on icon "Close" at bounding box center [457, 42] width 12 height 9
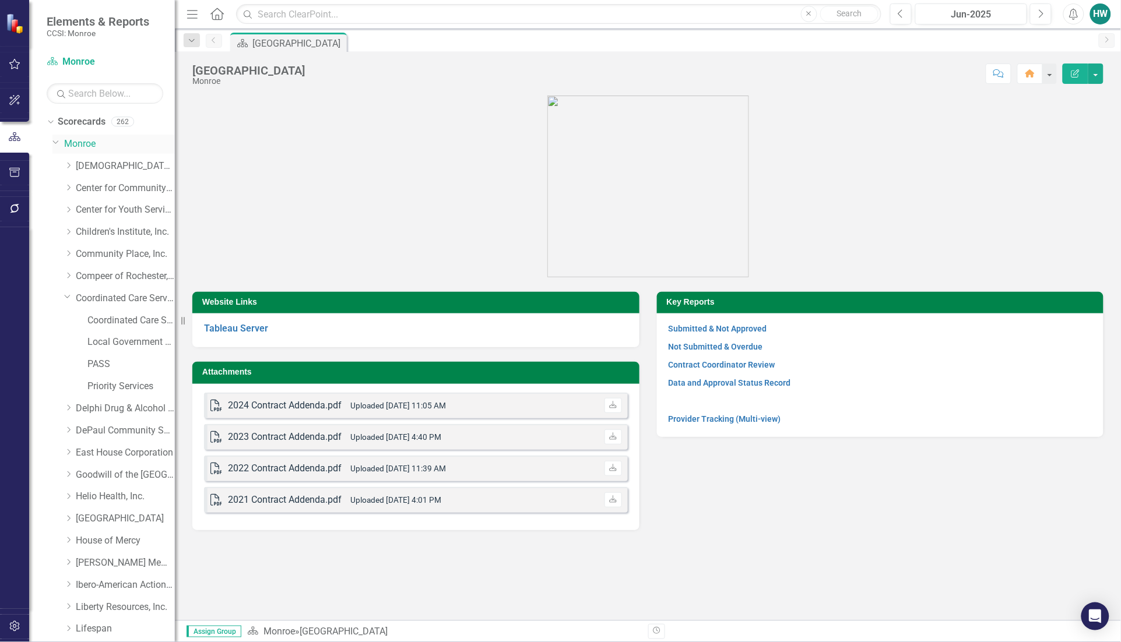
click at [56, 140] on icon "Dropdown" at bounding box center [55, 142] width 7 height 9
